Goal: Complete application form

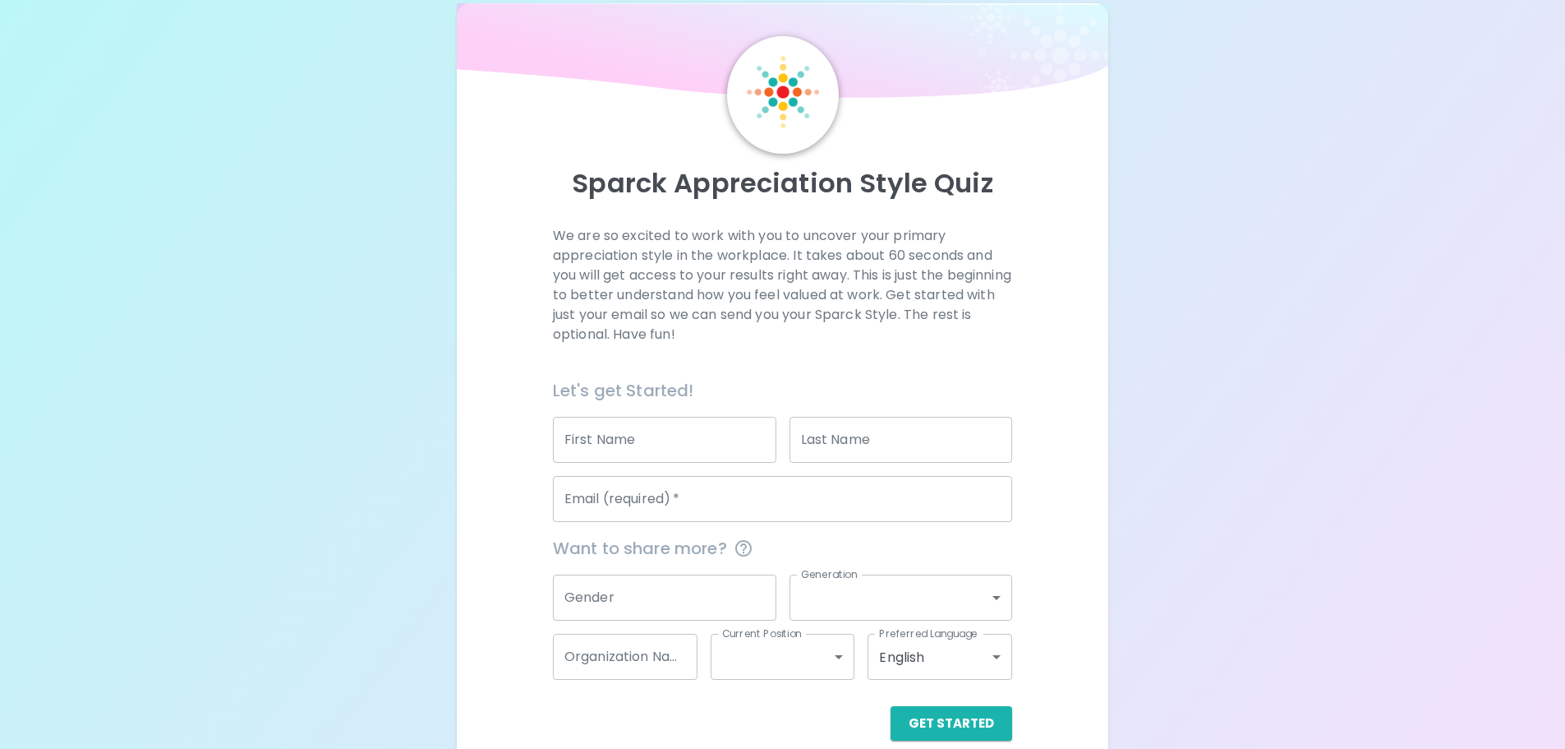
scroll to position [54, 0]
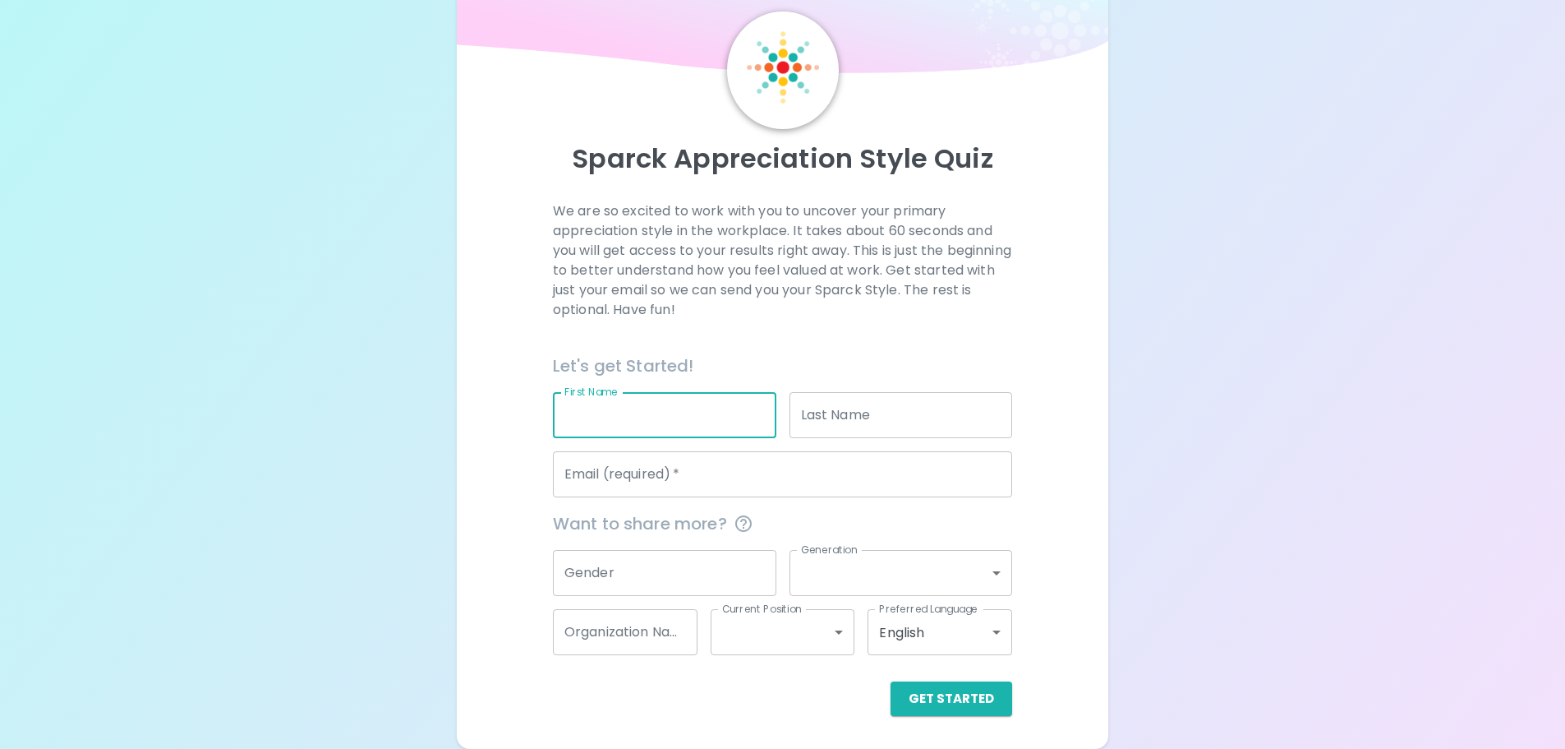
click at [642, 409] on input "First Name" at bounding box center [664, 415] width 223 height 46
type input "[PERSON_NAME]"
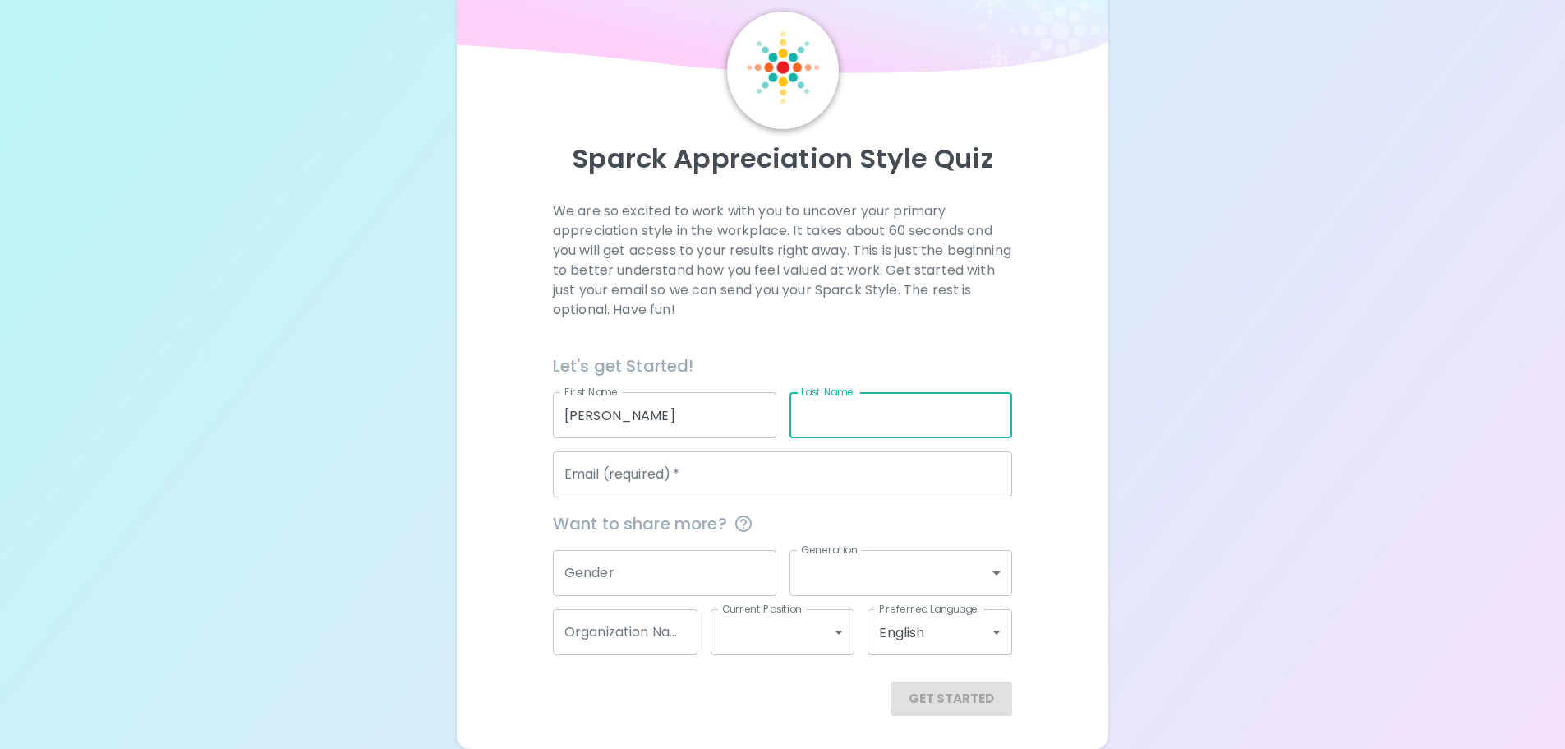
click at [873, 409] on input "Last Name" at bounding box center [901, 415] width 223 height 46
type input "[PERSON_NAME]"
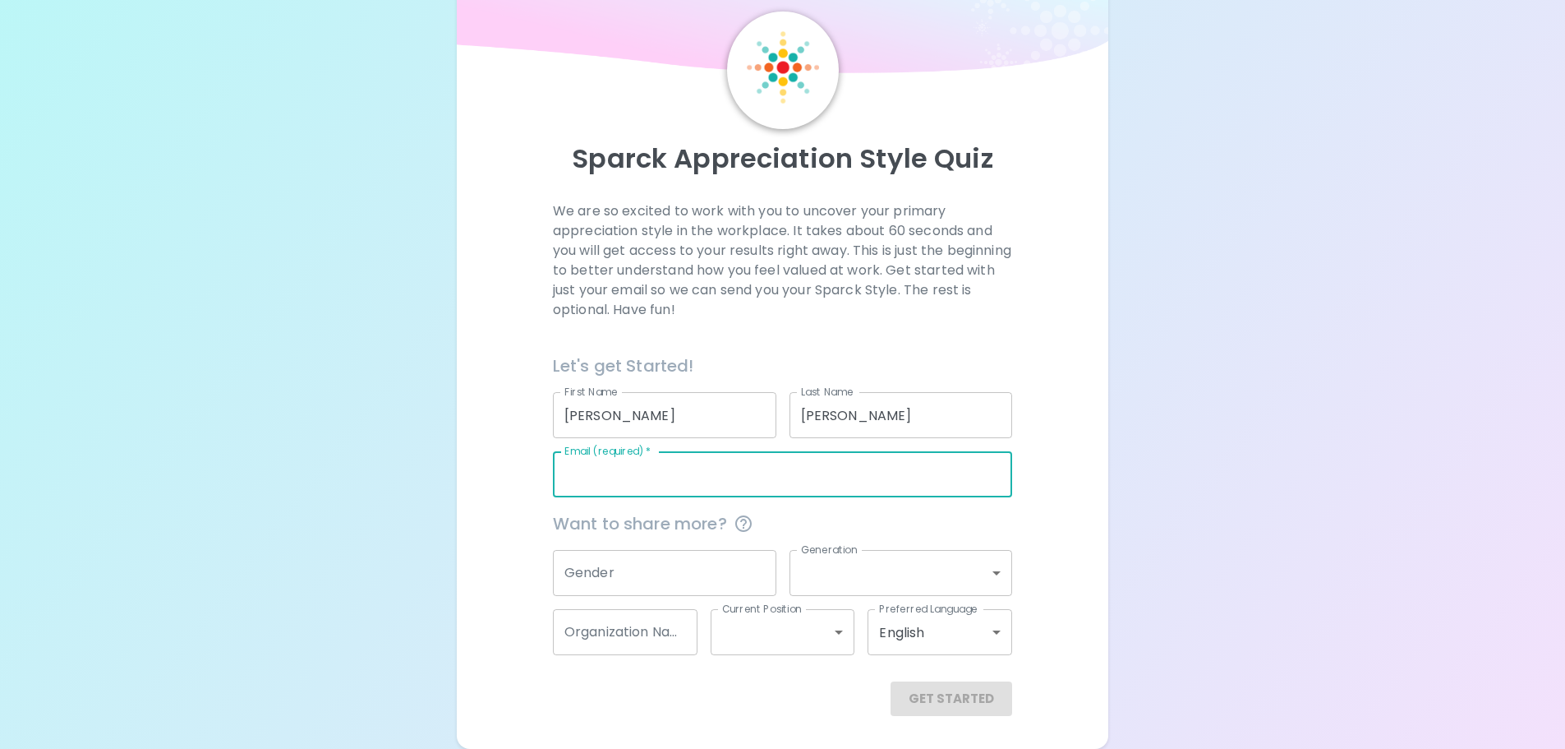
click at [720, 468] on input "Email (required)   *" at bounding box center [782, 474] width 459 height 46
type input "K"
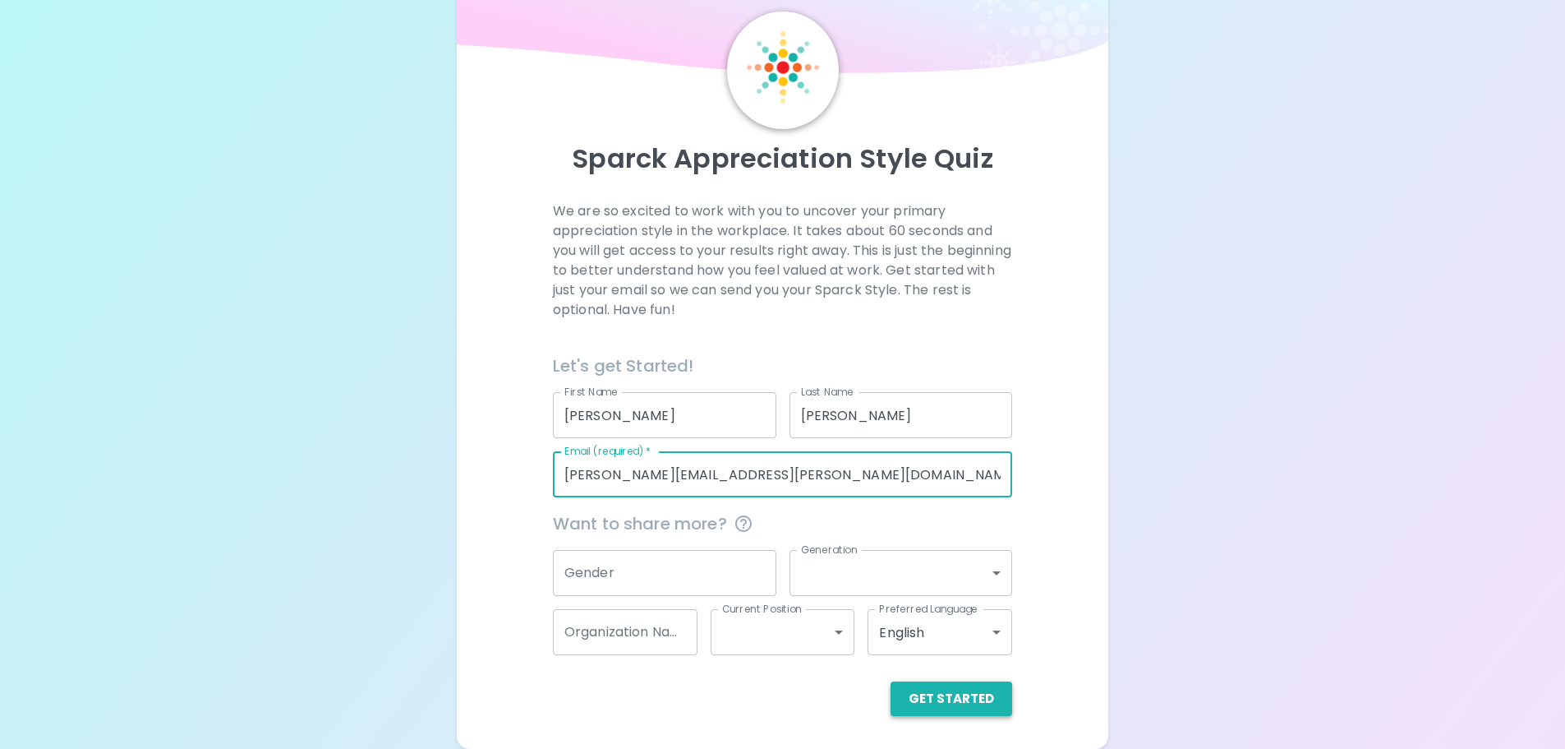
type input "[PERSON_NAME][EMAIL_ADDRESS][PERSON_NAME][DOMAIN_NAME]"
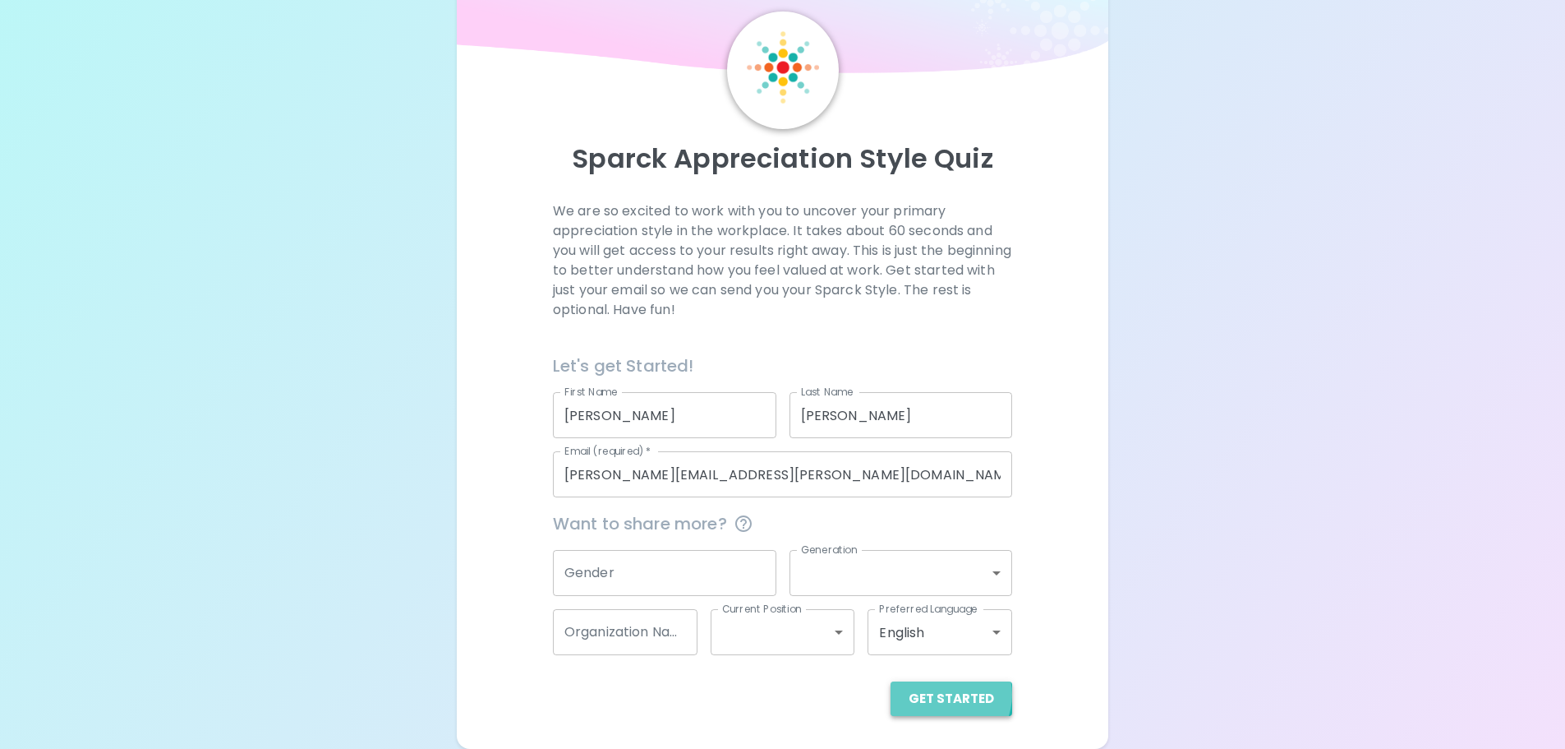
click at [947, 694] on button "Get Started" at bounding box center [952, 698] width 122 height 35
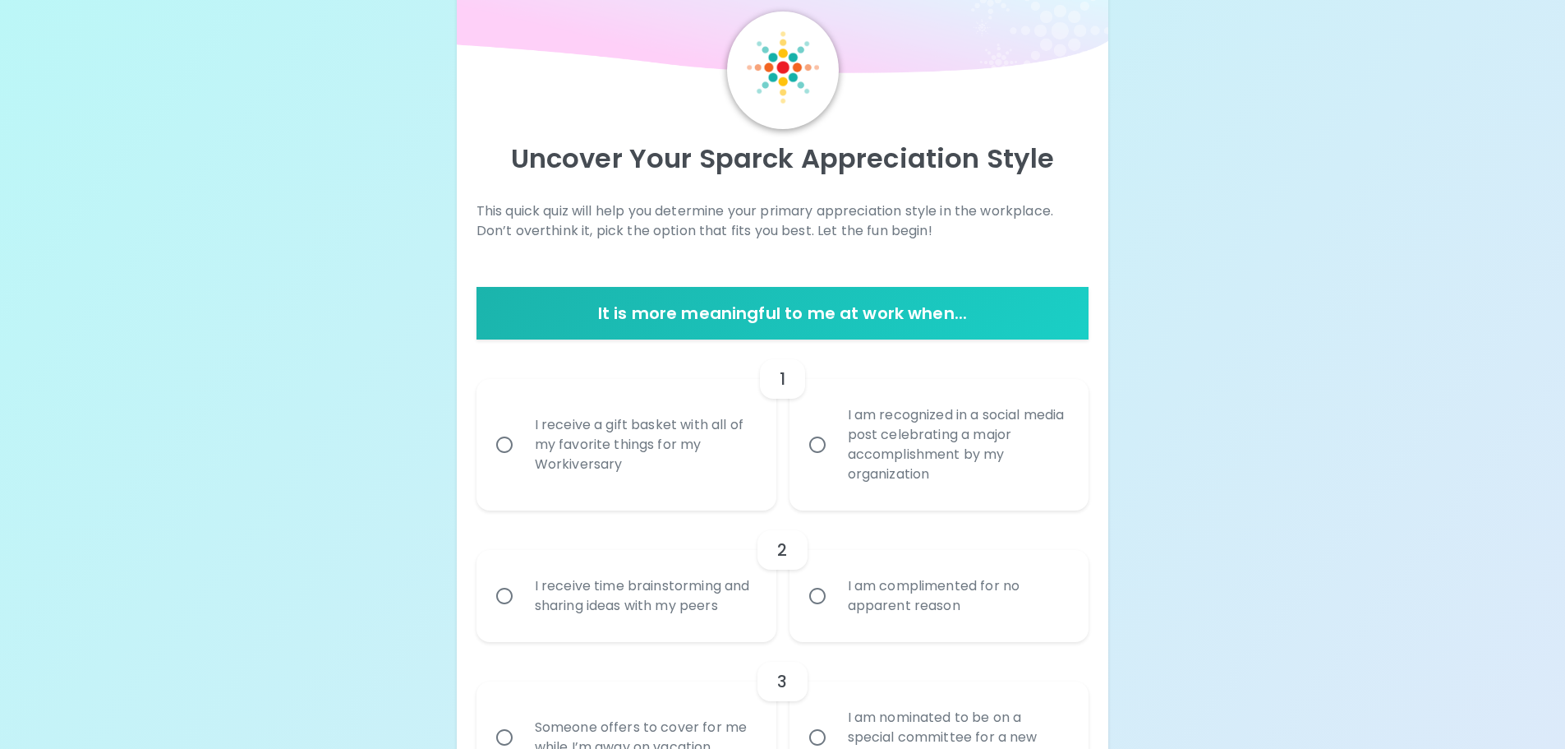
click at [502, 444] on input "I receive a gift basket with all of my favorite things for my Workiversary" at bounding box center [504, 444] width 35 height 35
radio input "true"
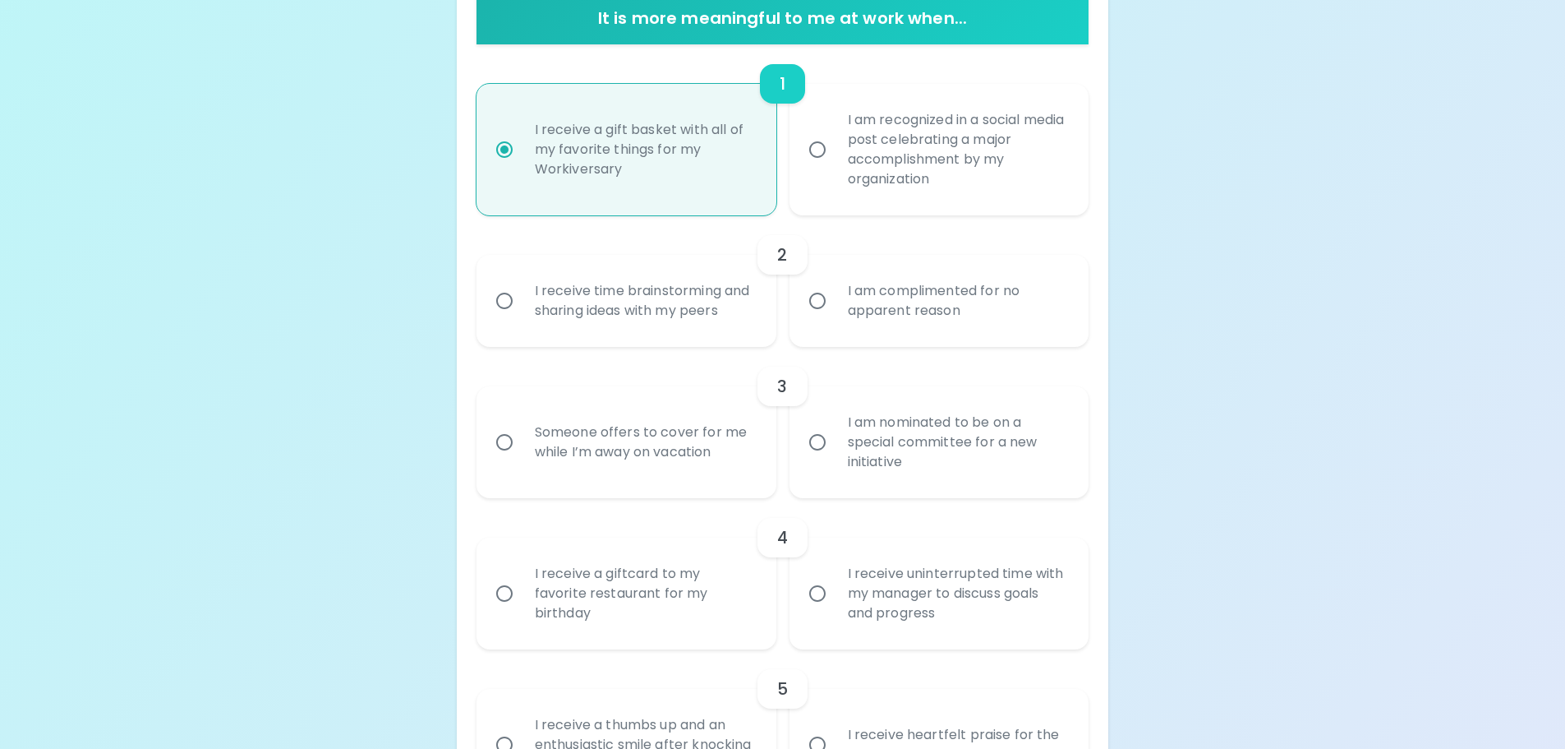
scroll to position [350, 0]
click at [817, 301] on input "I am complimented for no apparent reason" at bounding box center [817, 300] width 35 height 35
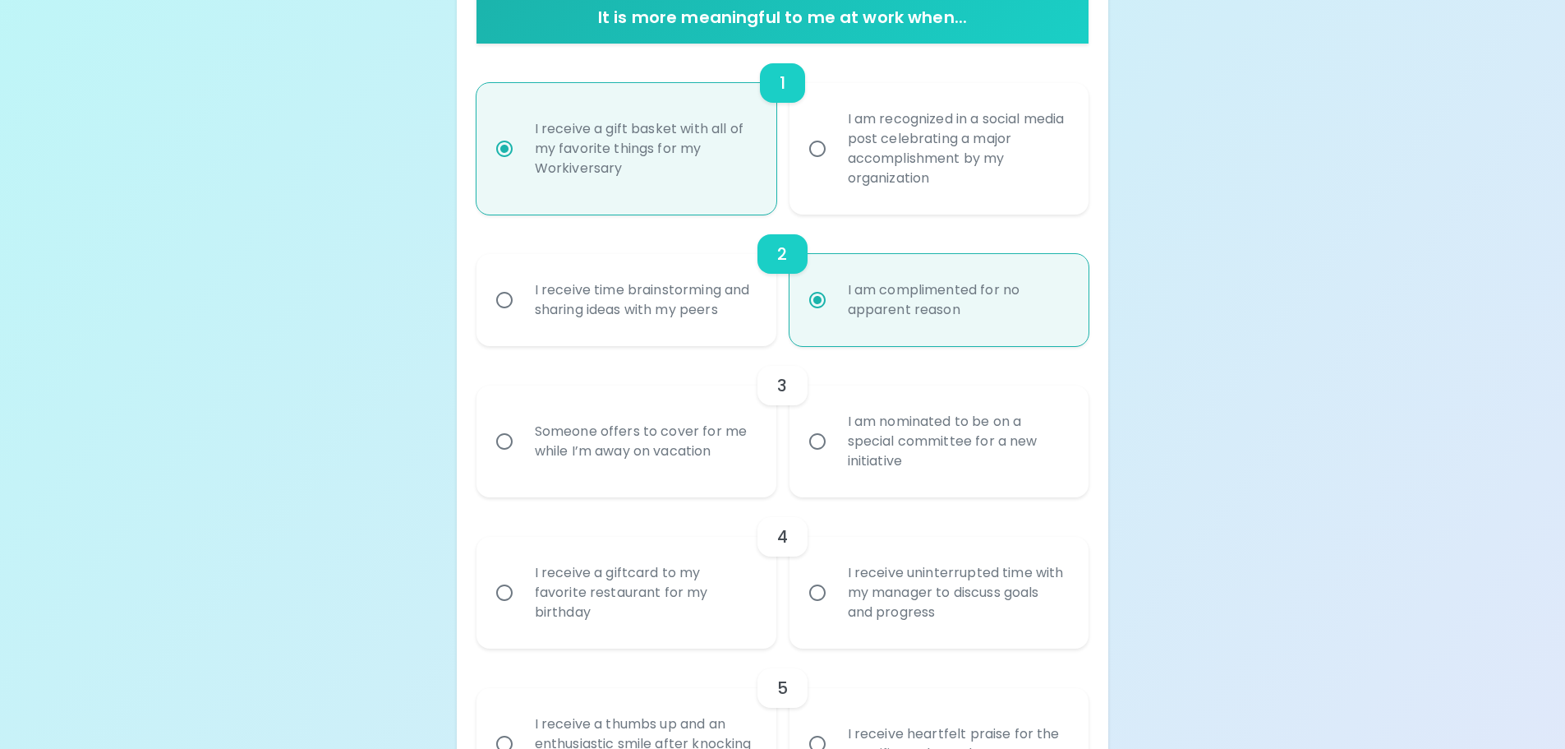
scroll to position [482, 0]
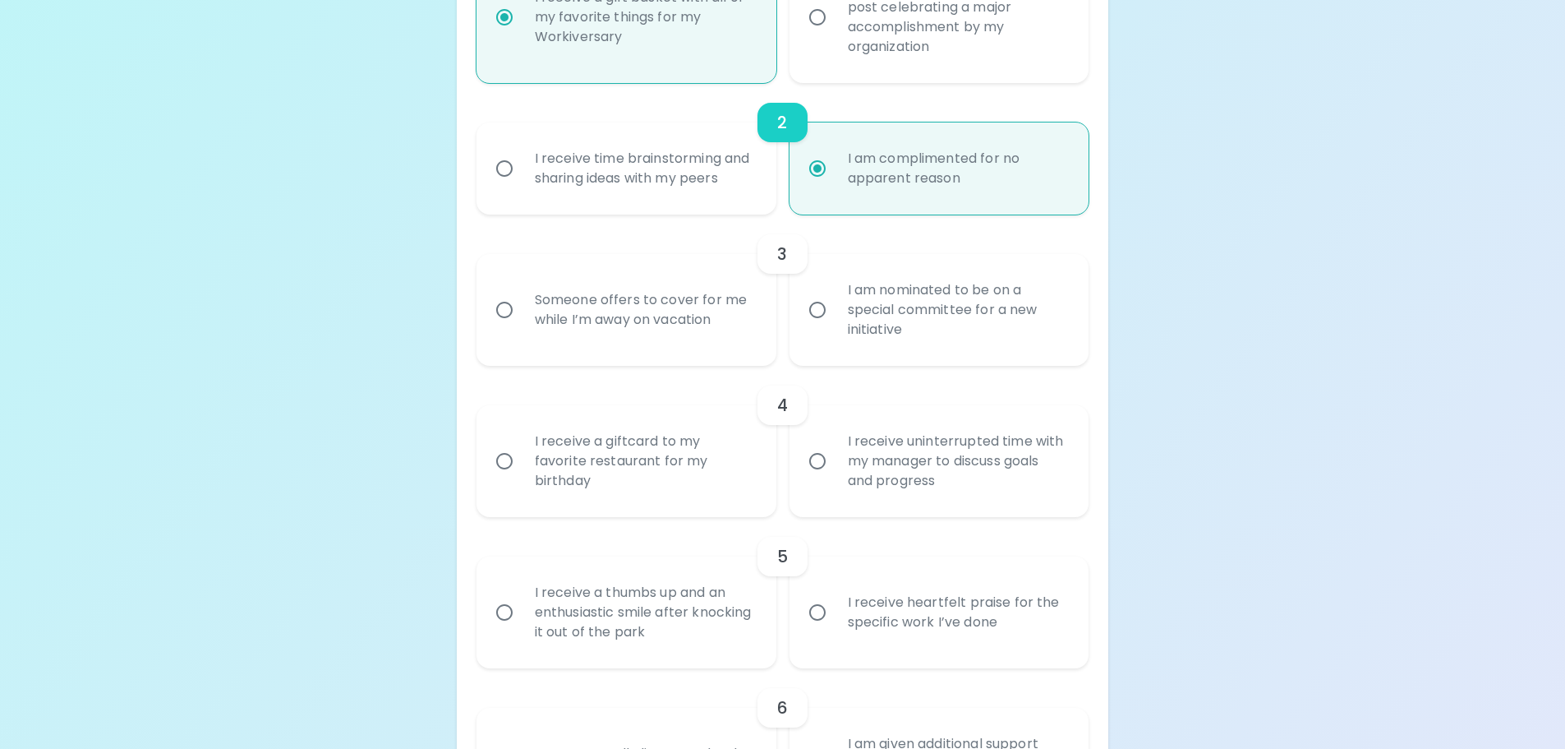
radio input "true"
click at [502, 316] on input "Someone offers to cover for me while I’m away on vacation" at bounding box center [504, 310] width 35 height 35
radio input "false"
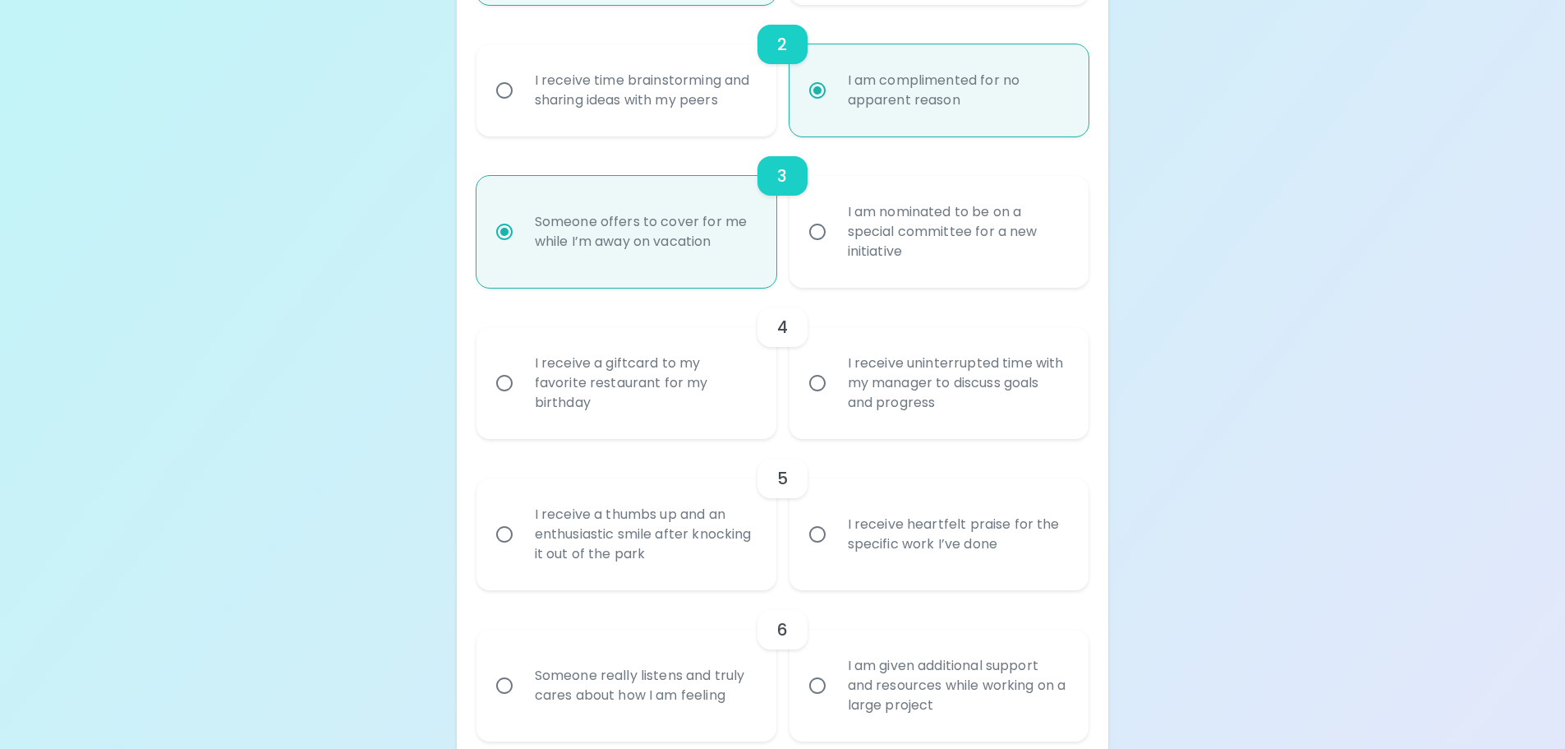
scroll to position [613, 0]
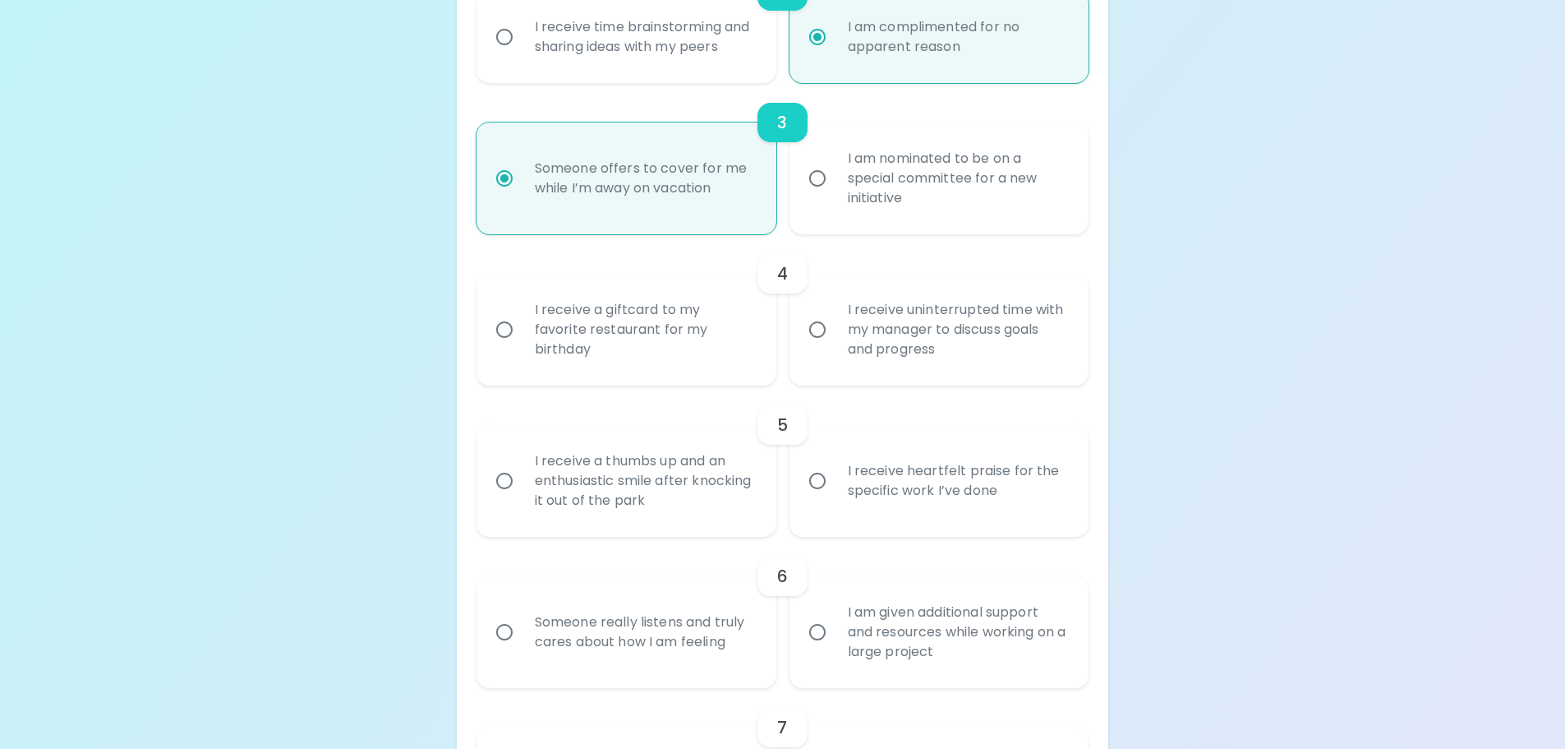
radio input "true"
click at [865, 334] on div "I receive uninterrupted time with my manager to discuss goals and progress" at bounding box center [958, 329] width 246 height 99
click at [835, 334] on input "I receive uninterrupted time with my manager to discuss goals and progress" at bounding box center [817, 329] width 35 height 35
radio input "false"
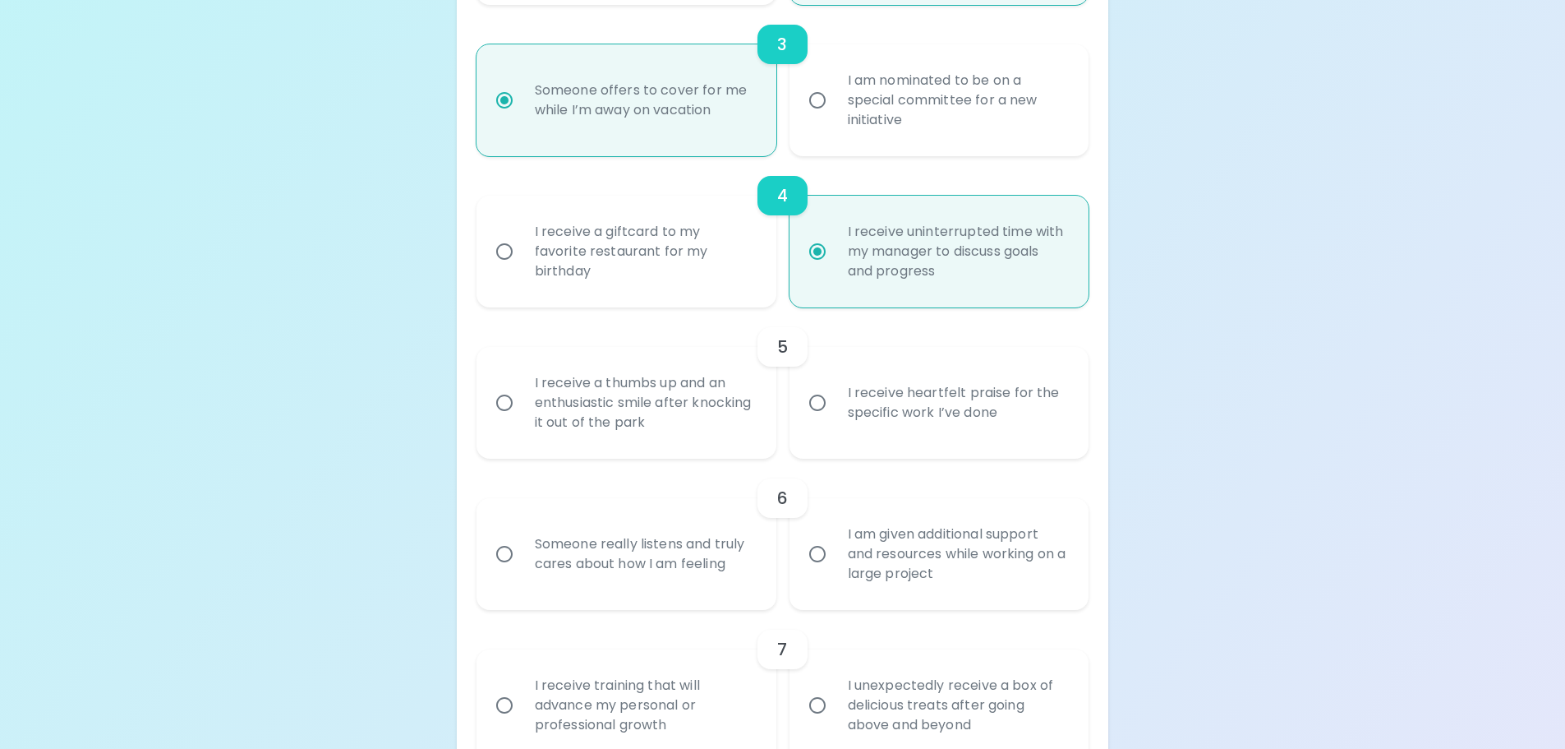
scroll to position [744, 0]
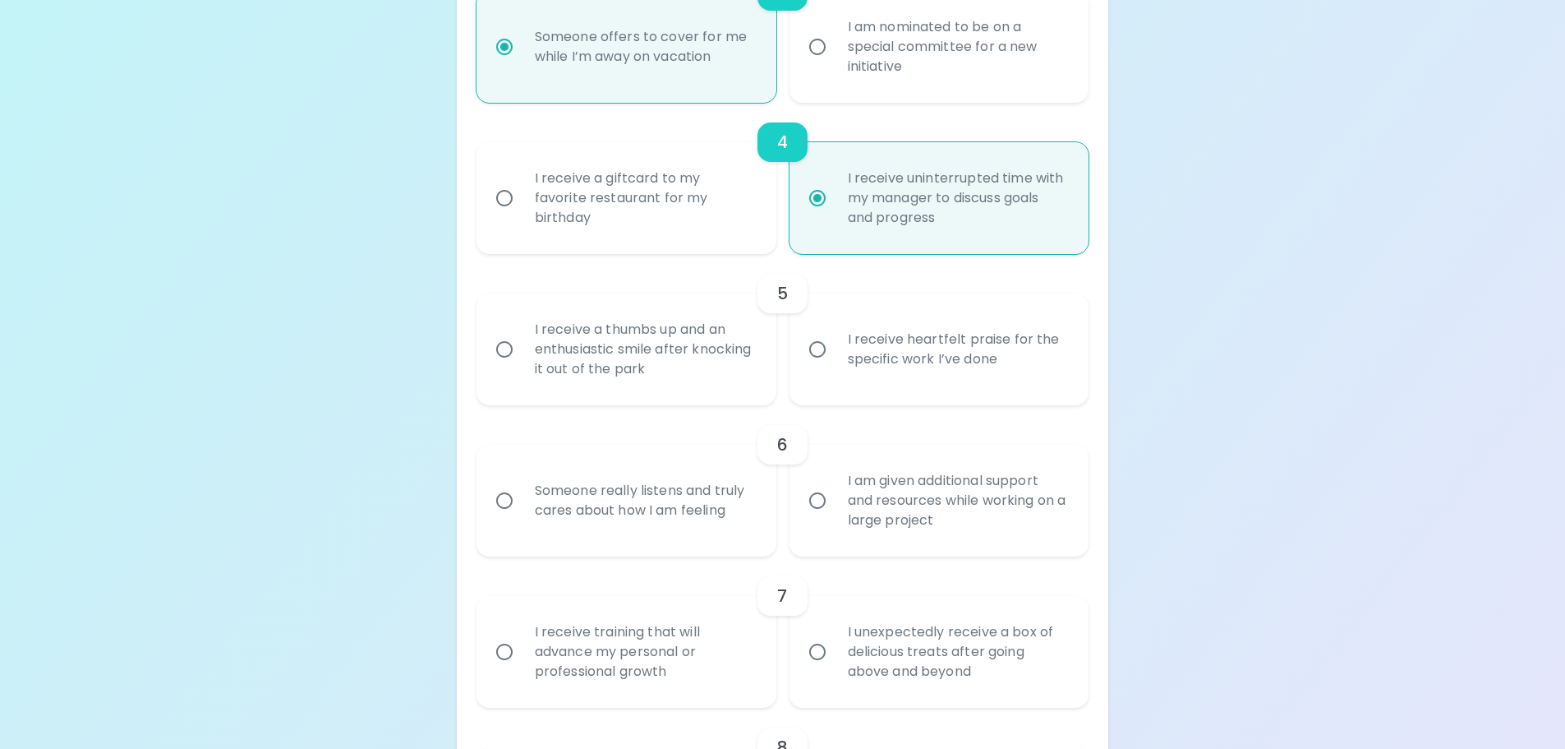
radio input "true"
click at [904, 349] on div "I receive heartfelt praise for the specific work I’ve done" at bounding box center [958, 349] width 246 height 79
click at [835, 349] on input "I receive heartfelt praise for the specific work I’ve done" at bounding box center [817, 349] width 35 height 35
radio input "false"
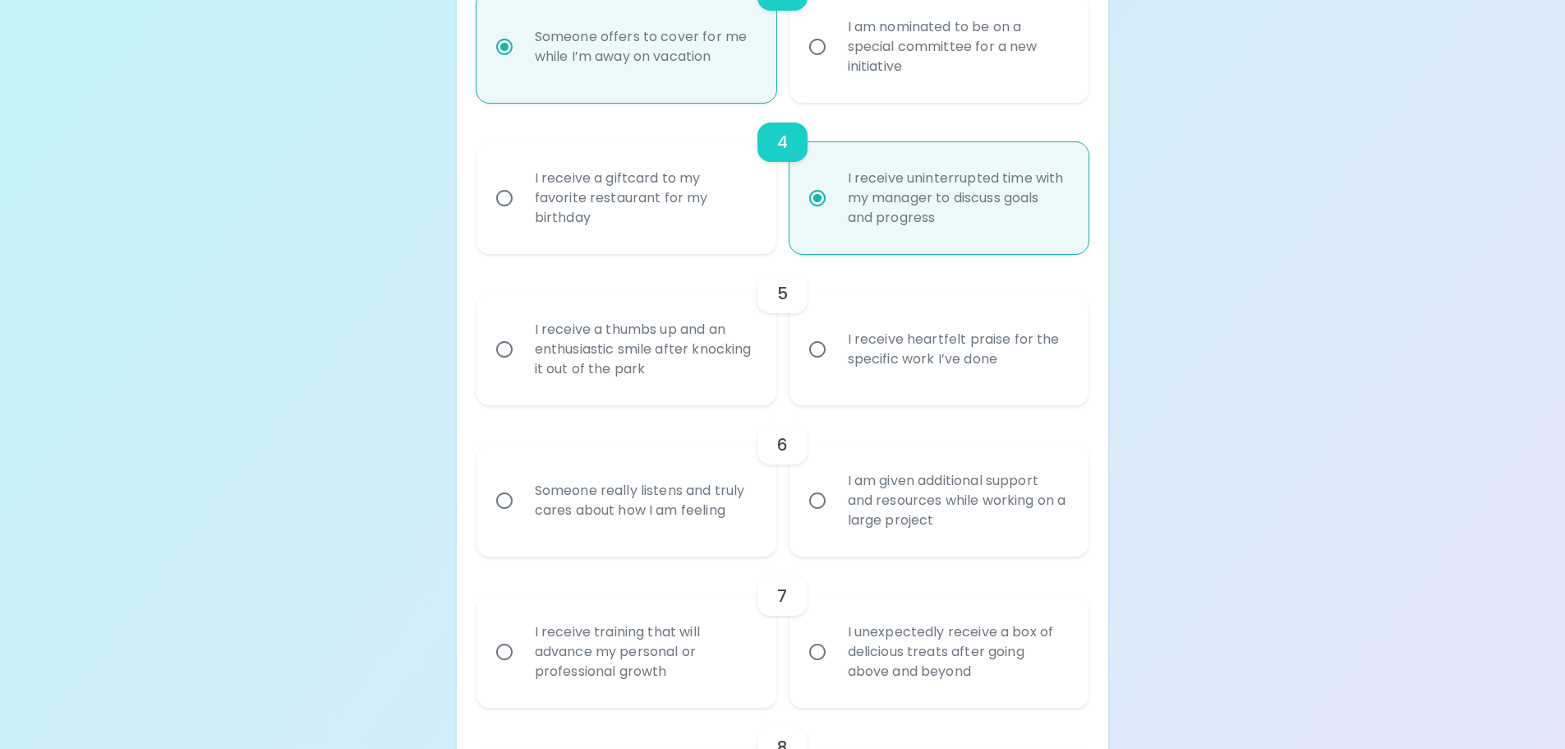
radio input "false"
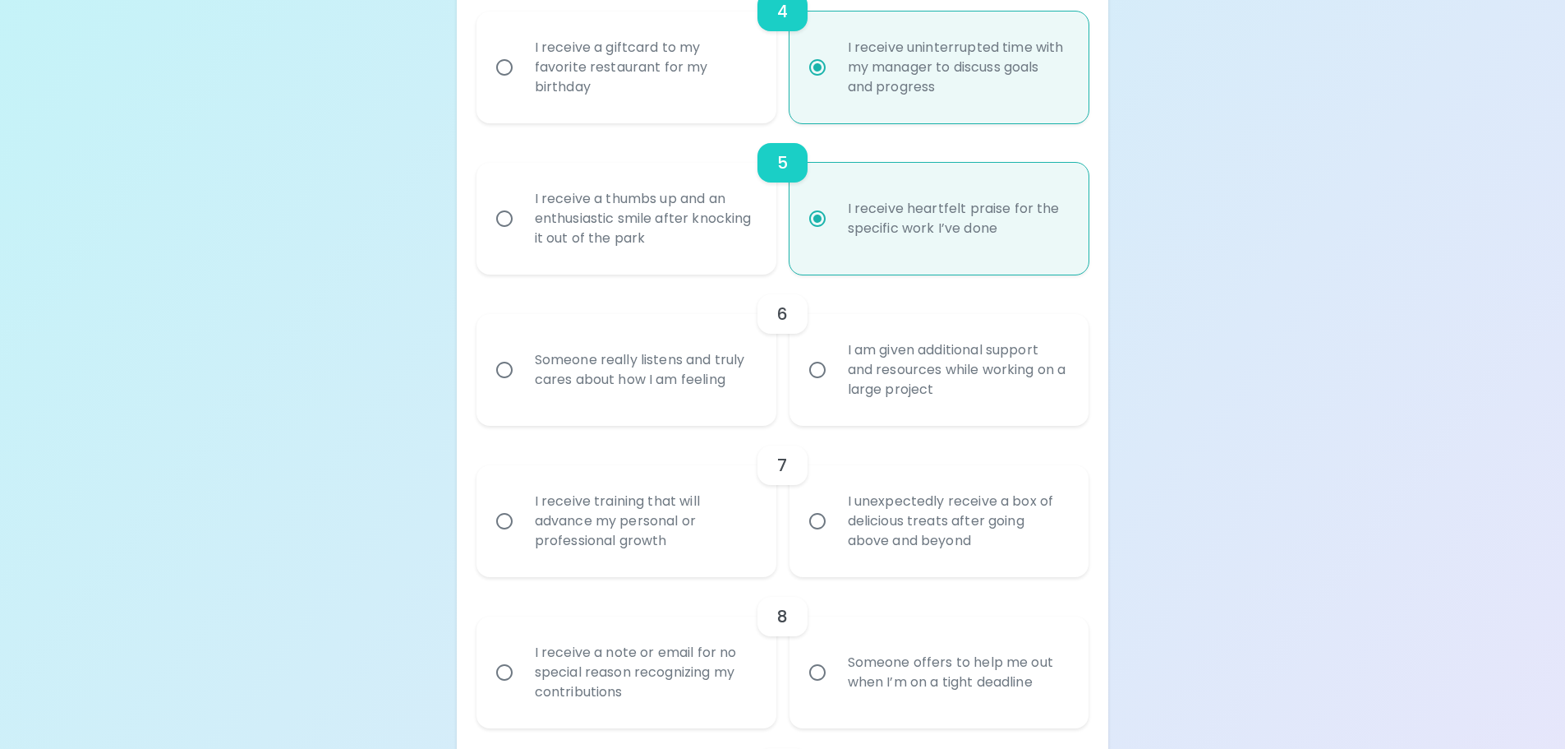
scroll to position [876, 0]
radio input "true"
click at [683, 370] on div "Someone really listens and truly cares about how I am feeling" at bounding box center [645, 368] width 246 height 79
click at [522, 370] on input "Someone really listens and truly cares about how I am feeling" at bounding box center [504, 369] width 35 height 35
radio input "false"
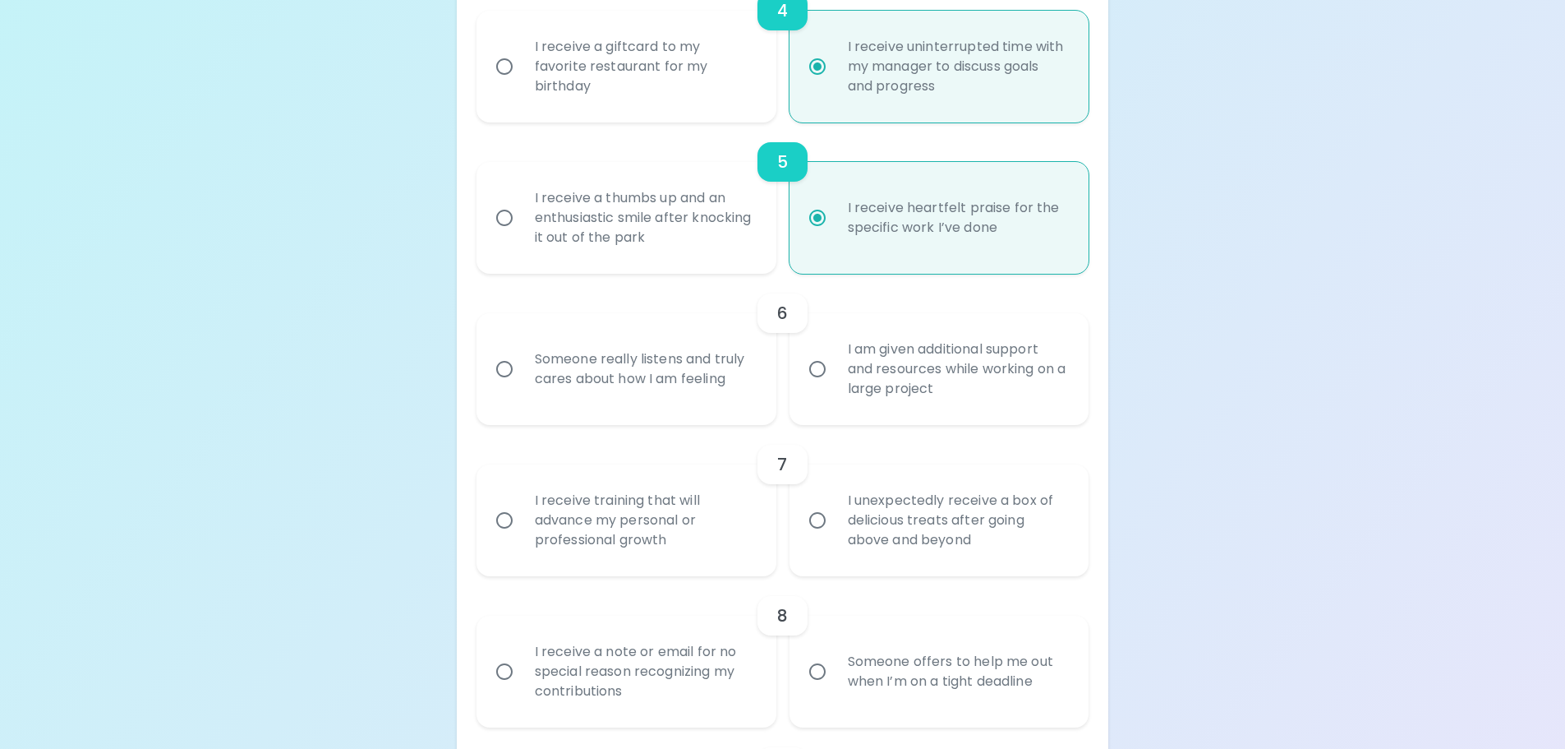
radio input "false"
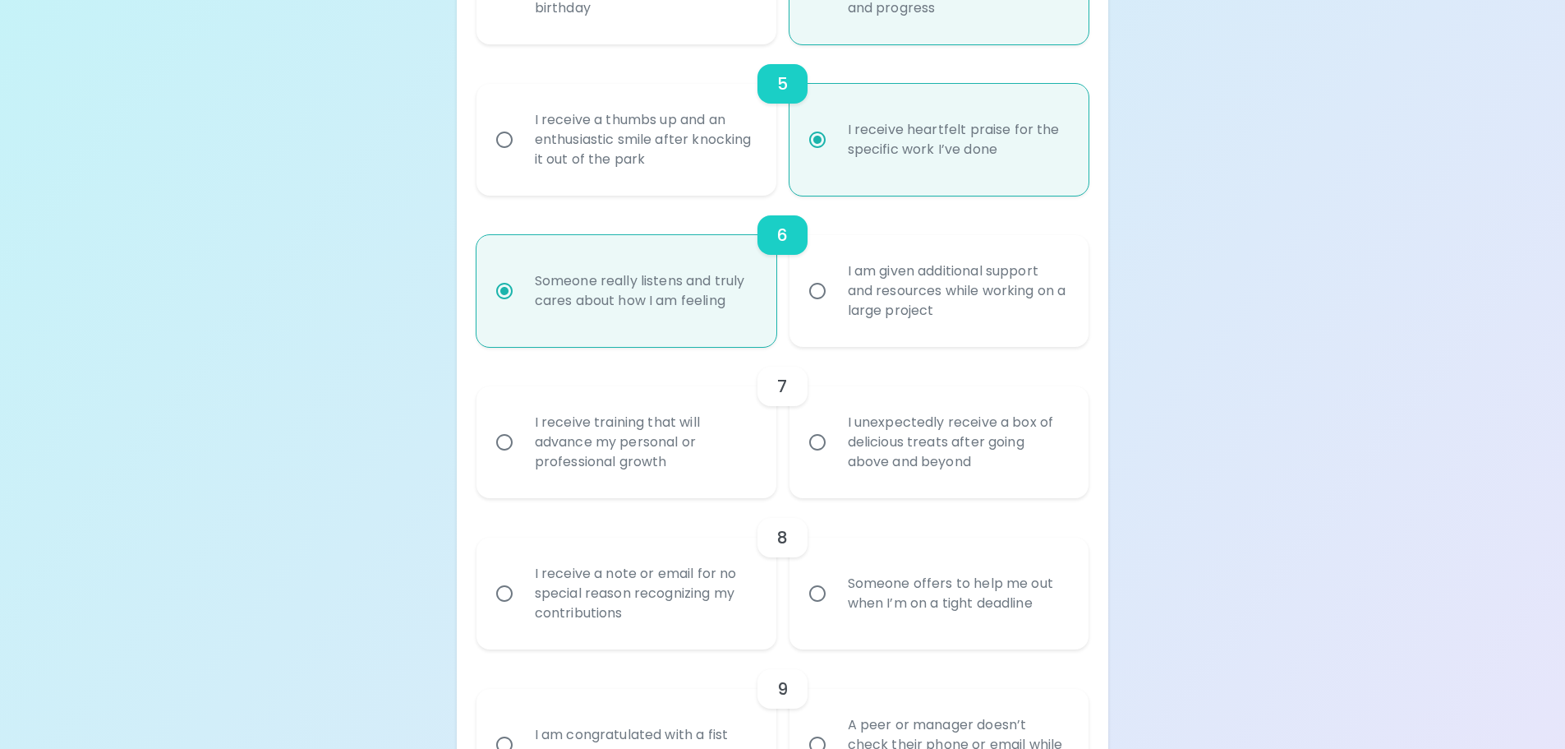
scroll to position [1007, 0]
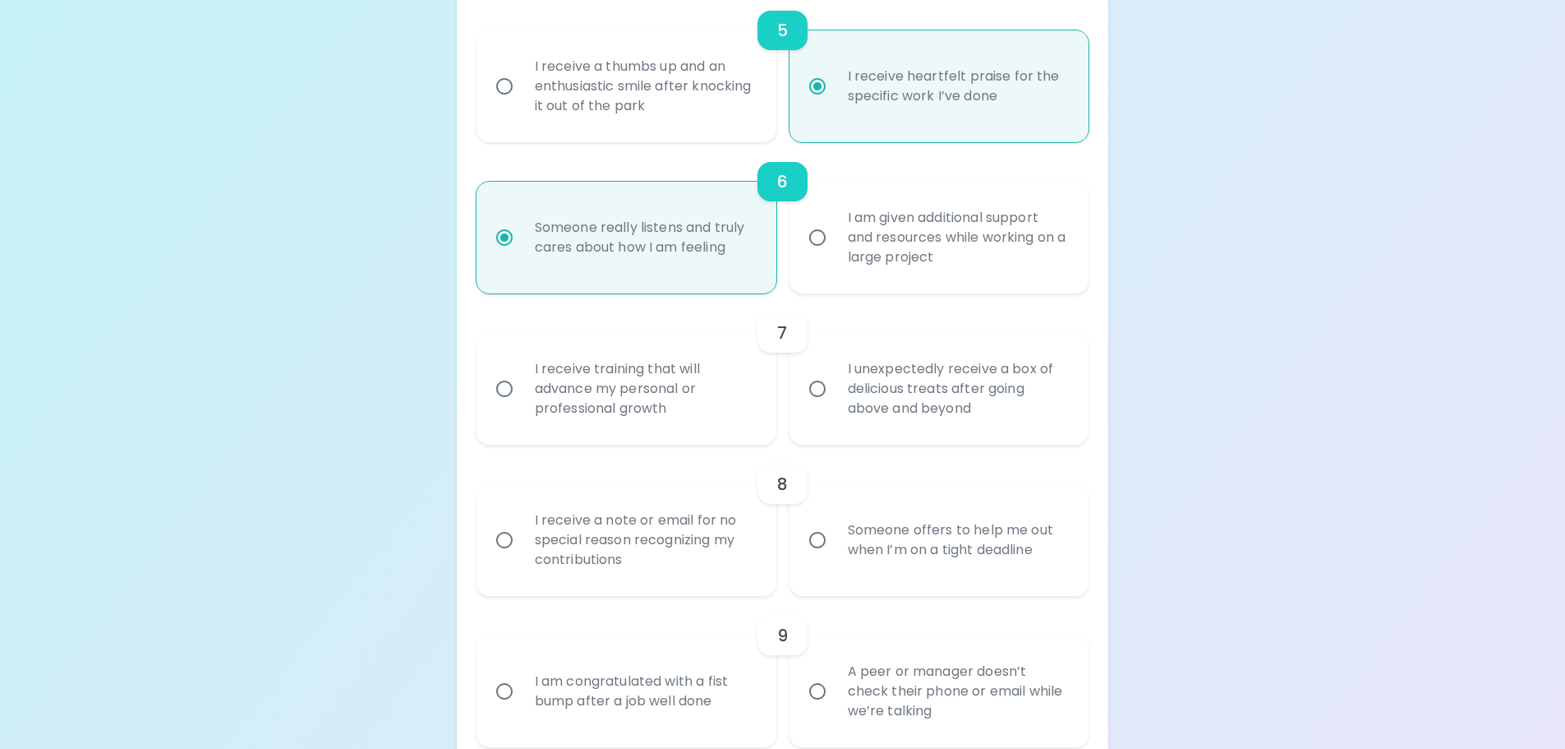
radio input "true"
click at [641, 390] on div "I receive training that will advance my personal or professional growth" at bounding box center [645, 388] width 246 height 99
click at [522, 390] on input "I receive training that will advance my personal or professional growth" at bounding box center [504, 388] width 35 height 35
radio input "false"
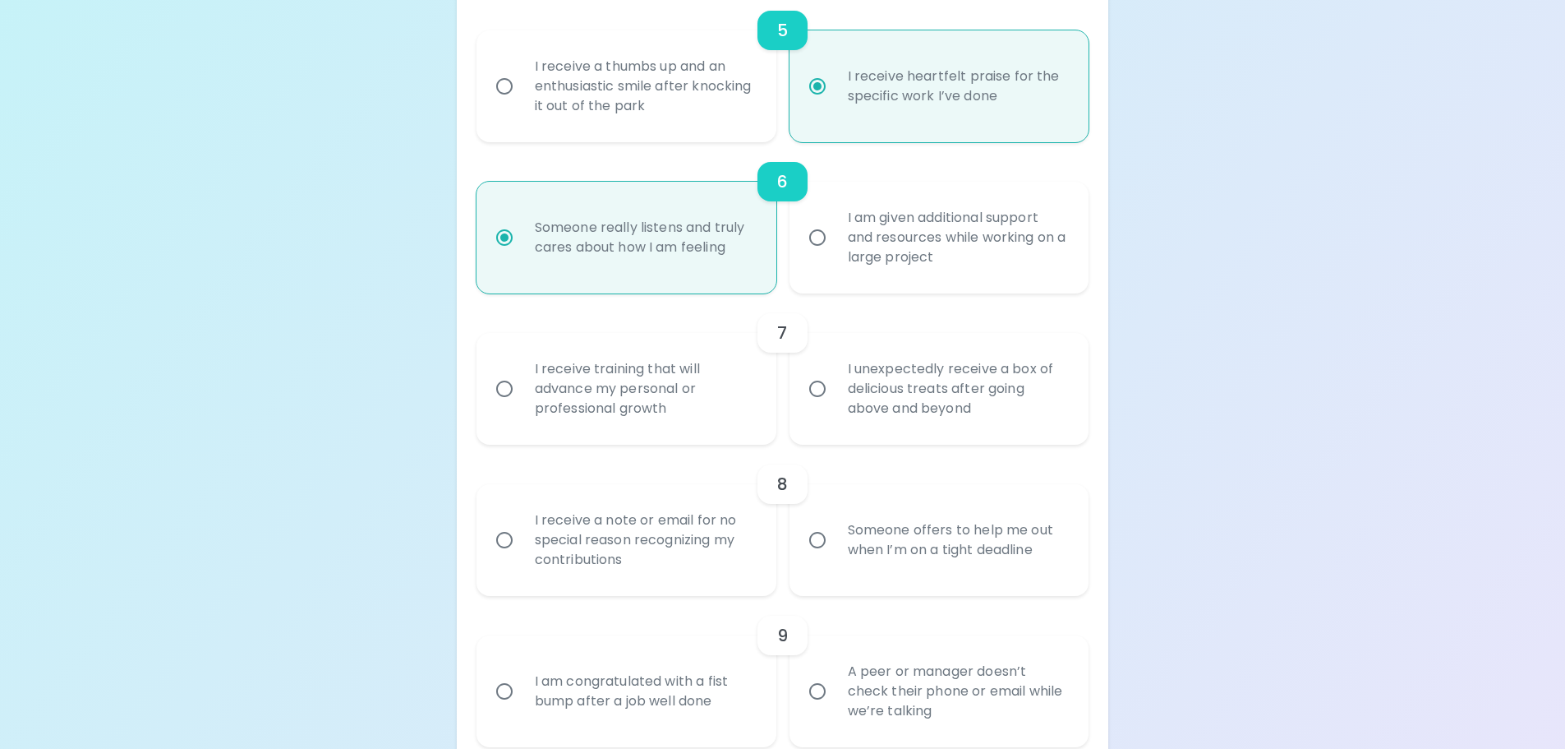
radio input "false"
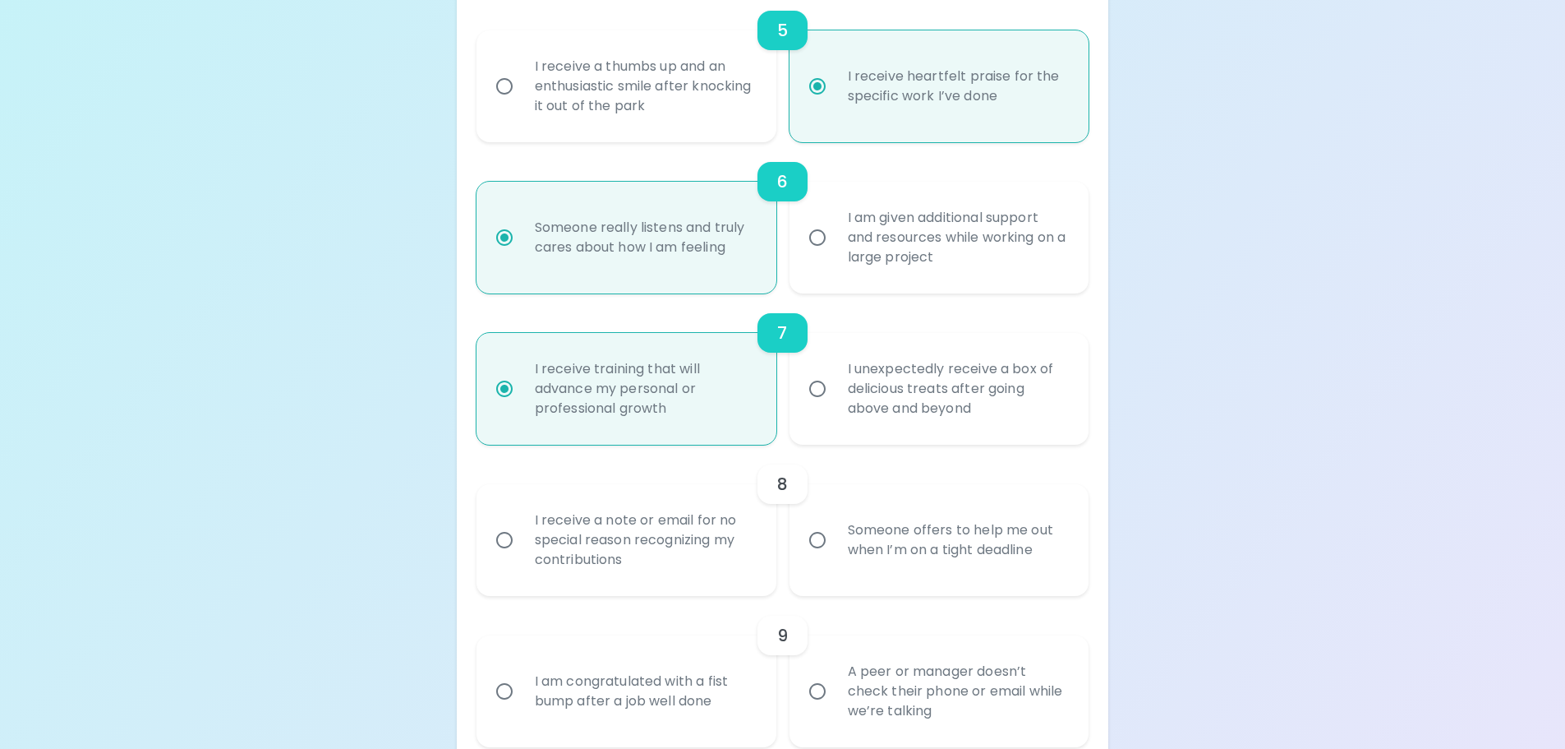
scroll to position [1139, 0]
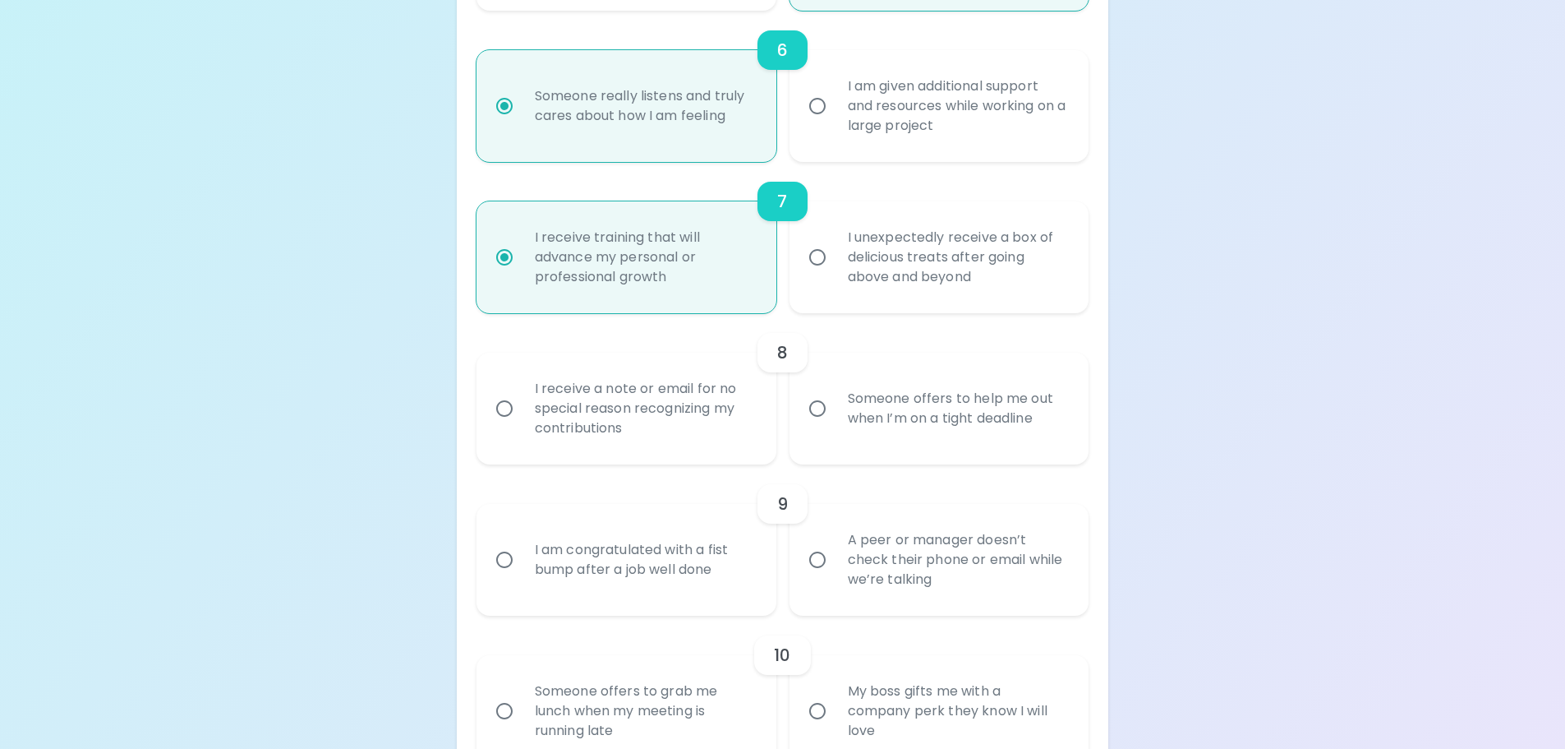
radio input "true"
click at [698, 411] on div "I receive a note or email for no special reason recognizing my contributions" at bounding box center [645, 408] width 246 height 99
click at [522, 411] on input "I receive a note or email for no special reason recognizing my contributions" at bounding box center [504, 408] width 35 height 35
radio input "false"
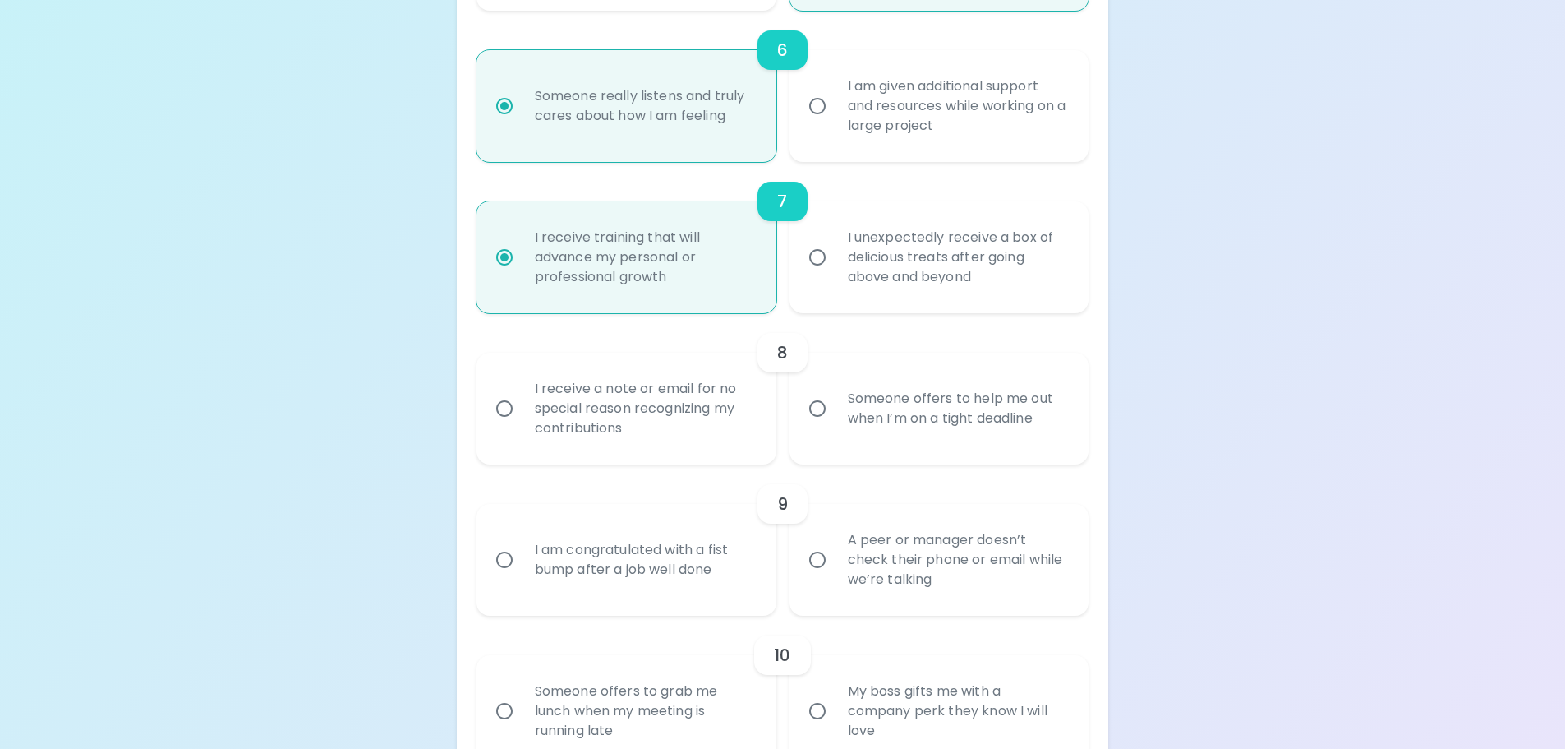
radio input "false"
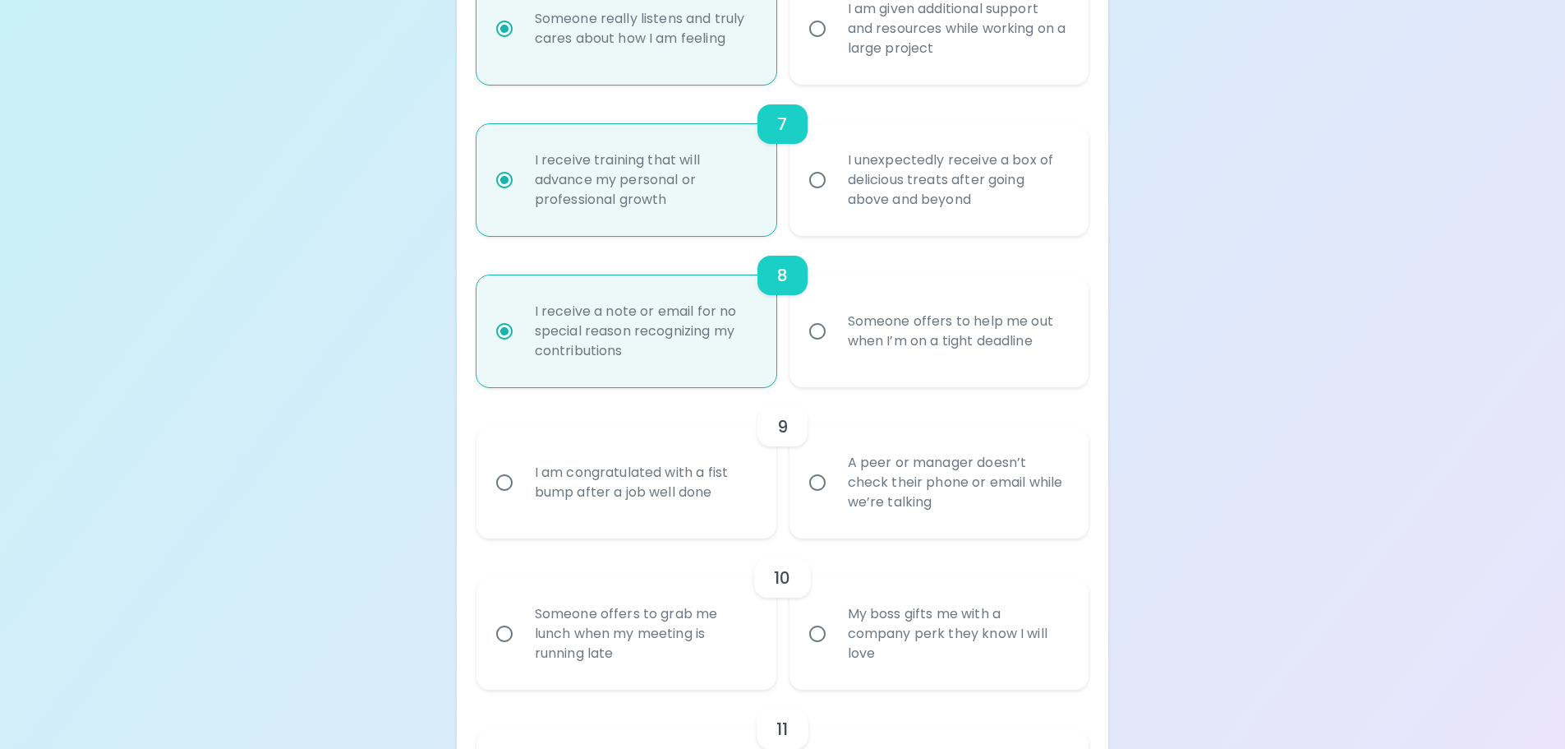
scroll to position [1270, 0]
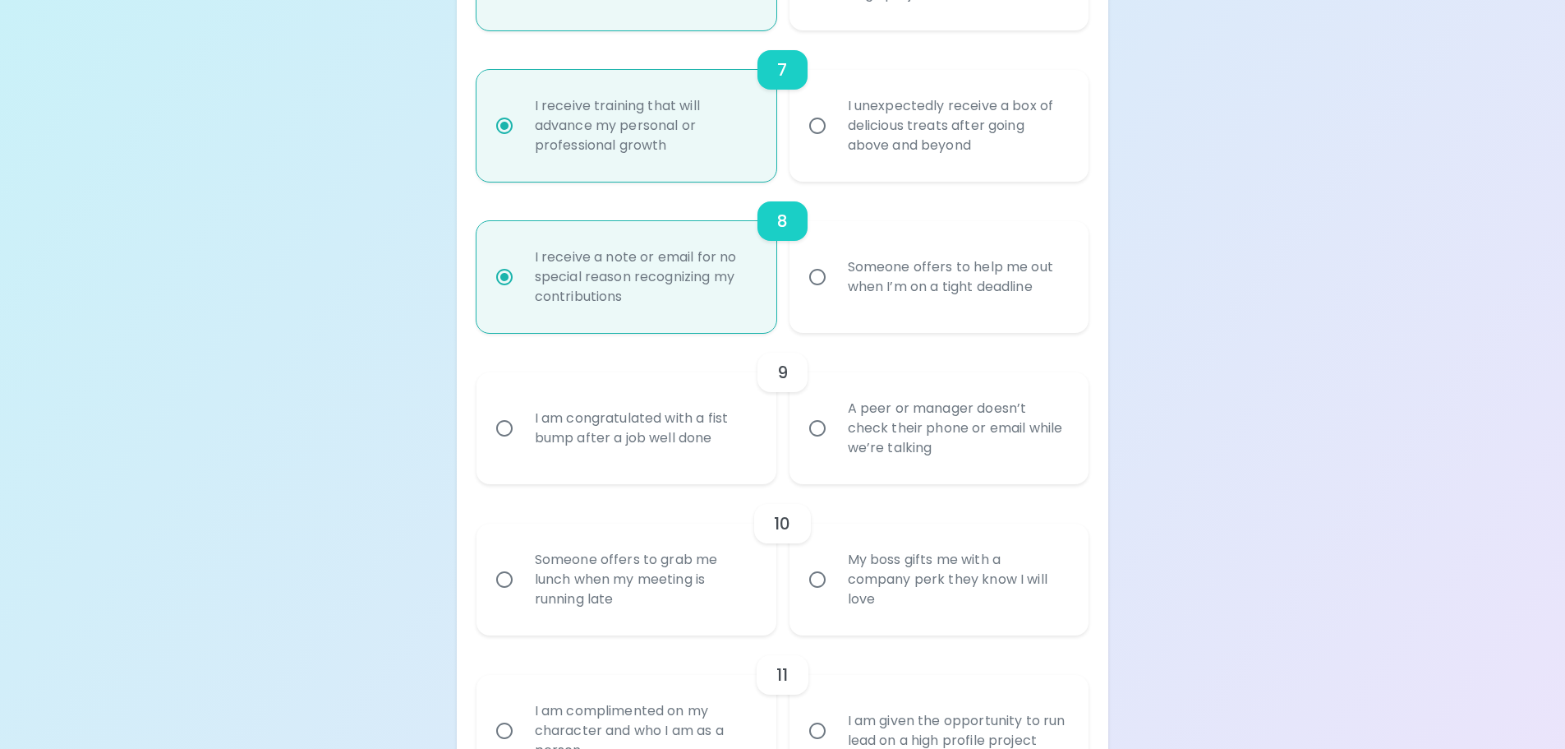
radio input "true"
click at [882, 279] on div "Someone offers to help me out when I’m on a tight deadline" at bounding box center [958, 276] width 246 height 79
click at [835, 279] on input "Someone offers to help me out when I’m on a tight deadline" at bounding box center [817, 277] width 35 height 35
radio input "false"
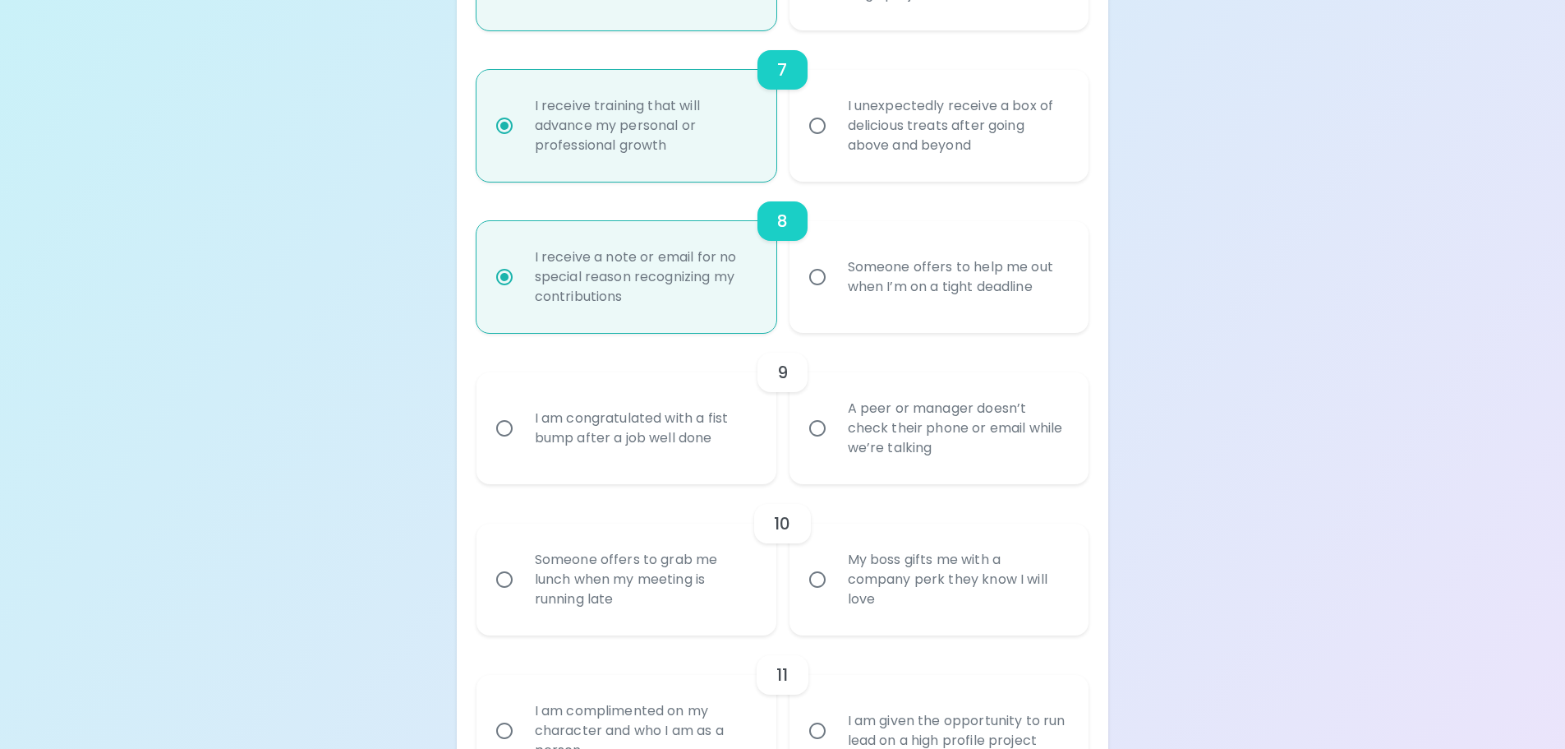
radio input "false"
radio input "true"
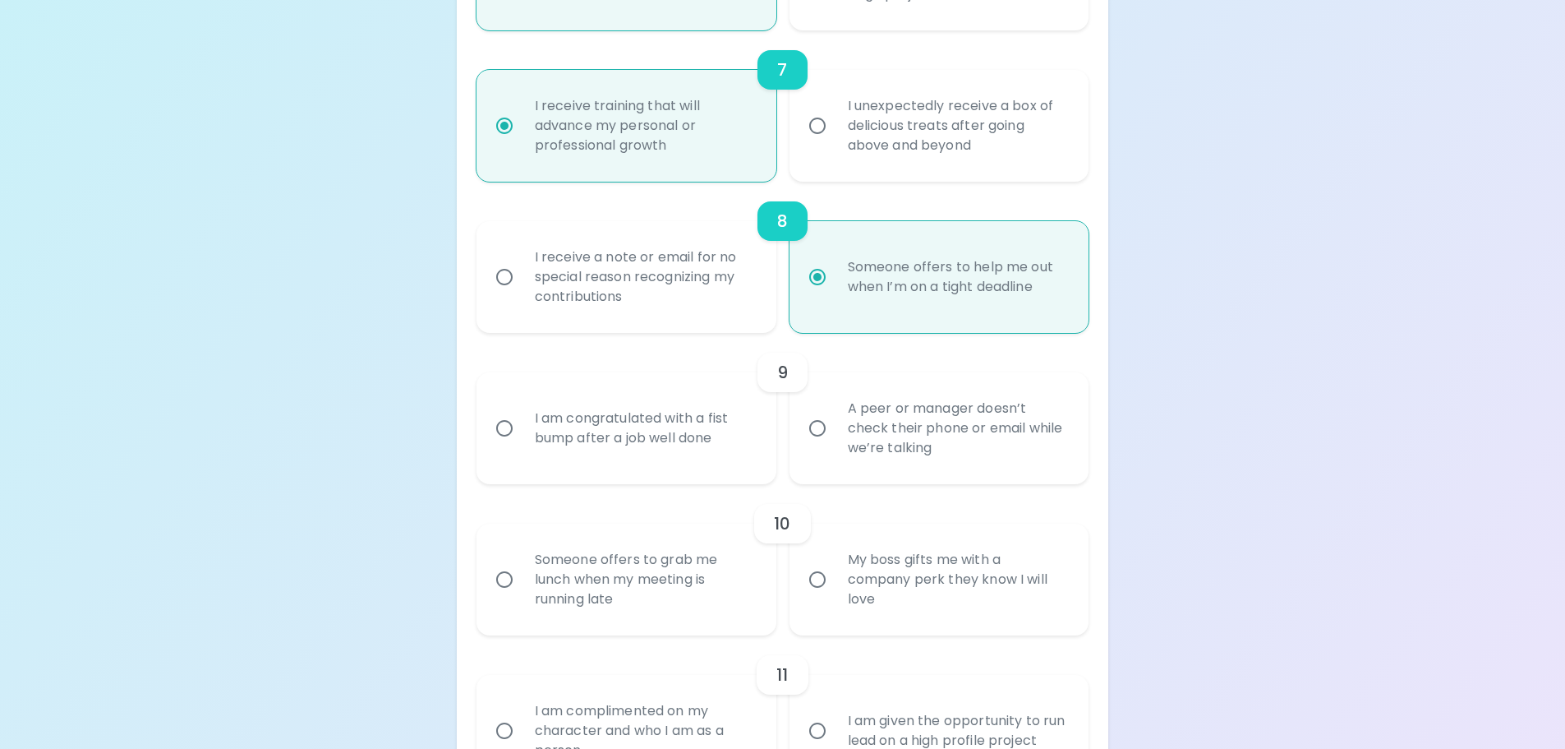
radio input "true"
click at [876, 432] on div "A peer or manager doesn’t check their phone or email while we’re talking" at bounding box center [958, 428] width 246 height 99
click at [835, 432] on input "A peer or manager doesn’t check their phone or email while we’re talking" at bounding box center [817, 428] width 35 height 35
radio input "false"
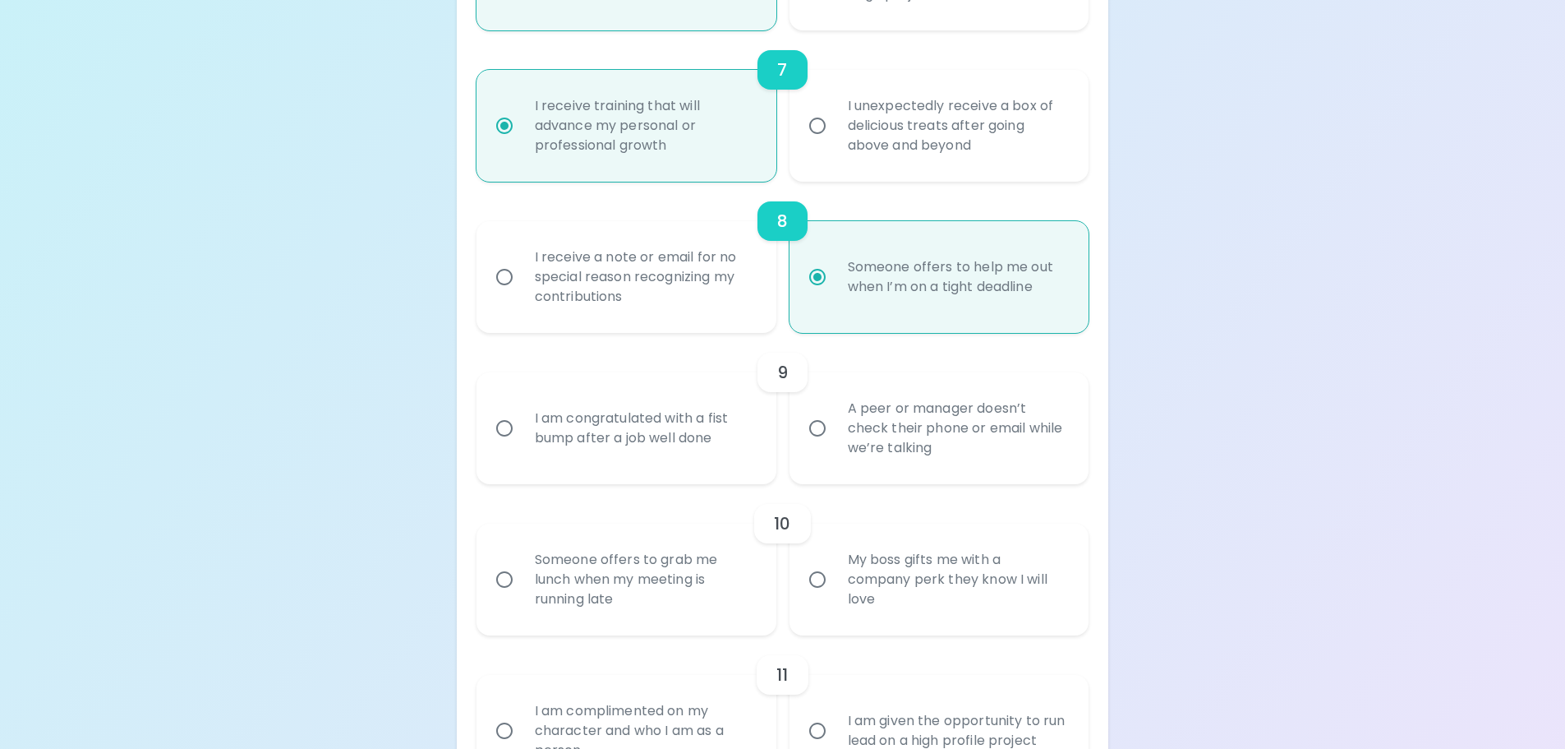
radio input "false"
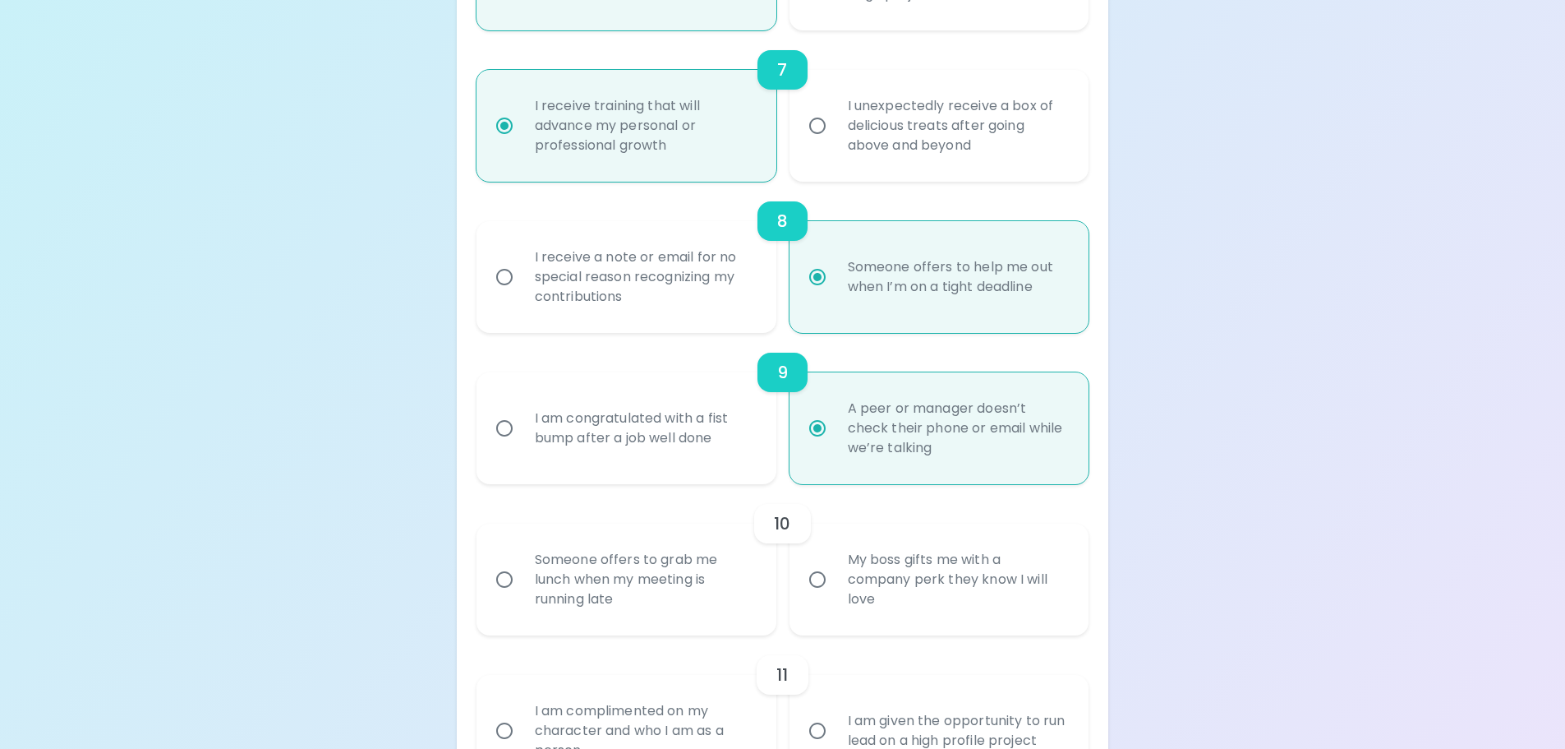
scroll to position [1402, 0]
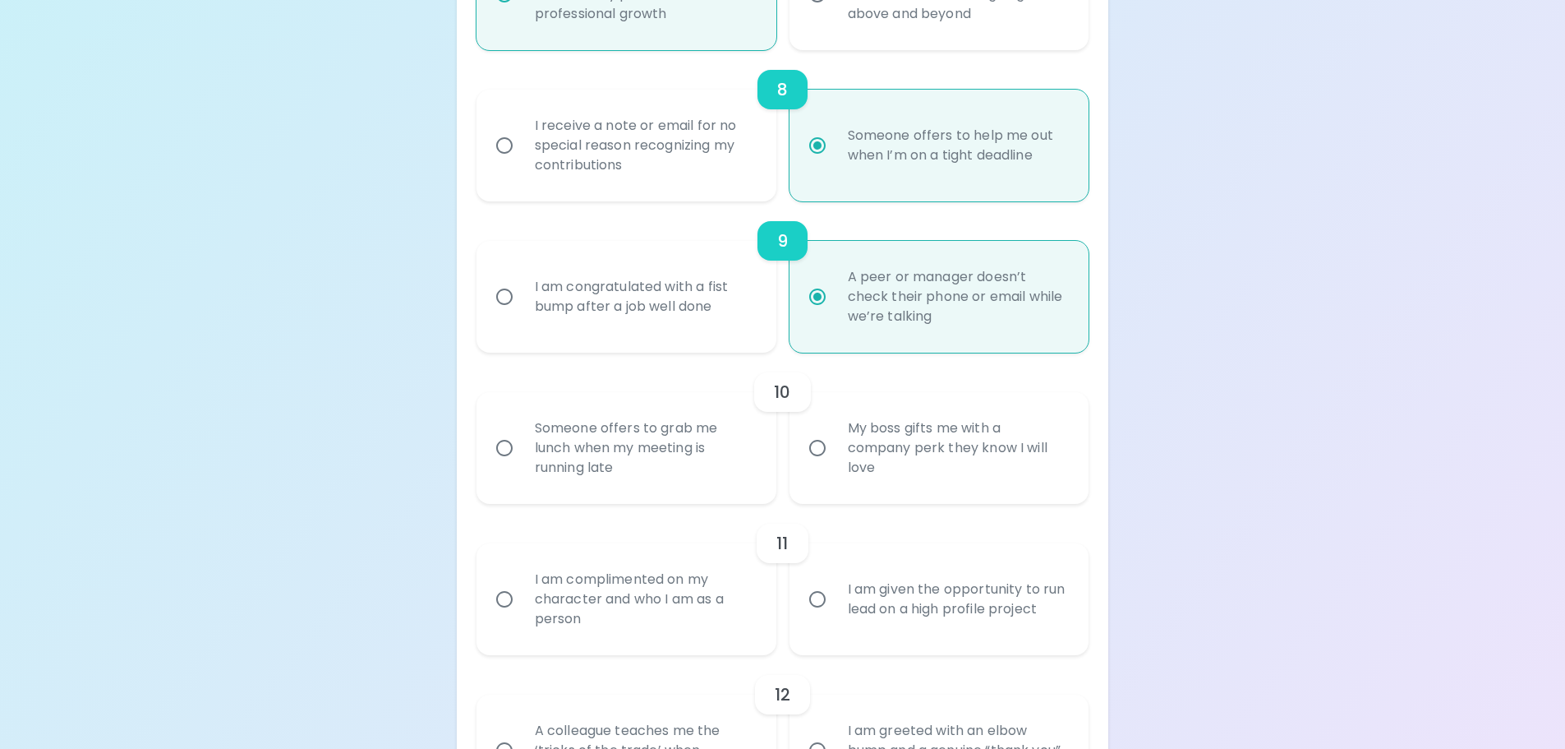
radio input "true"
click at [859, 445] on div "My boss gifts me with a company perk they know I will love" at bounding box center [958, 448] width 246 height 99
click at [835, 445] on input "My boss gifts me with a company perk they know I will love" at bounding box center [817, 448] width 35 height 35
radio input "false"
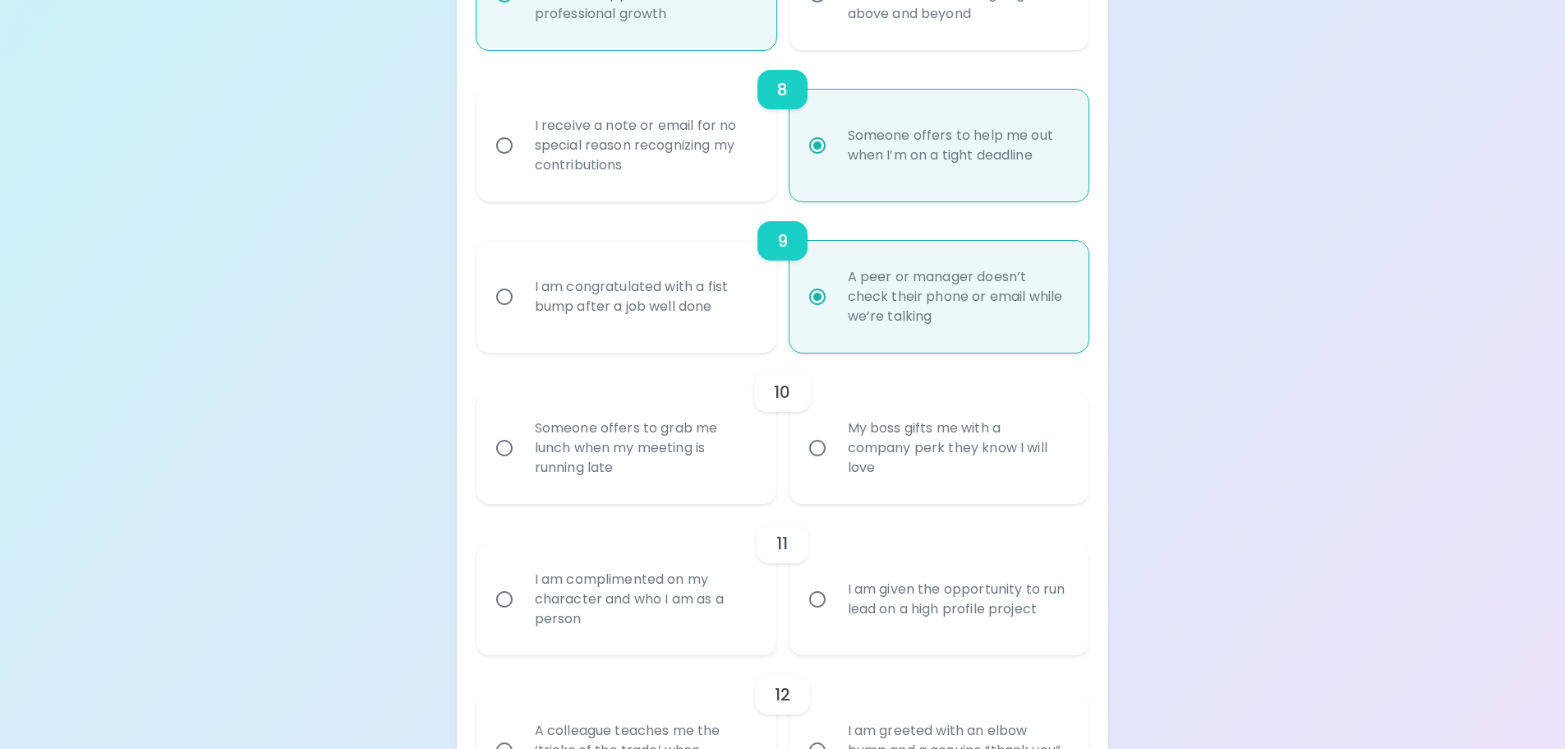
radio input "false"
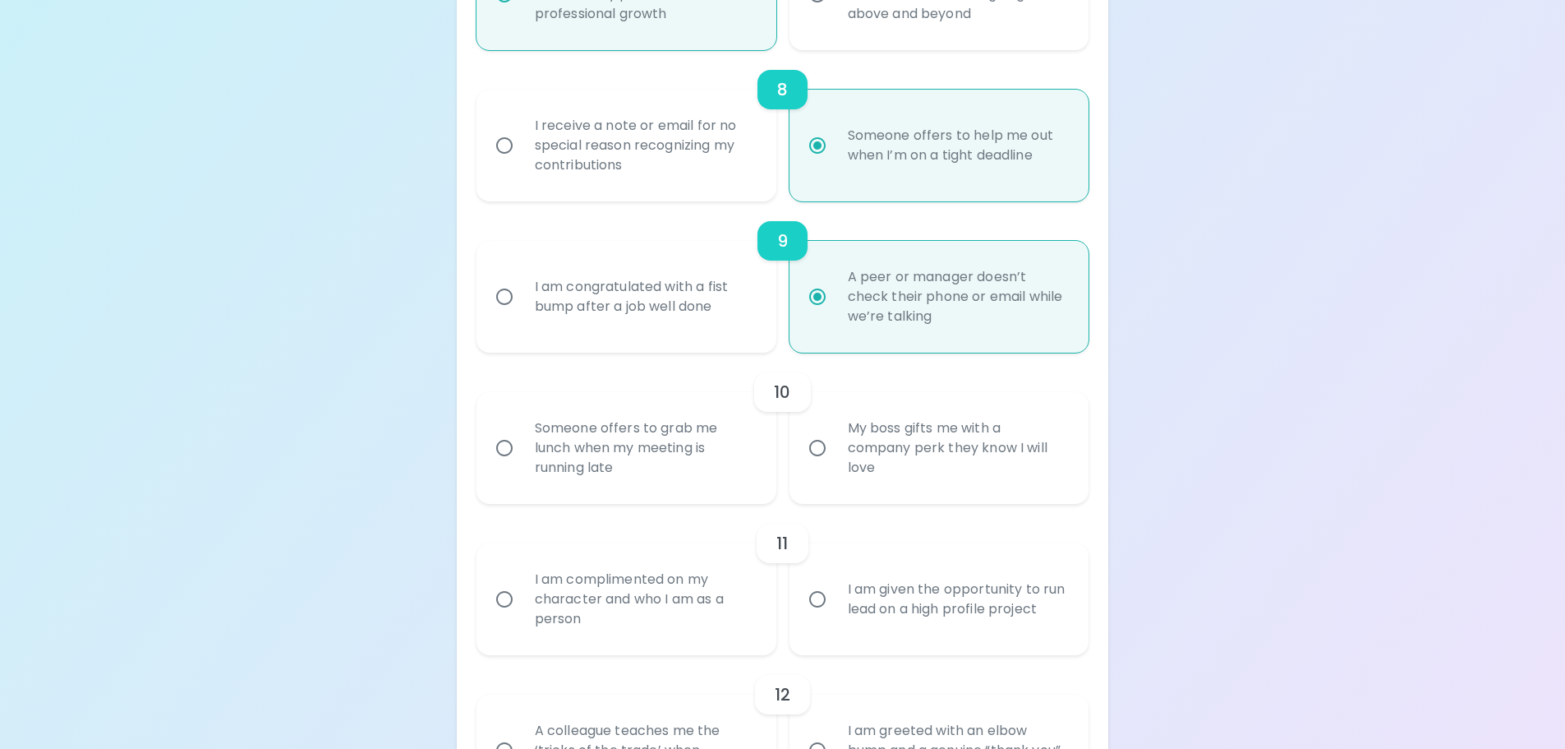
radio input "false"
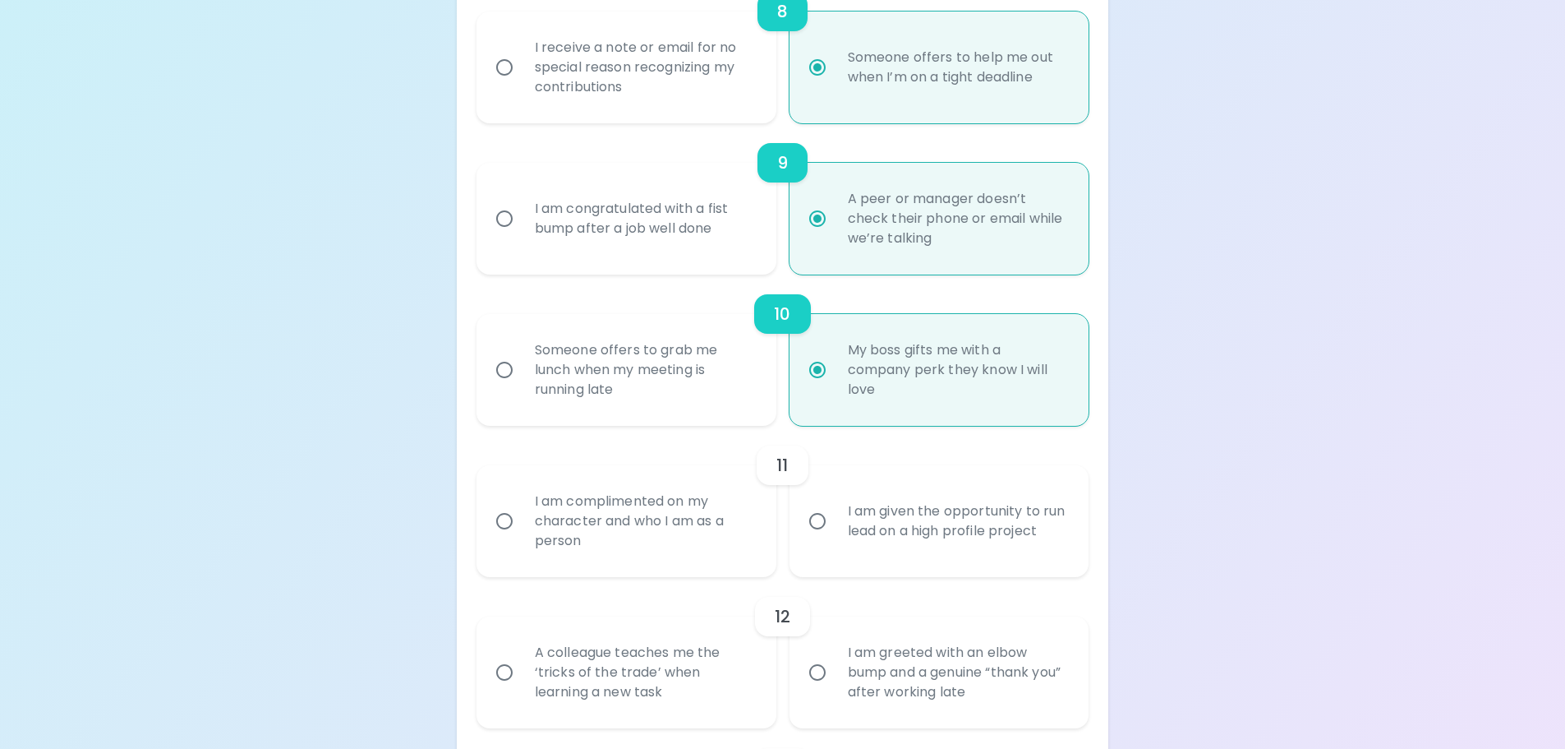
scroll to position [1533, 0]
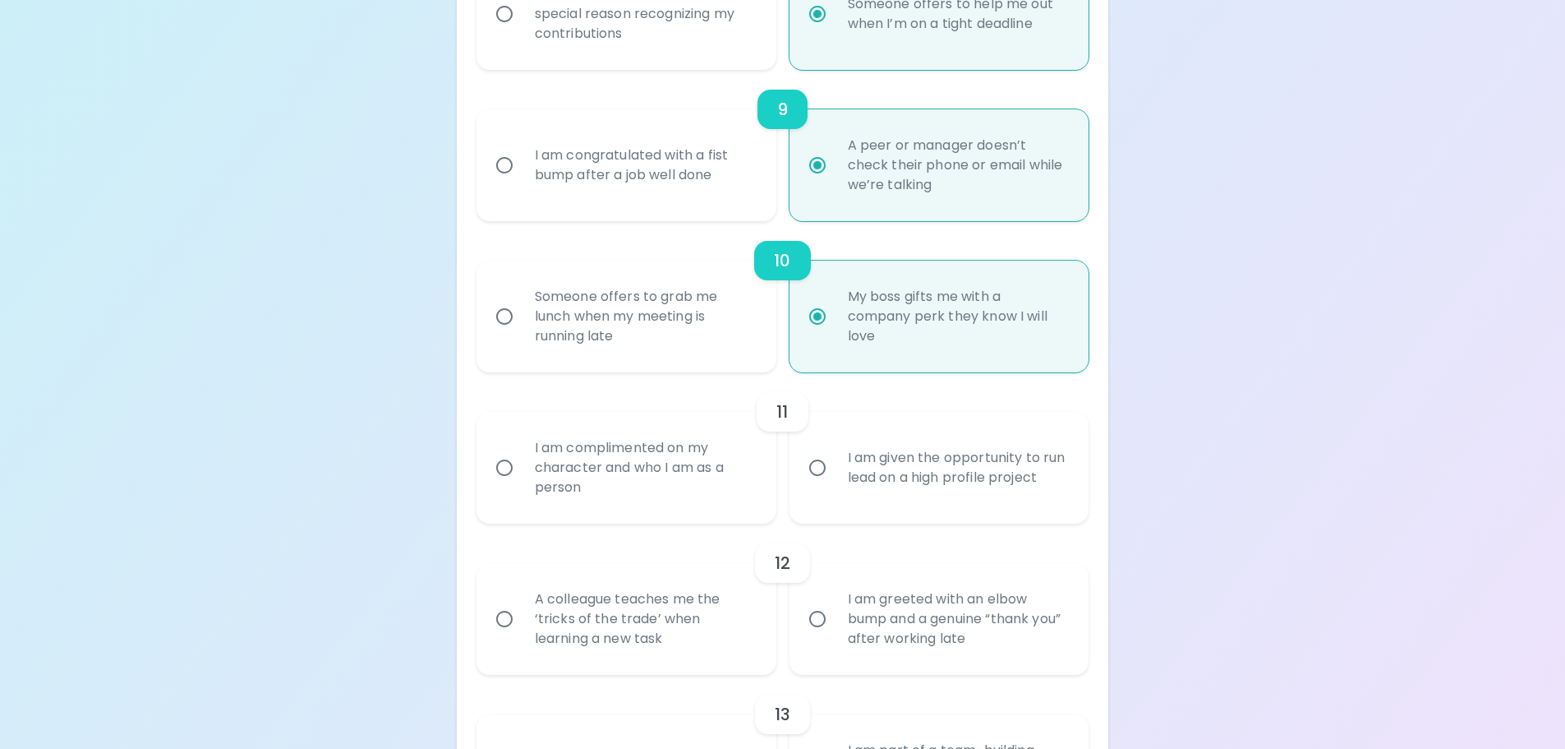
radio input "true"
click at [650, 461] on div "I am complimented on my character and who I am as a person" at bounding box center [645, 467] width 246 height 99
click at [522, 461] on input "I am complimented on my character and who I am as a person" at bounding box center [504, 467] width 35 height 35
radio input "false"
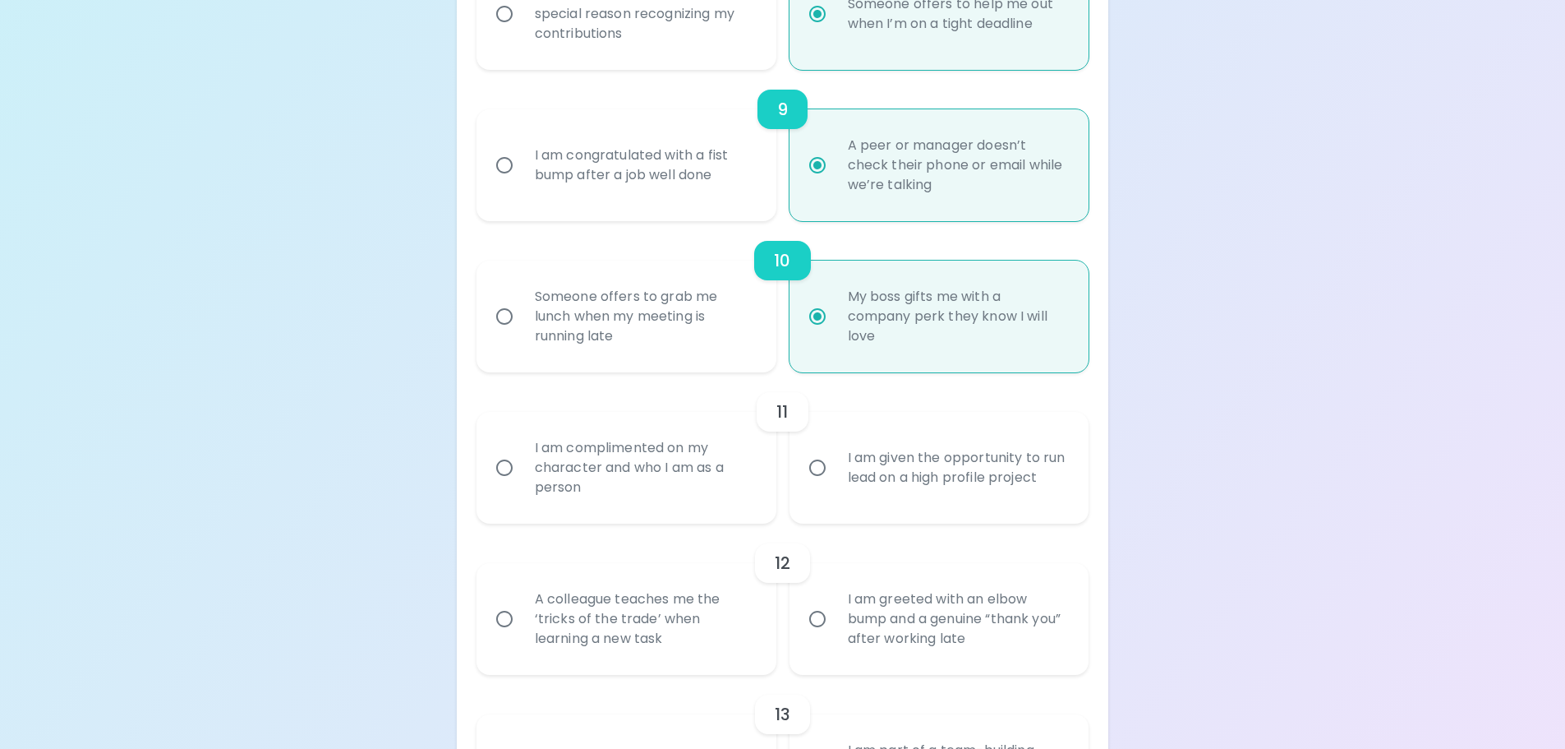
radio input "false"
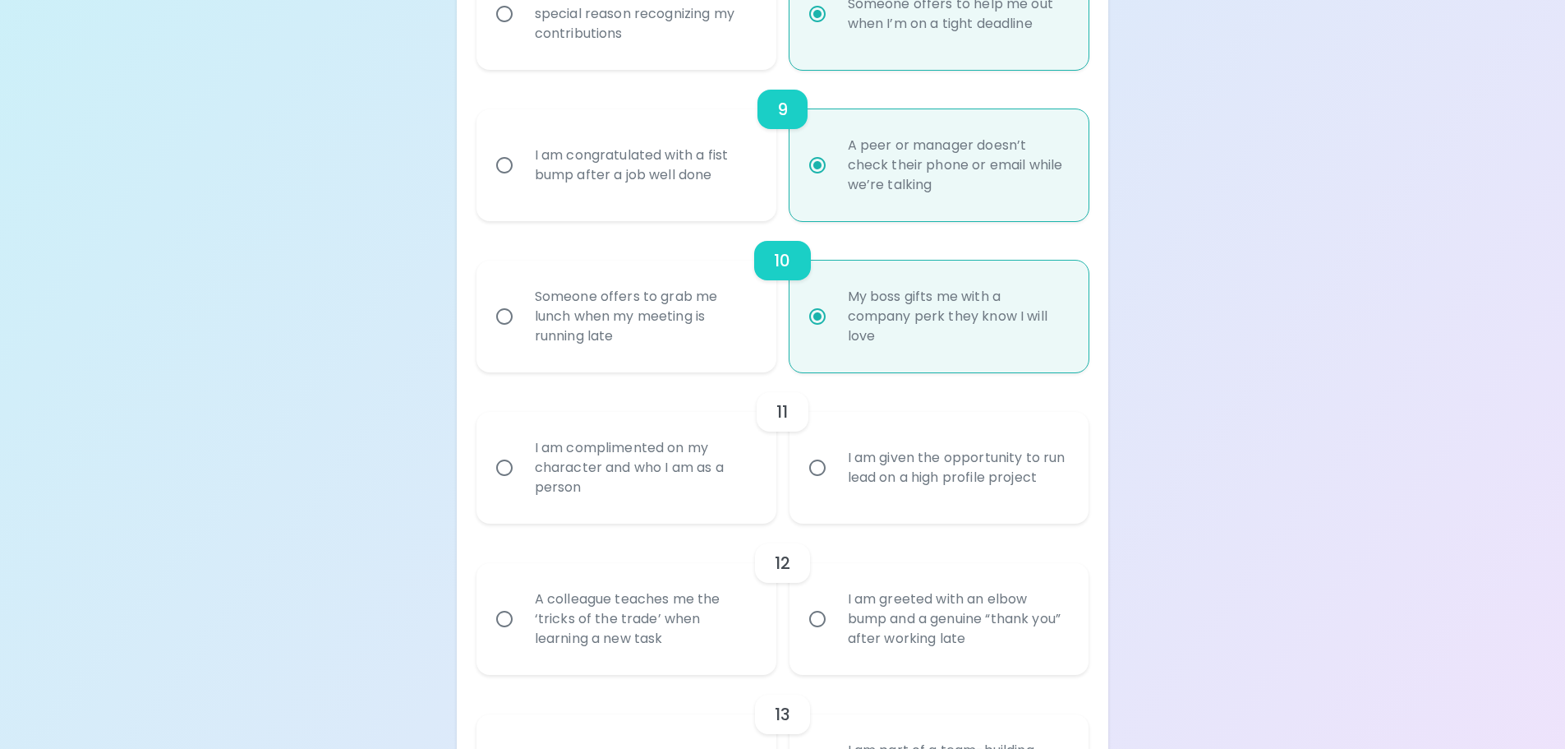
radio input "false"
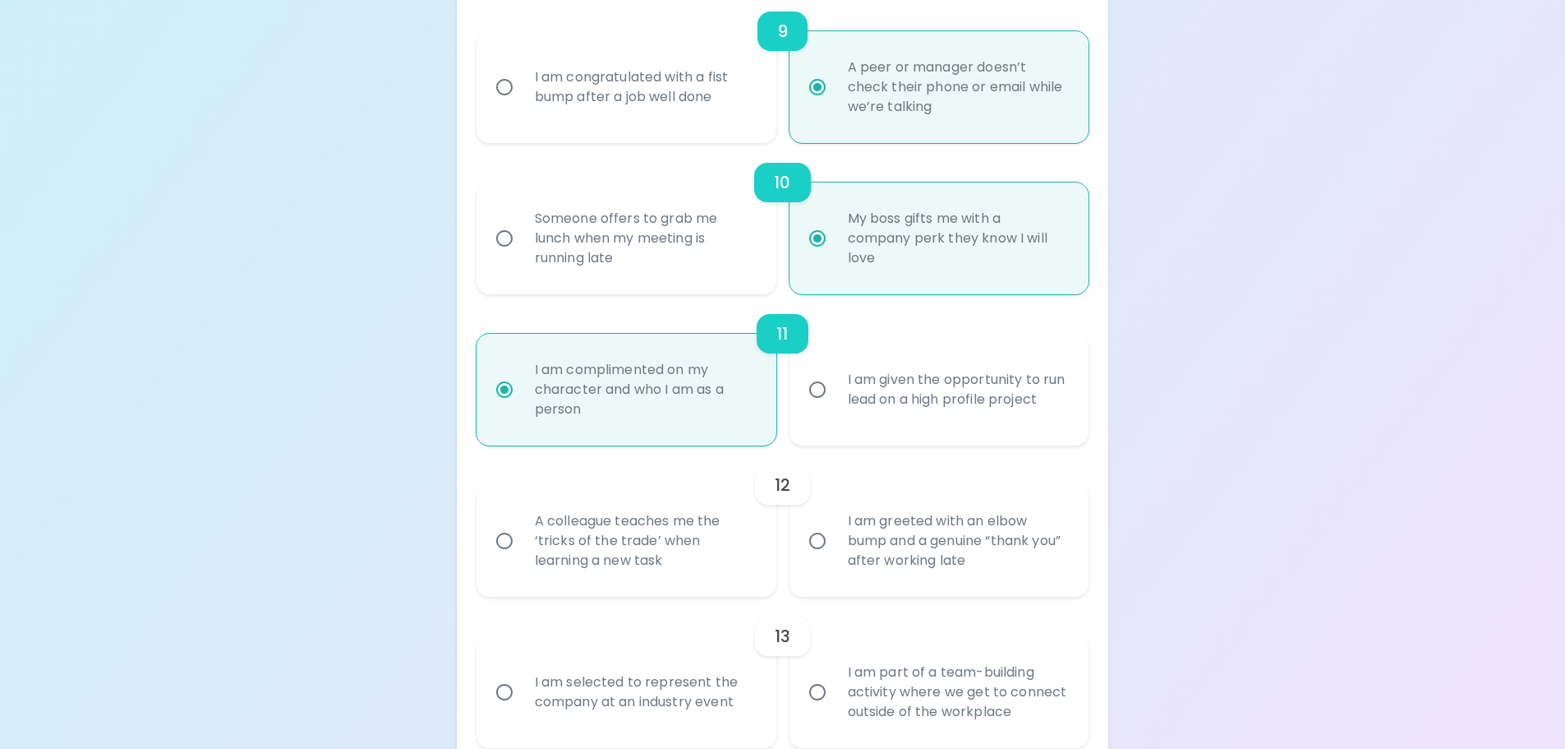
scroll to position [1665, 0]
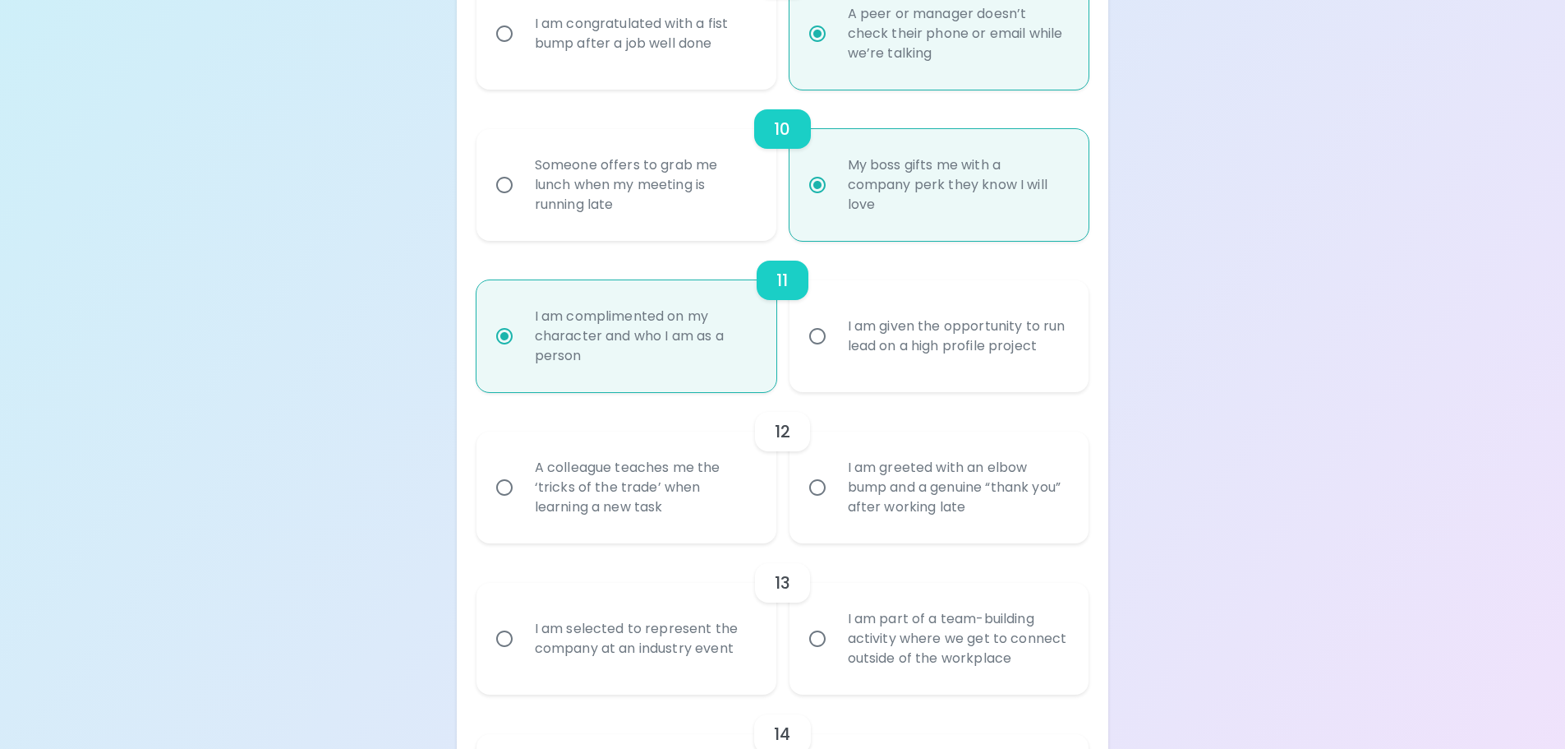
radio input "true"
click at [634, 486] on div "A colleague teaches me the ‘tricks of the trade’ when learning a new task" at bounding box center [645, 487] width 246 height 99
click at [522, 486] on input "A colleague teaches me the ‘tricks of the trade’ when learning a new task" at bounding box center [504, 487] width 35 height 35
radio input "false"
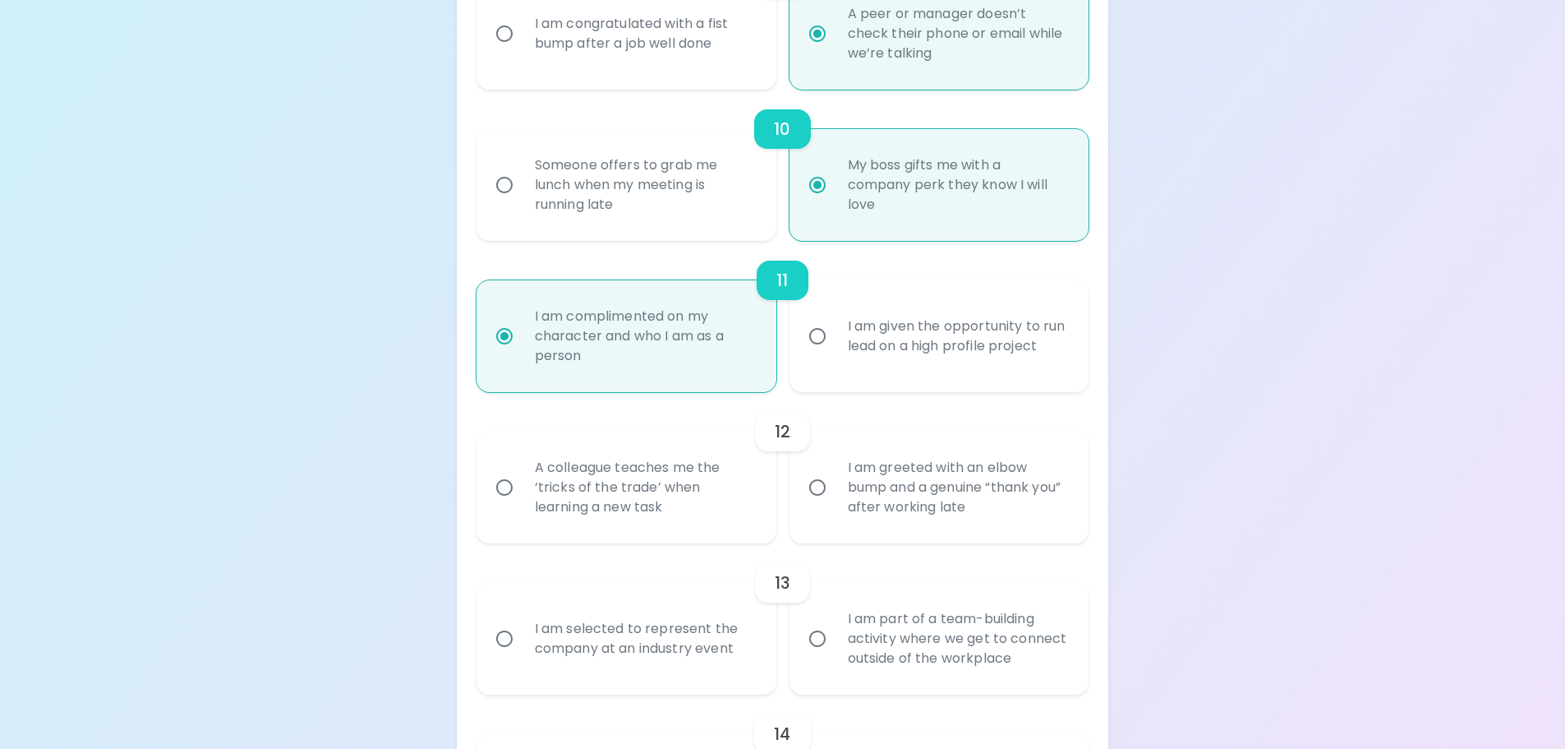
radio input "false"
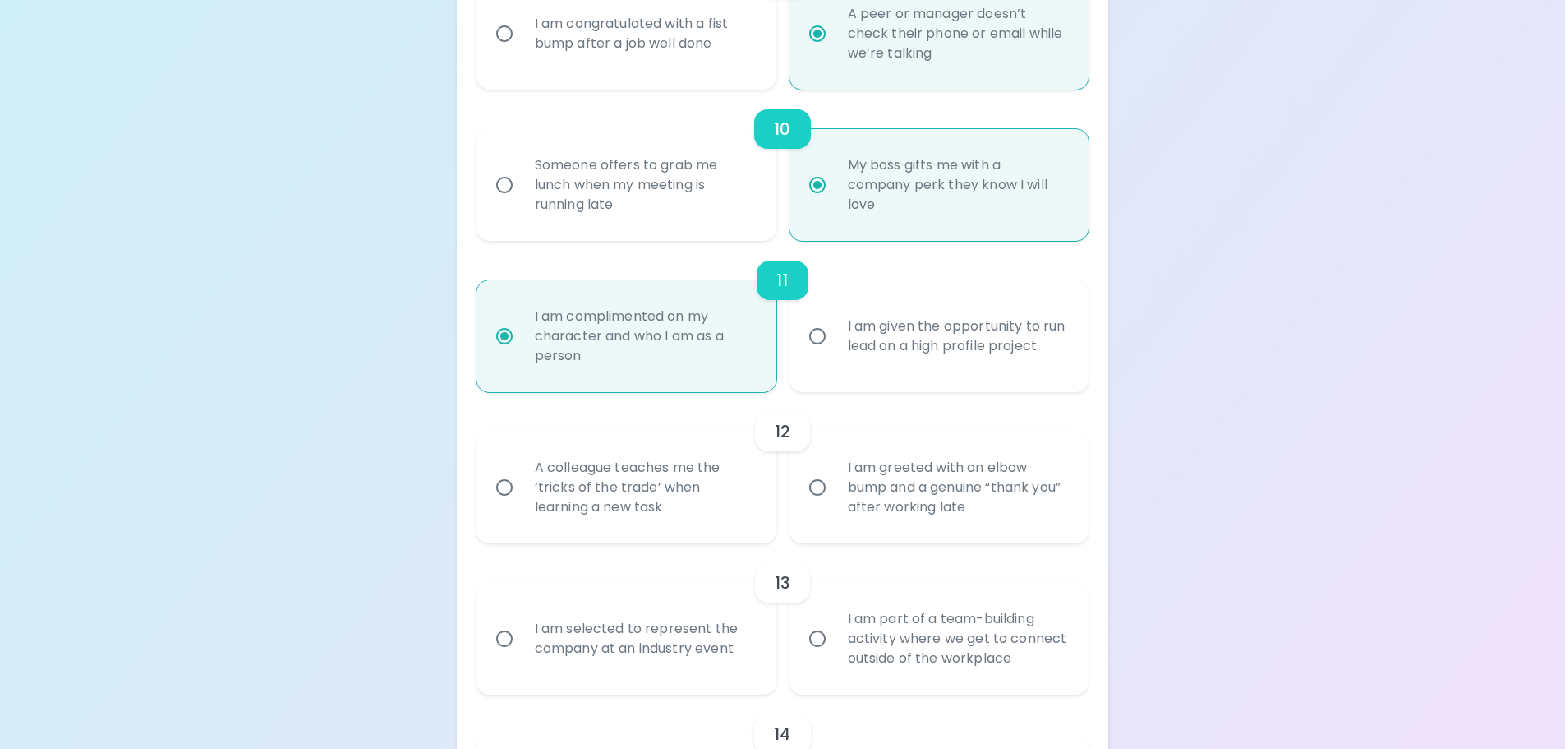
radio input "false"
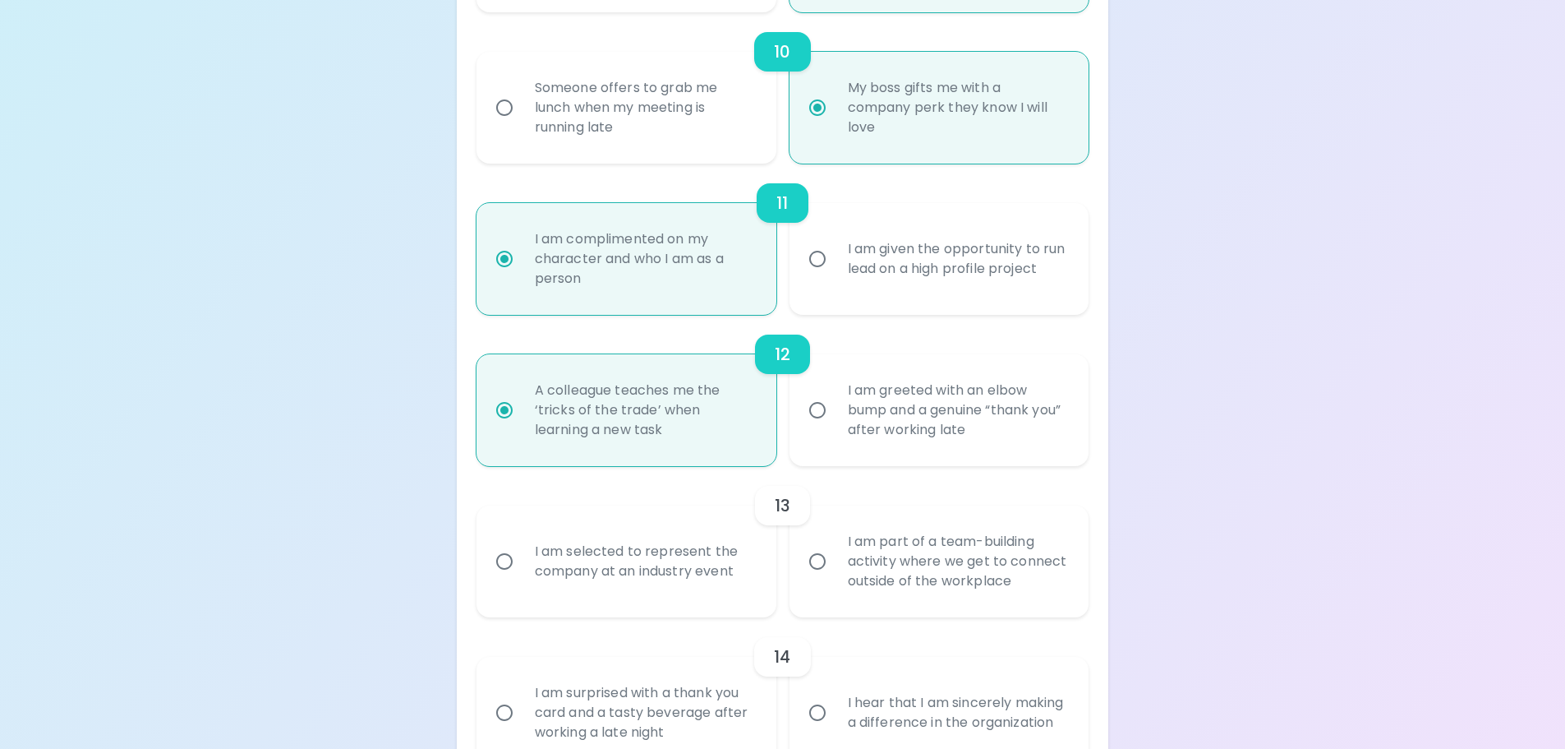
scroll to position [1796, 0]
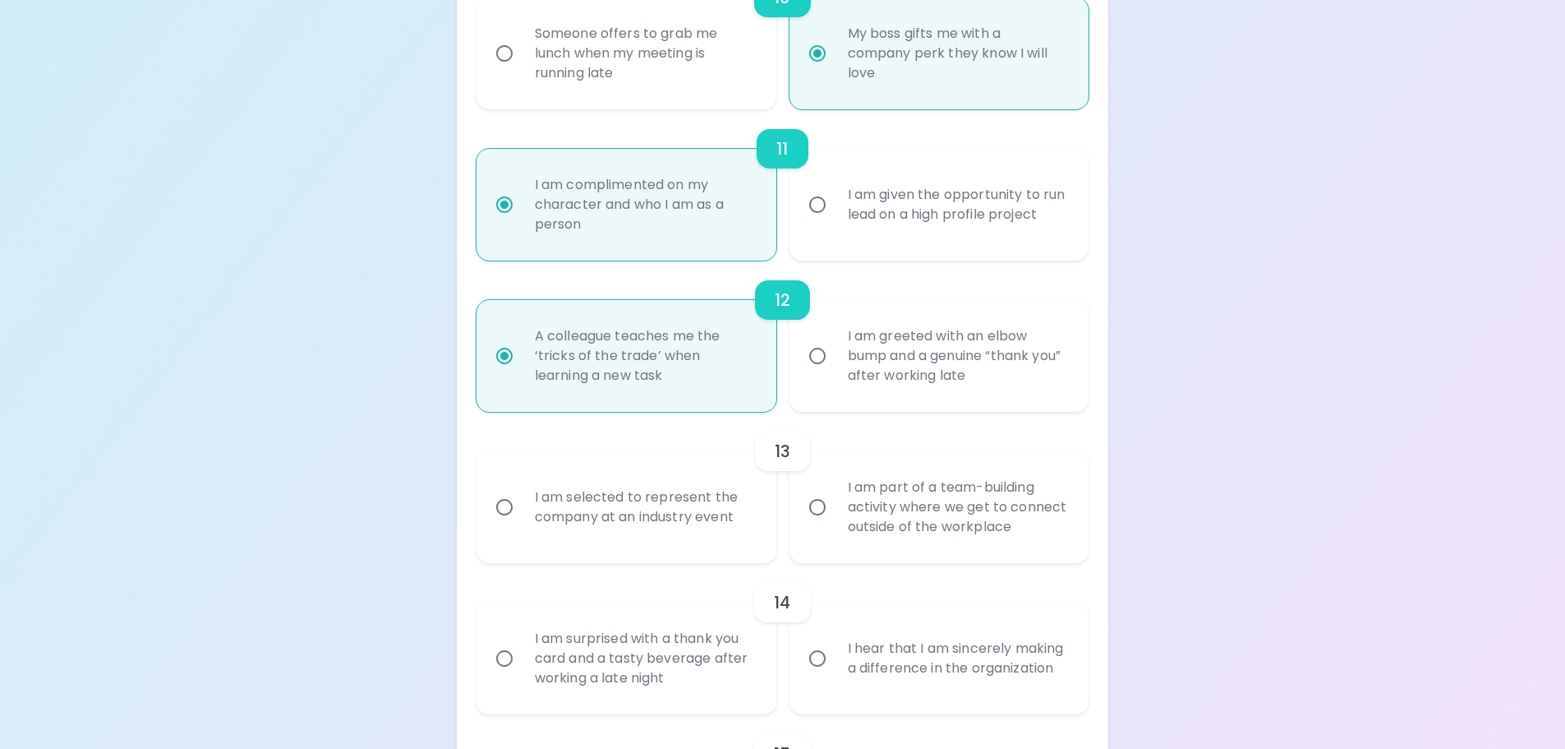
radio input "true"
click at [677, 499] on div "I am selected to represent the company at an industry event" at bounding box center [645, 507] width 246 height 79
click at [522, 499] on input "I am selected to represent the company at an industry event" at bounding box center [504, 507] width 35 height 35
radio input "false"
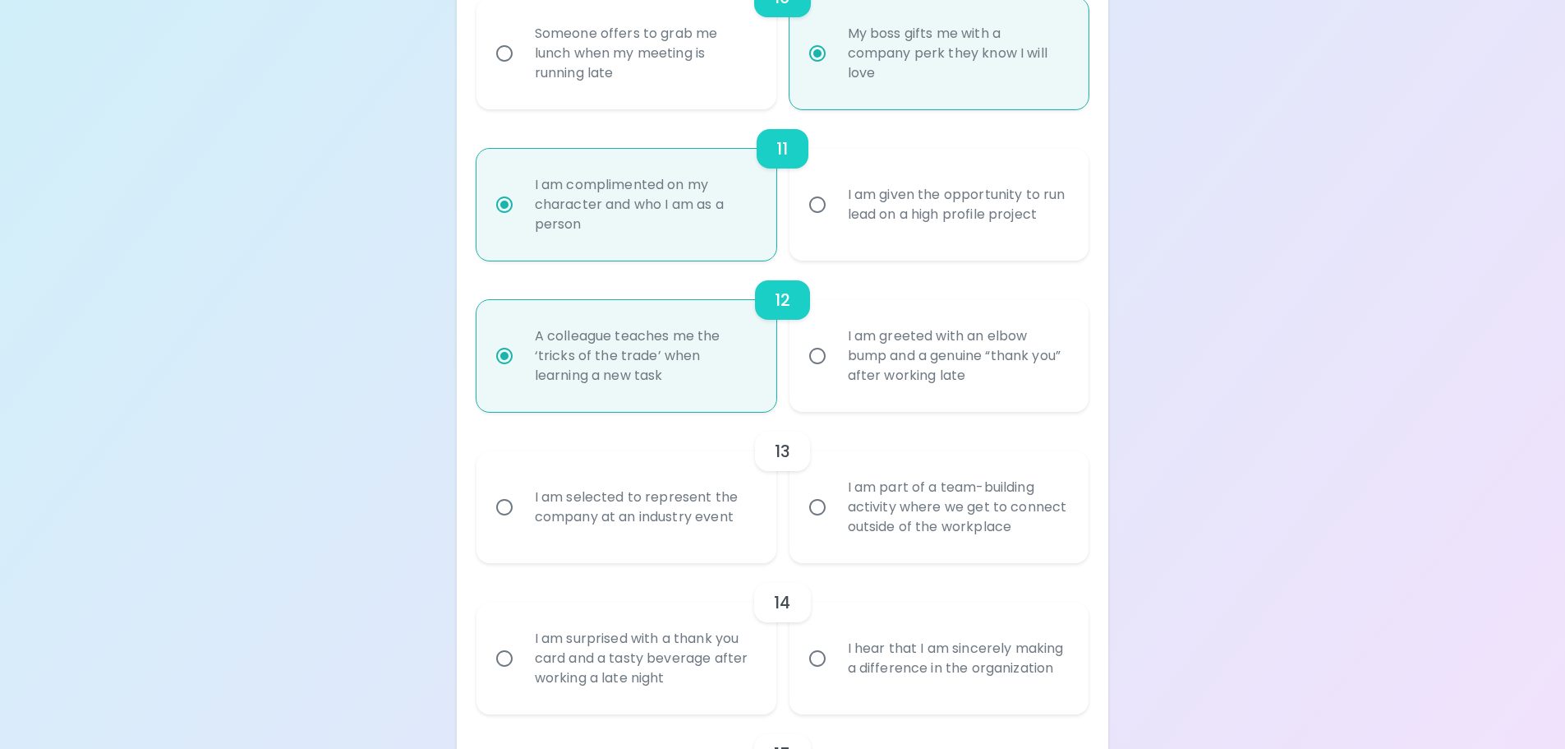
radio input "false"
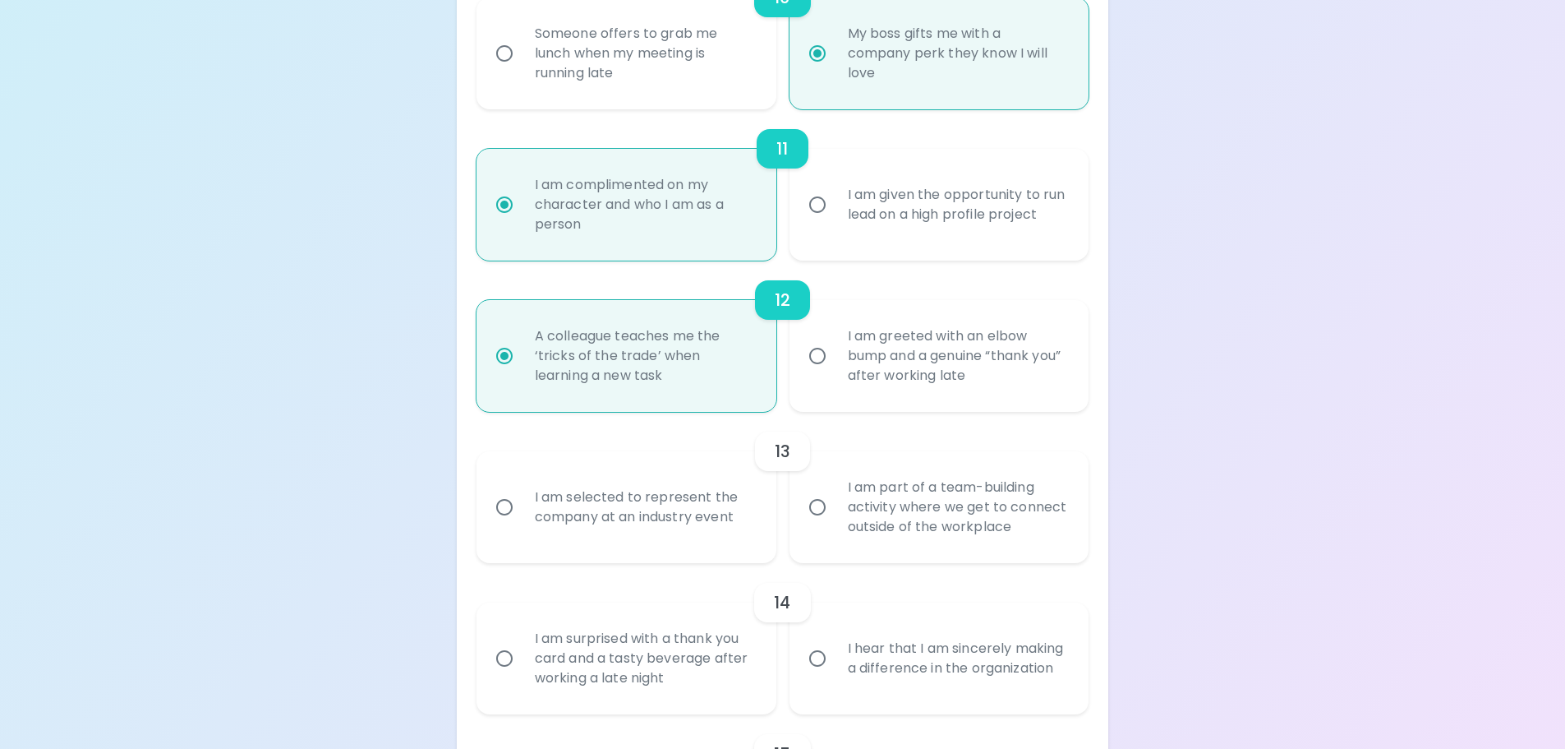
radio input "false"
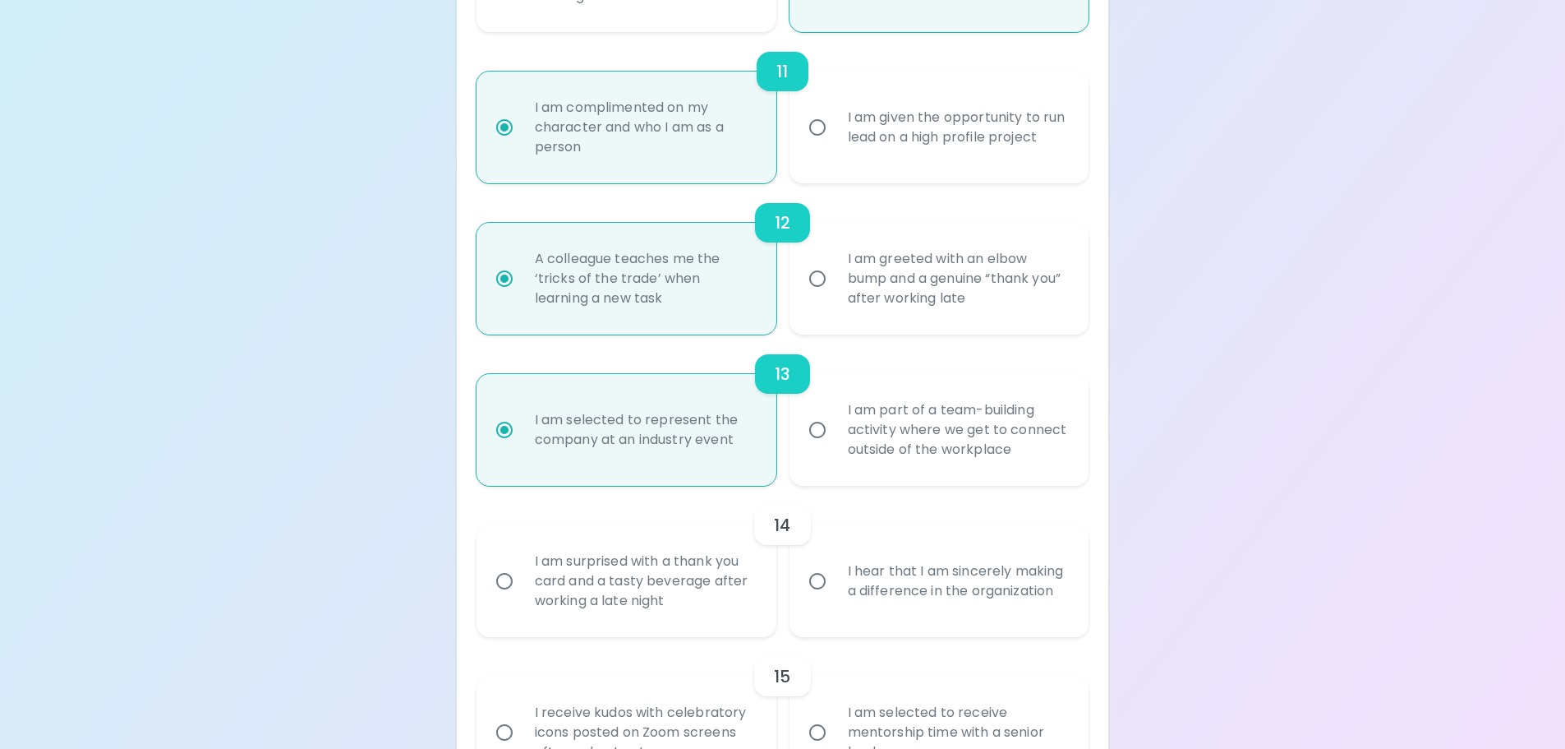
scroll to position [1928, 0]
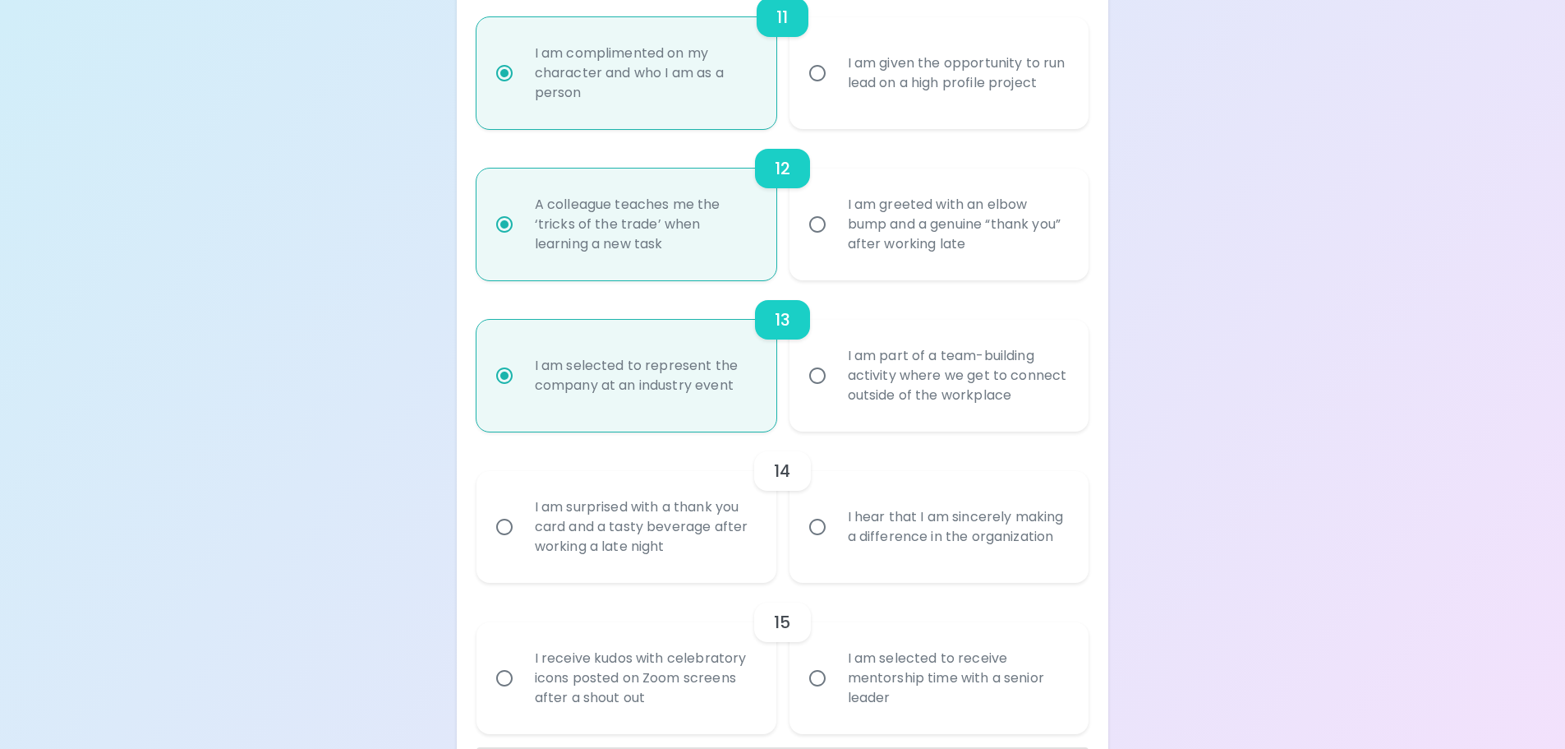
radio input "true"
click at [937, 530] on div "I hear that I am sincerely making a difference in the organization" at bounding box center [958, 526] width 246 height 79
click at [835, 530] on input "I hear that I am sincerely making a difference in the organization" at bounding box center [817, 526] width 35 height 35
radio input "false"
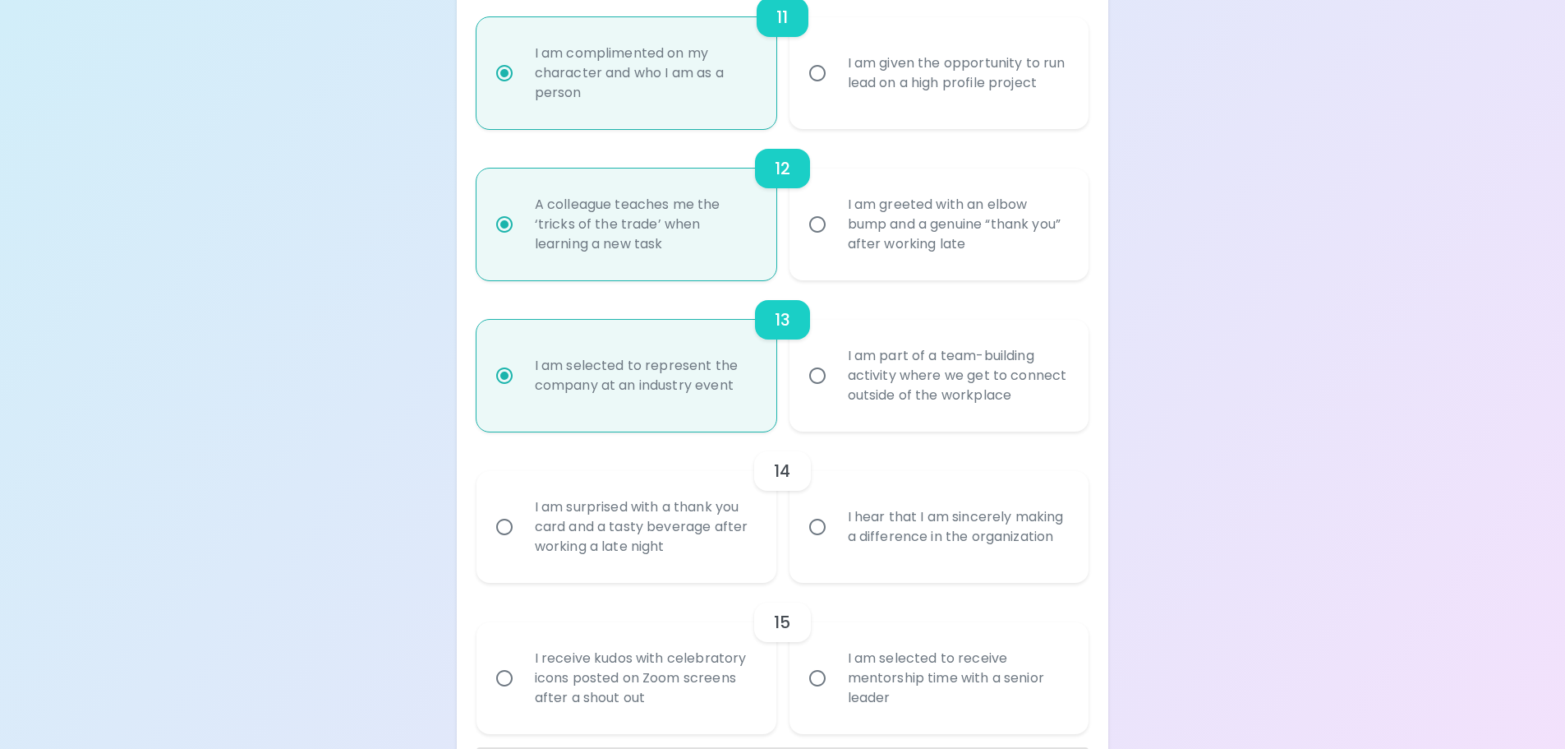
radio input "false"
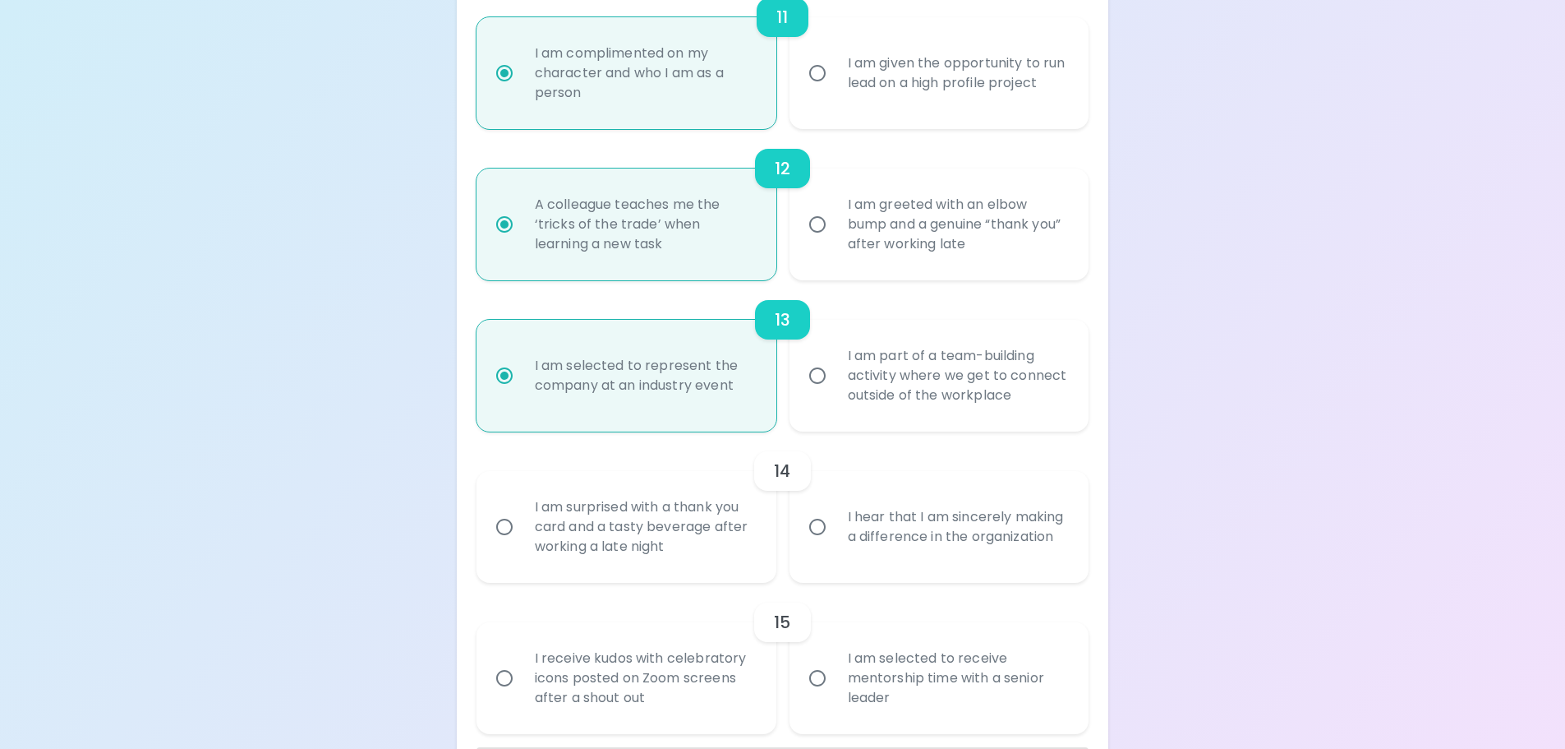
radio input "false"
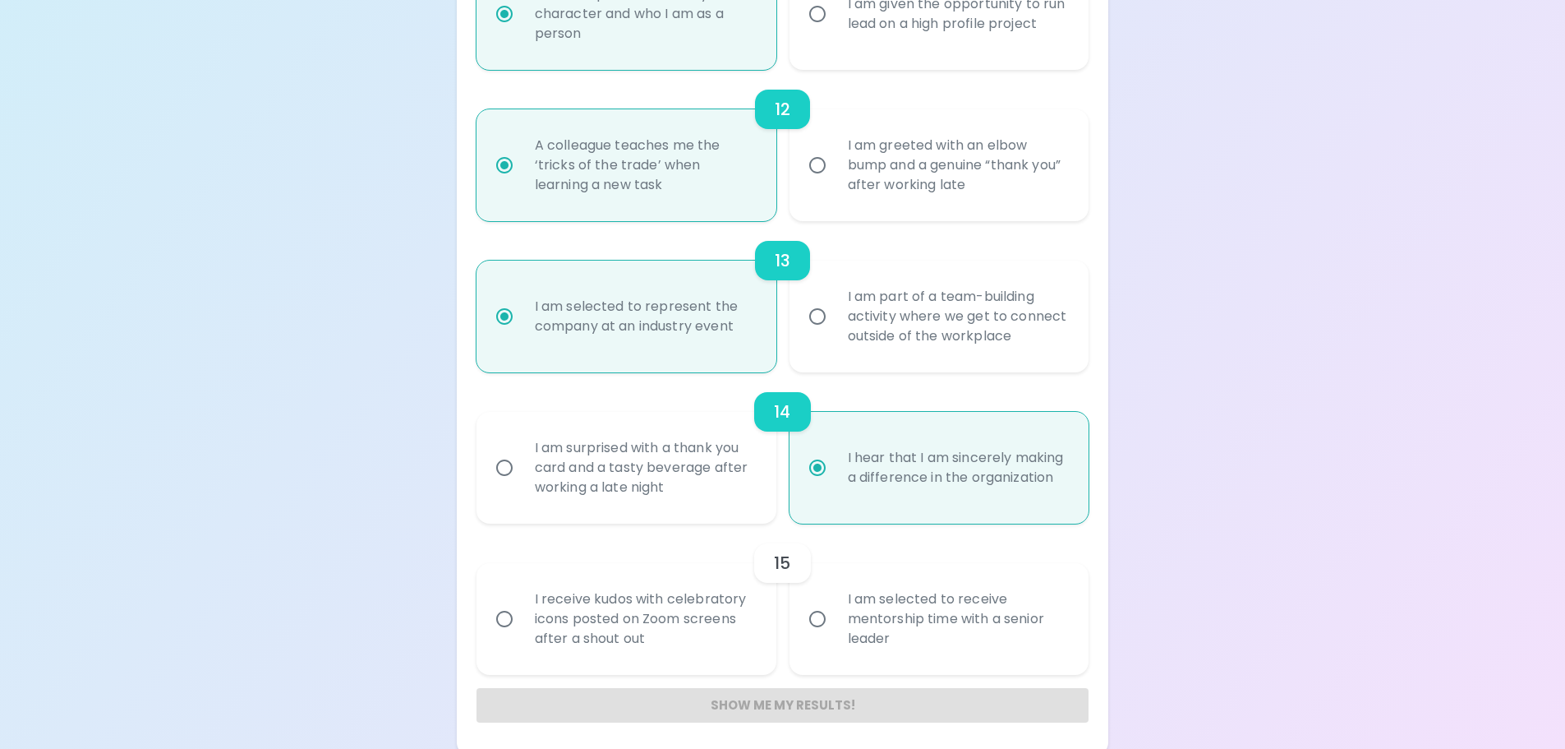
scroll to position [1993, 0]
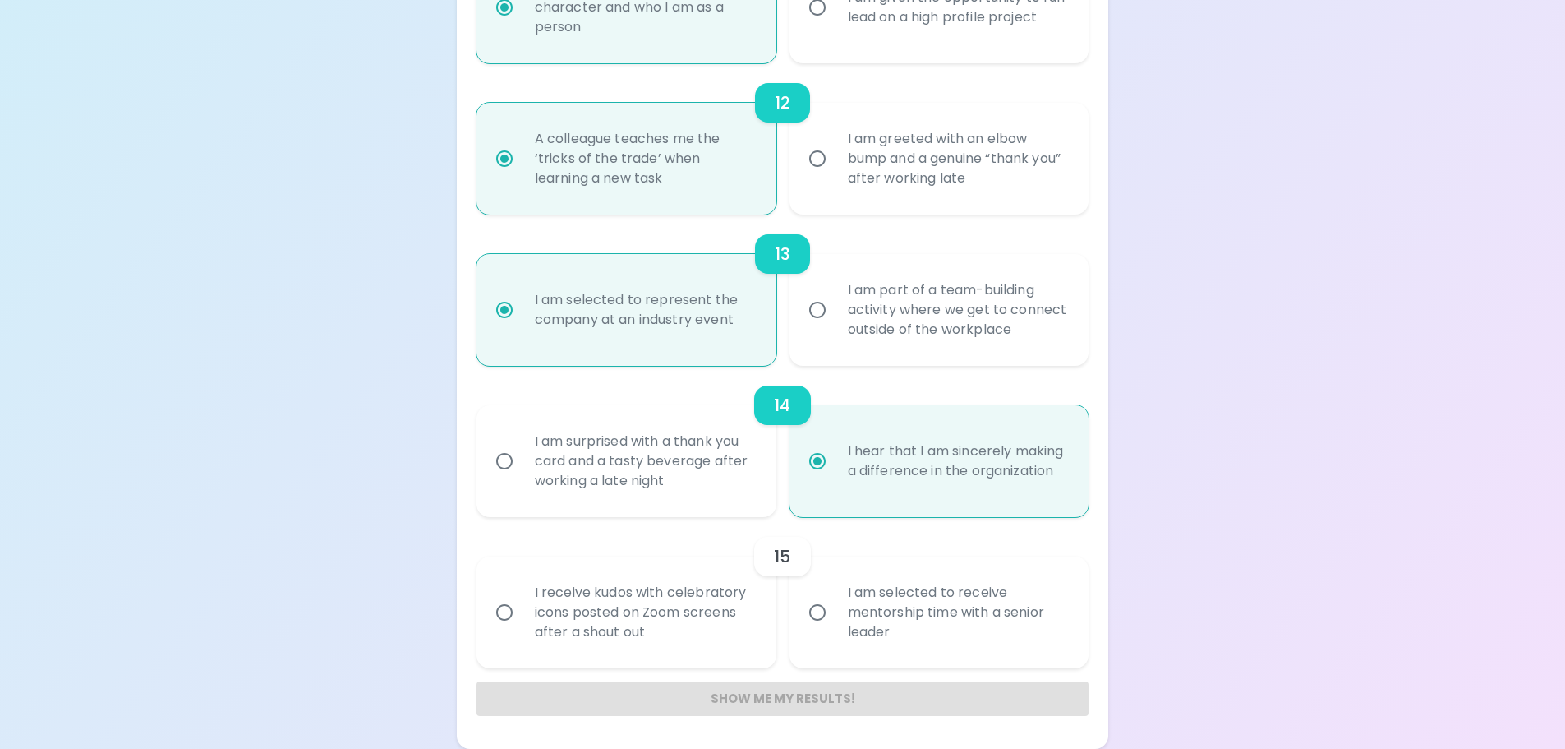
radio input "true"
click at [927, 619] on div "I am selected to receive mentorship time with a senior leader" at bounding box center [958, 612] width 246 height 99
click at [835, 619] on input "I am selected to receive mentorship time with a senior leader" at bounding box center [817, 612] width 35 height 35
radio input "false"
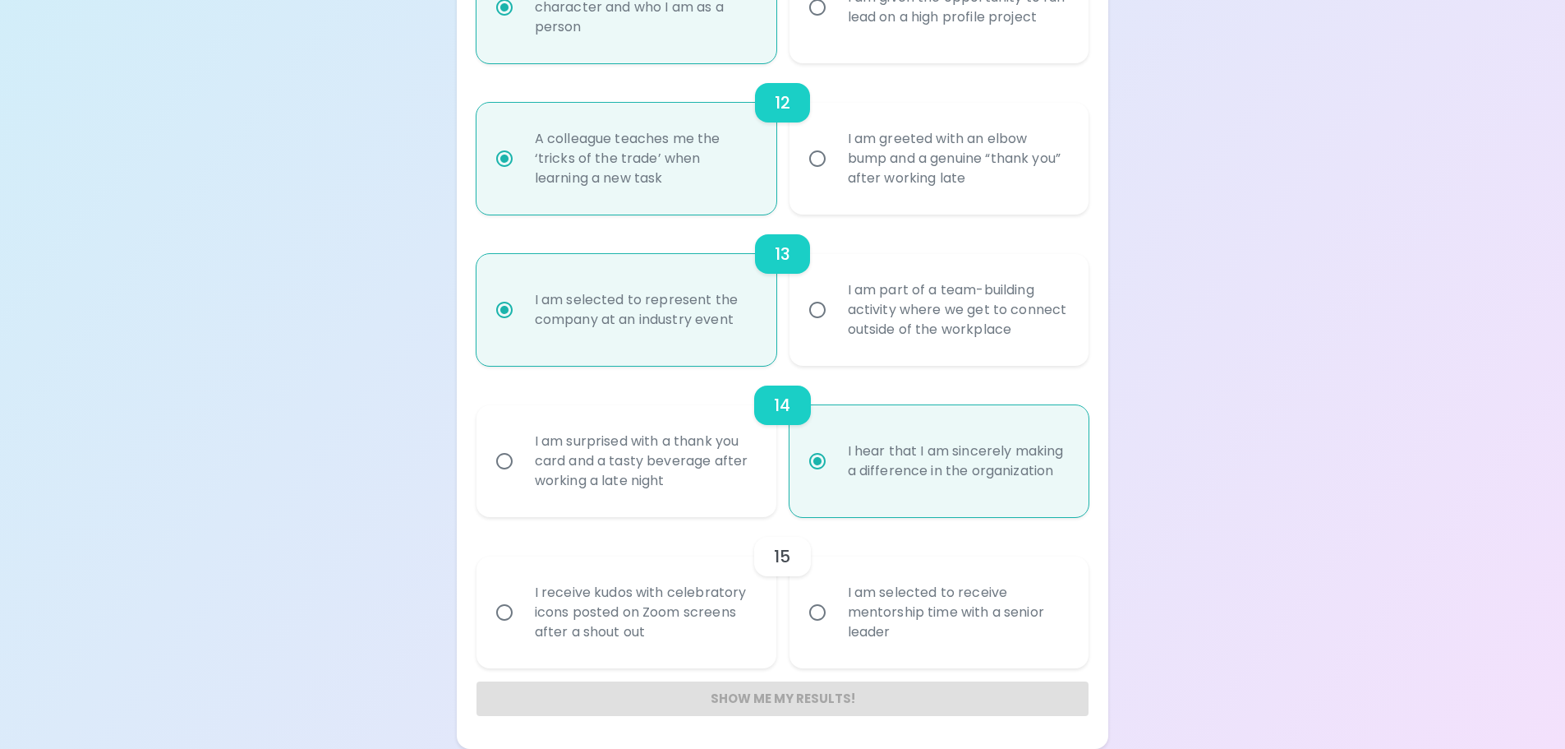
radio input "false"
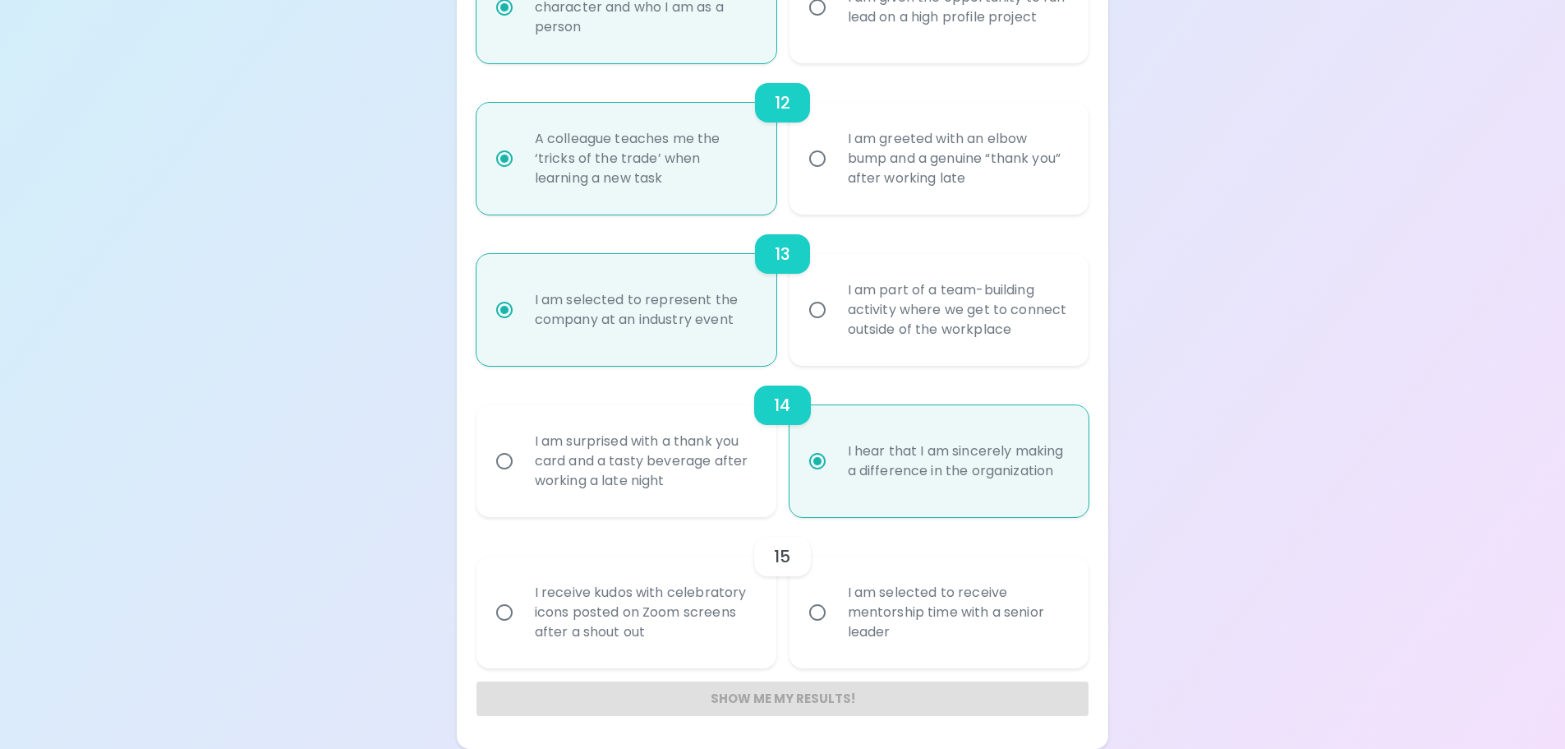
radio input "false"
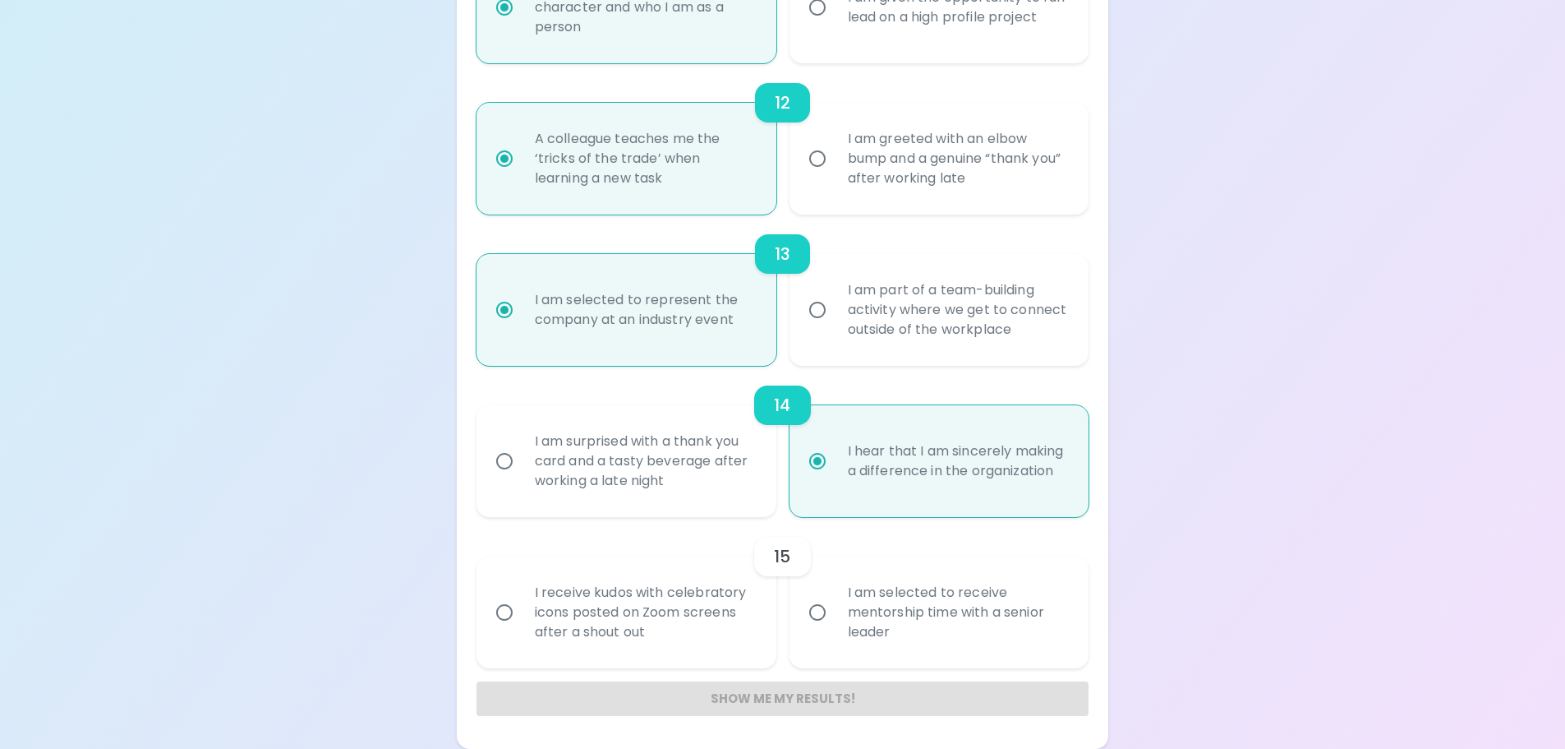
radio input "false"
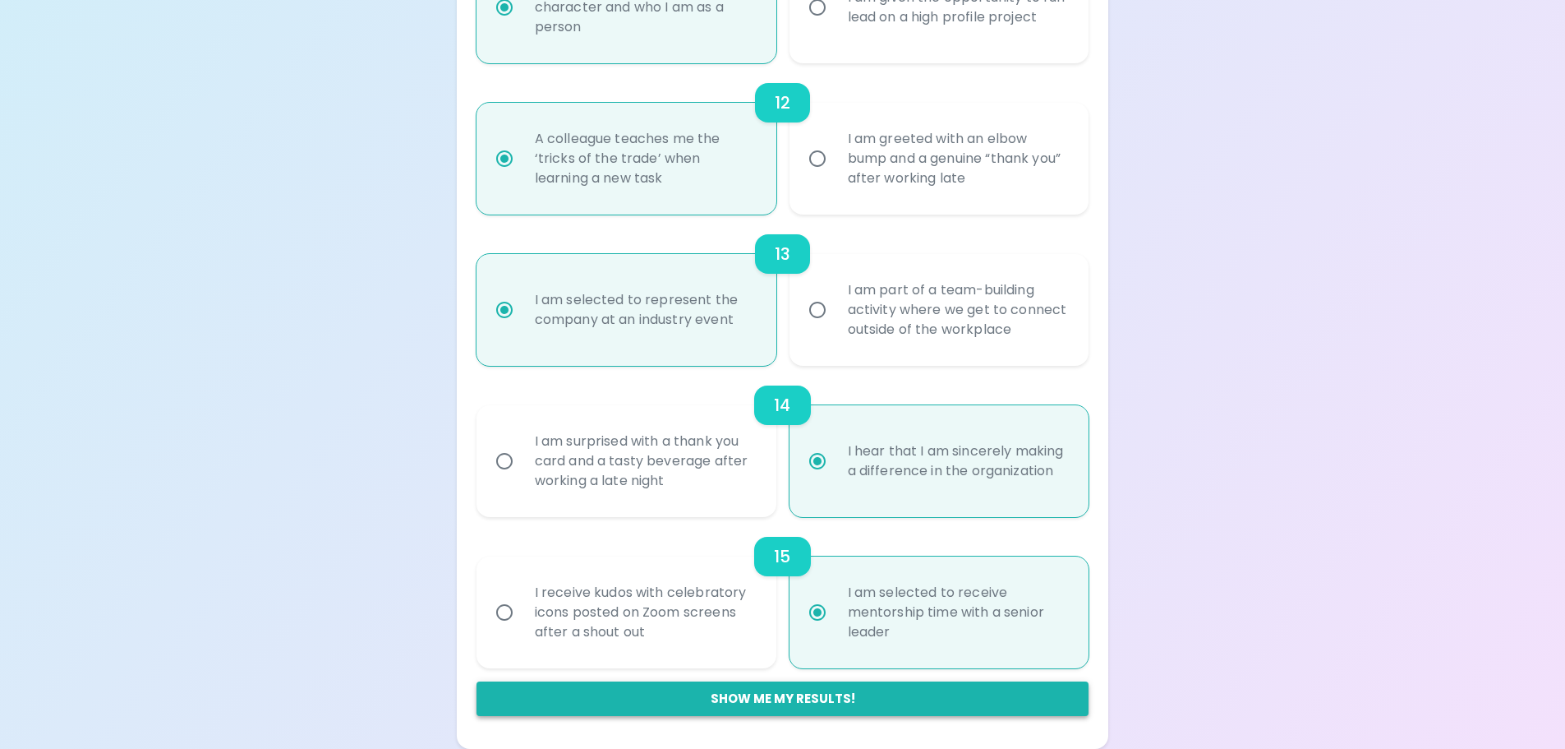
radio input "true"
click at [788, 695] on button "Show me my results!" at bounding box center [783, 698] width 613 height 35
radio input "false"
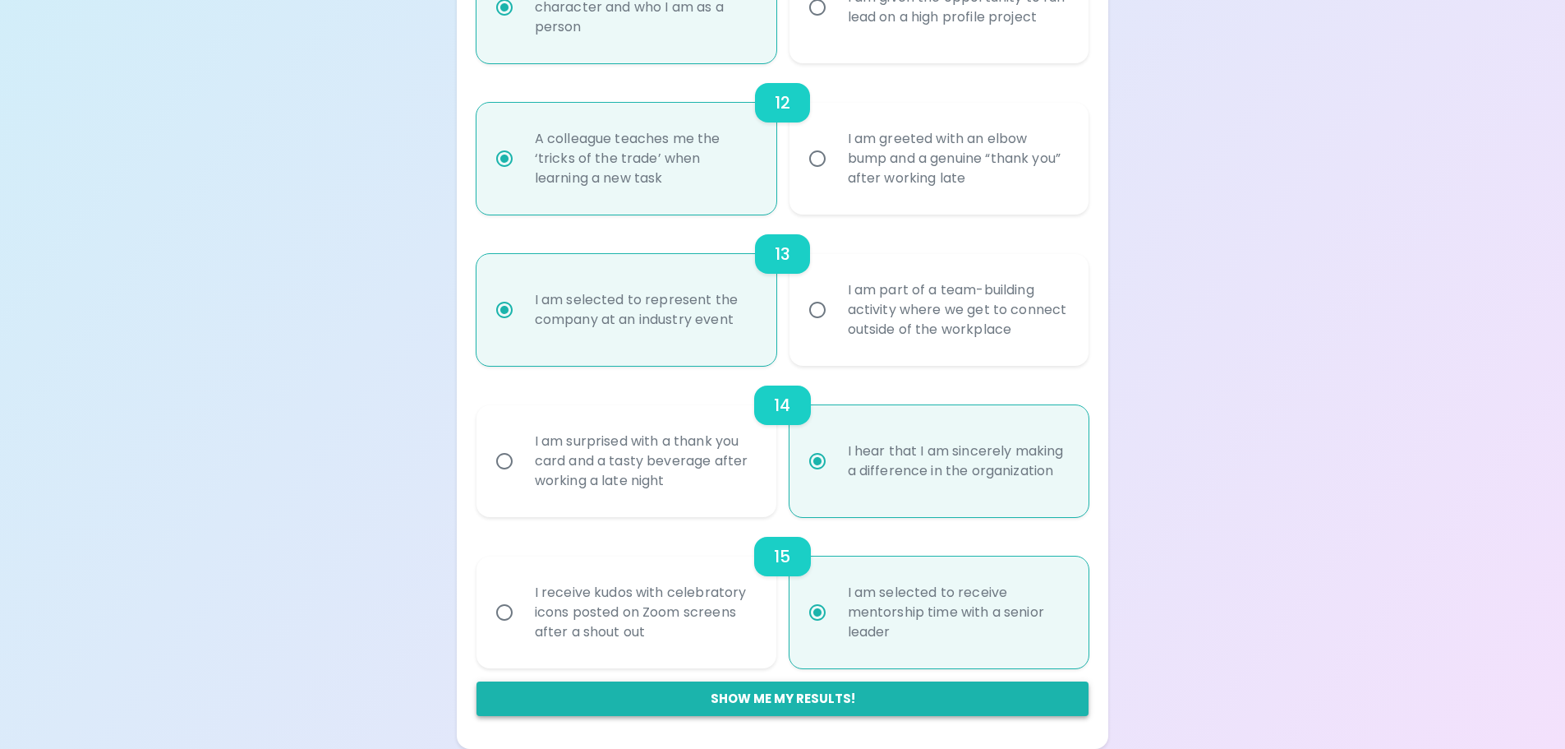
radio input "false"
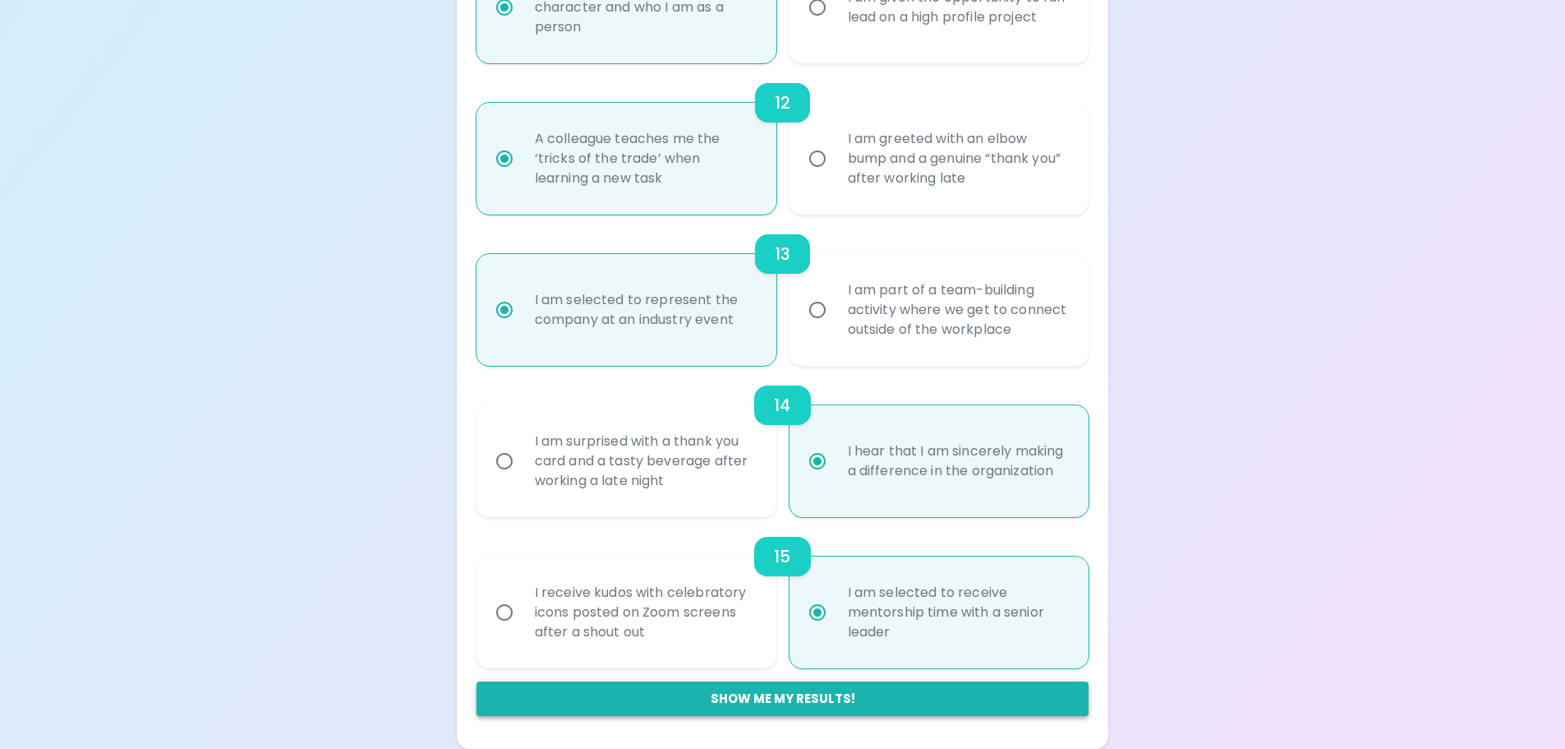
radio input "false"
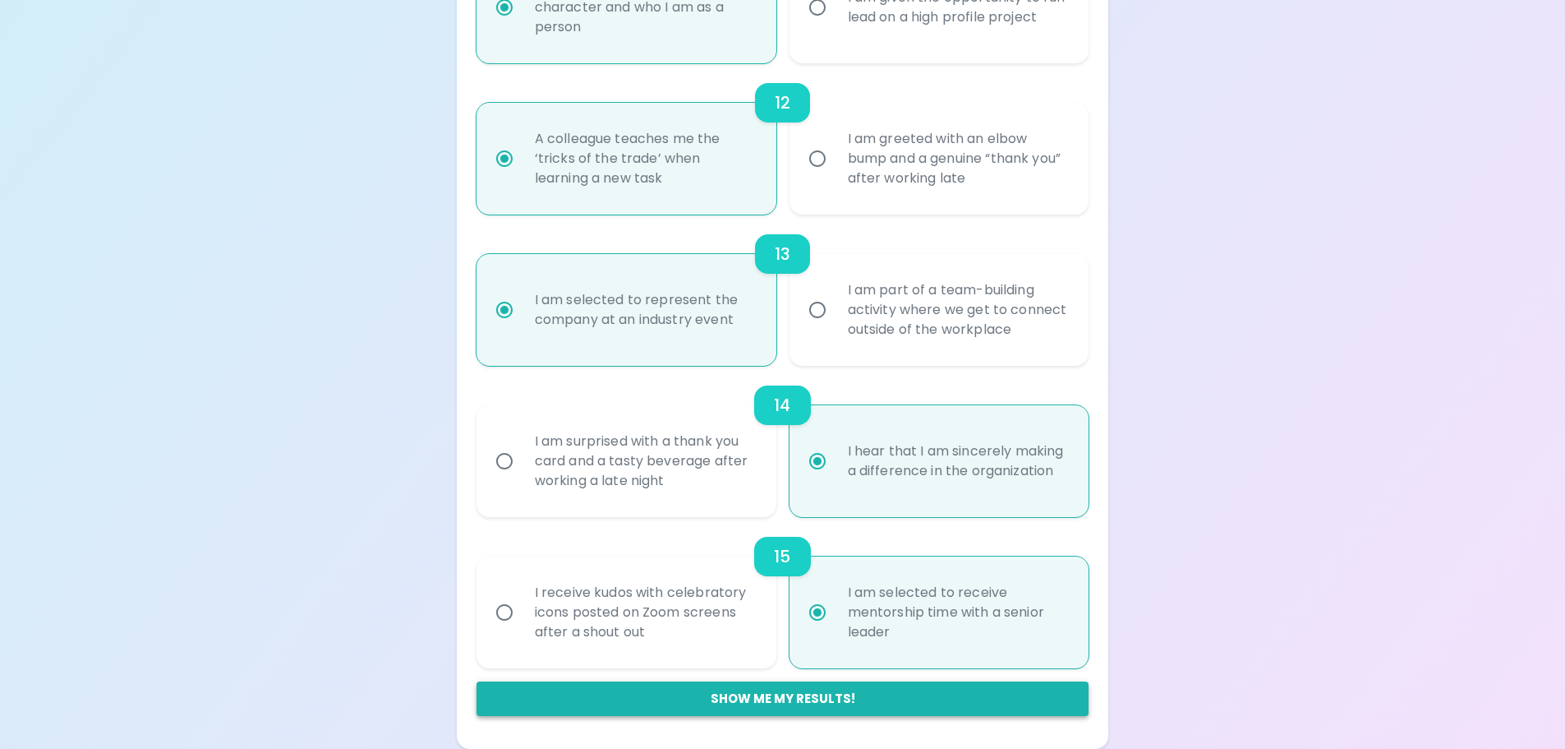
radio input "false"
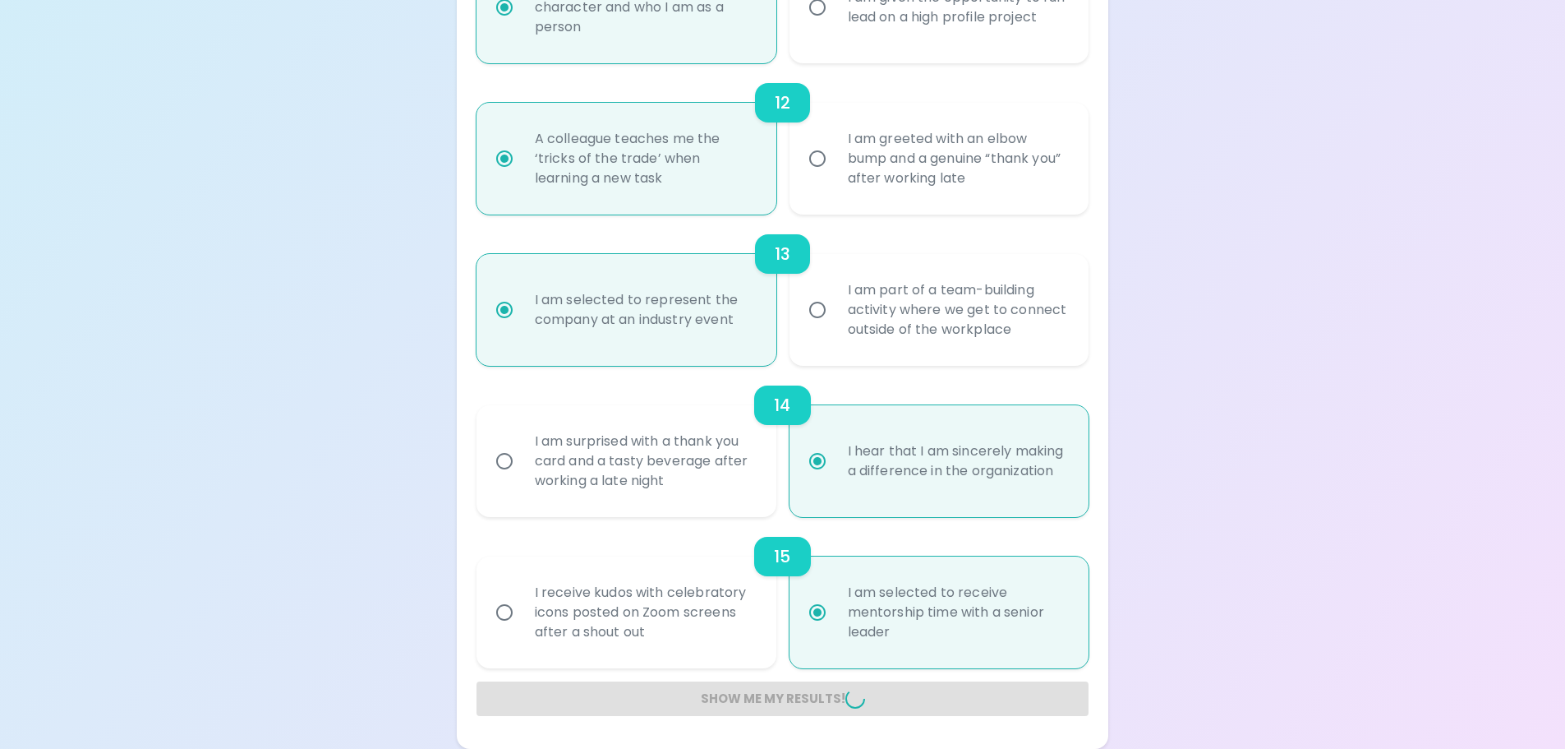
radio input "false"
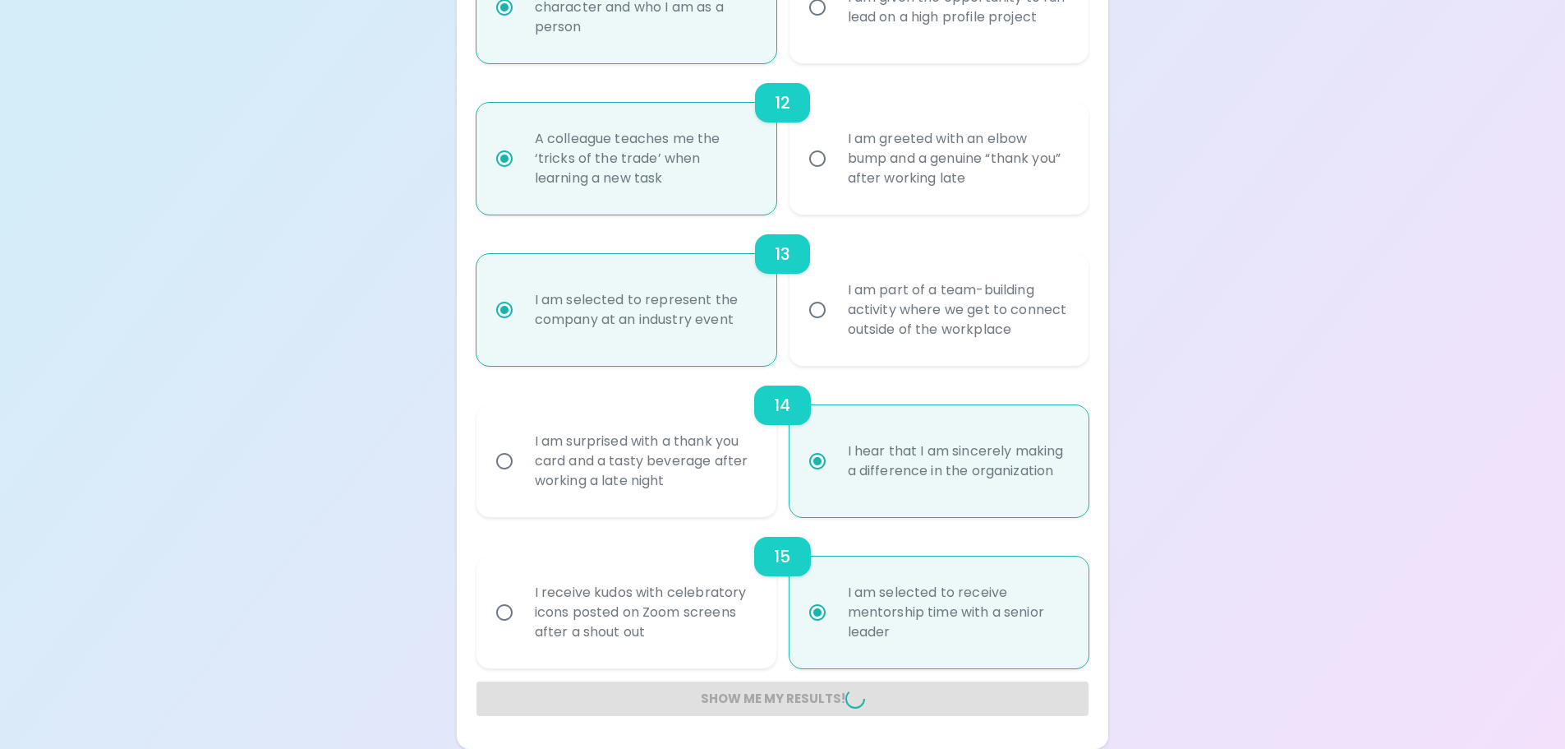
radio input "false"
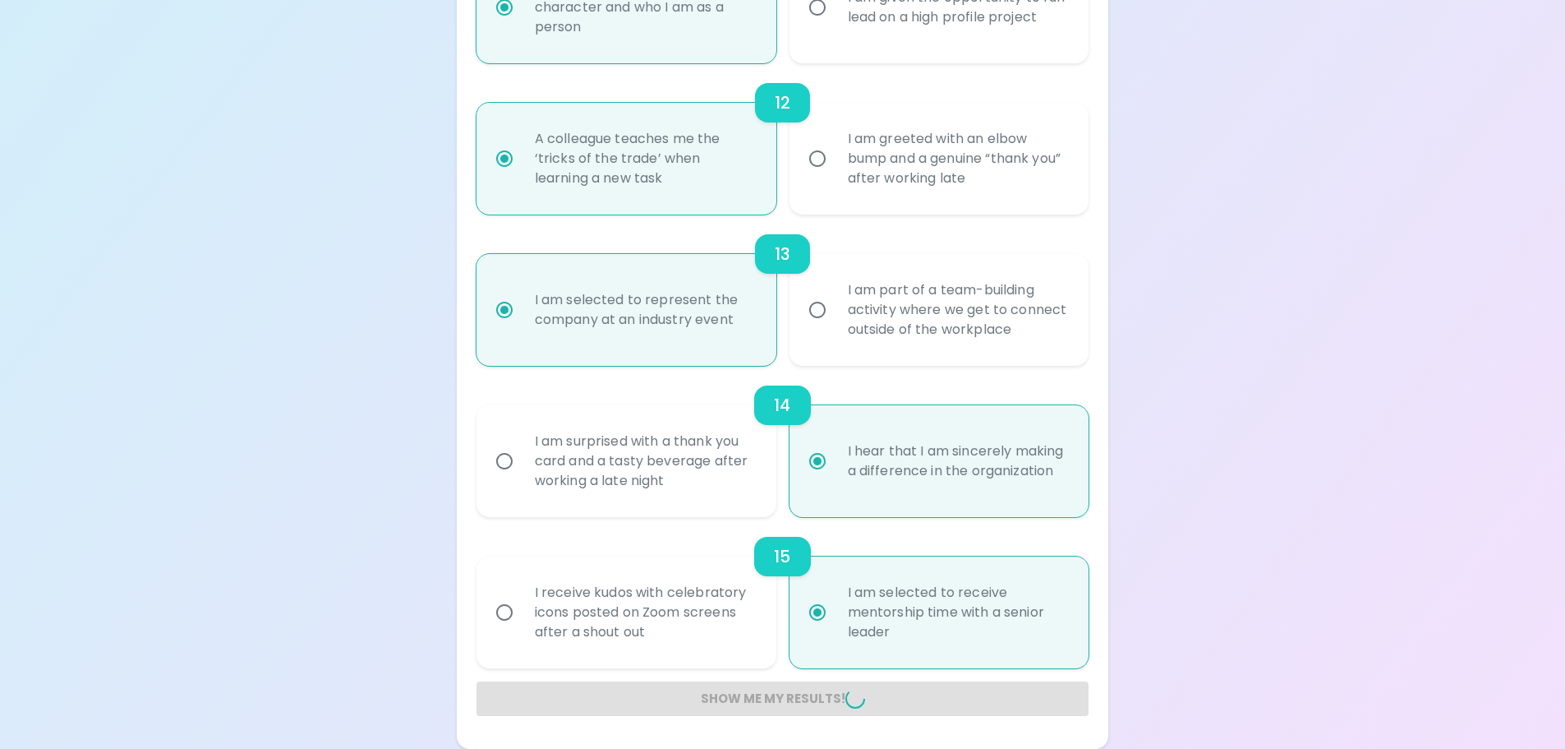
radio input "false"
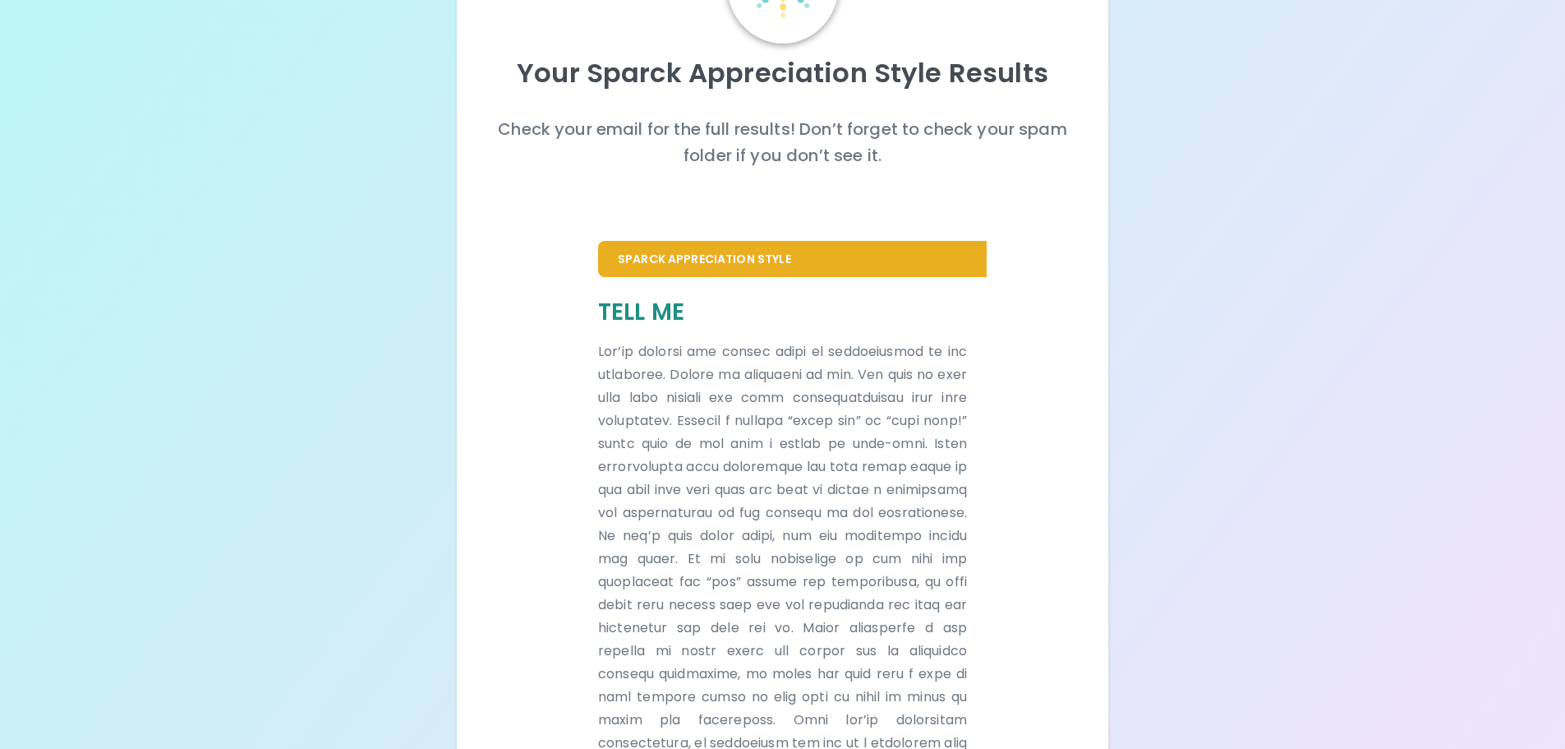
scroll to position [310, 0]
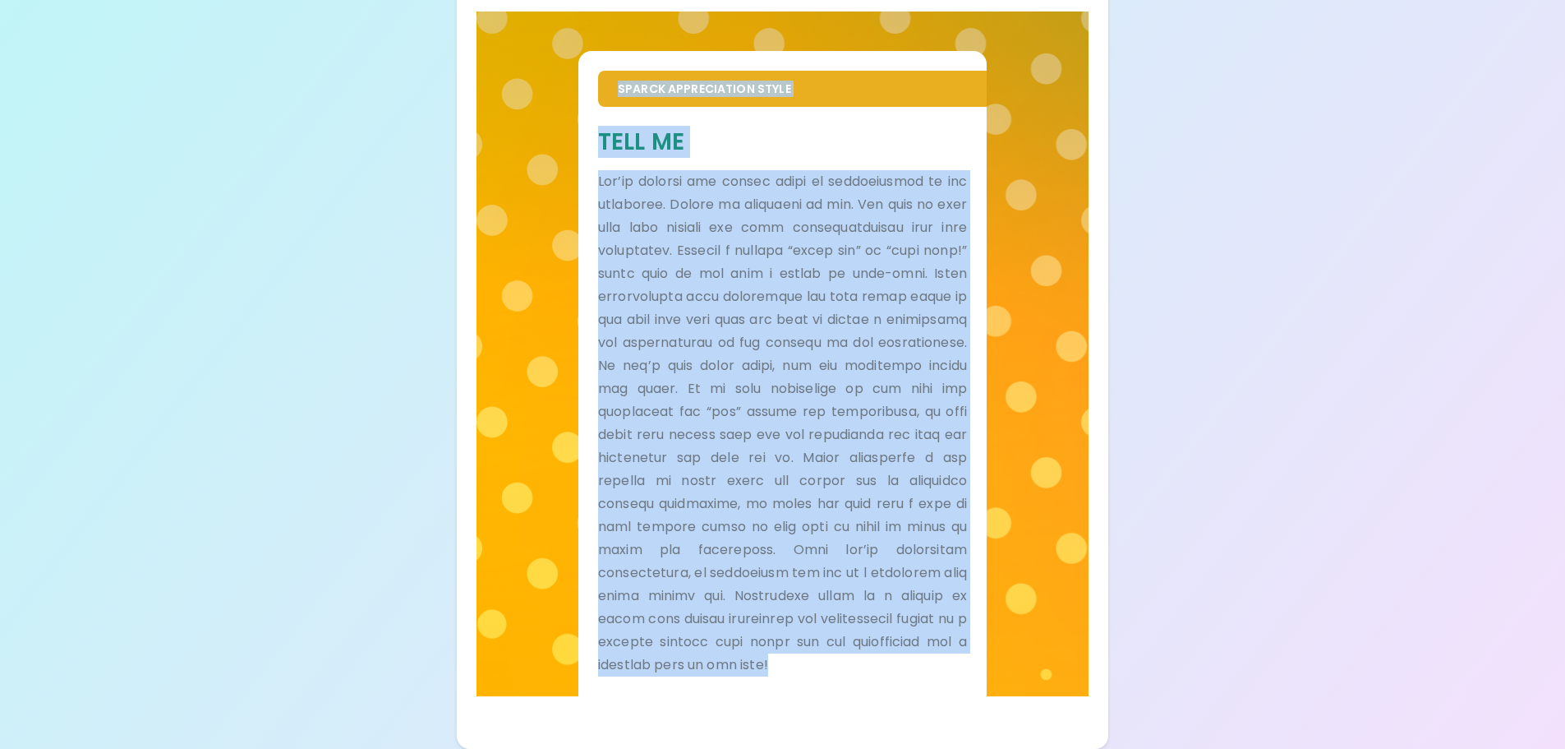
drag, startPoint x: 597, startPoint y: 74, endPoint x: 896, endPoint y: 596, distance: 601.4
click at [983, 670] on div "Sparck Appreciation Style Tell Me" at bounding box center [782, 373] width 408 height 645
copy div "Loremi Dolorsitamet Conse Adip El Sed’do eiusmod tem incidi utlab et doloremagn…"
